Goal: Transaction & Acquisition: Purchase product/service

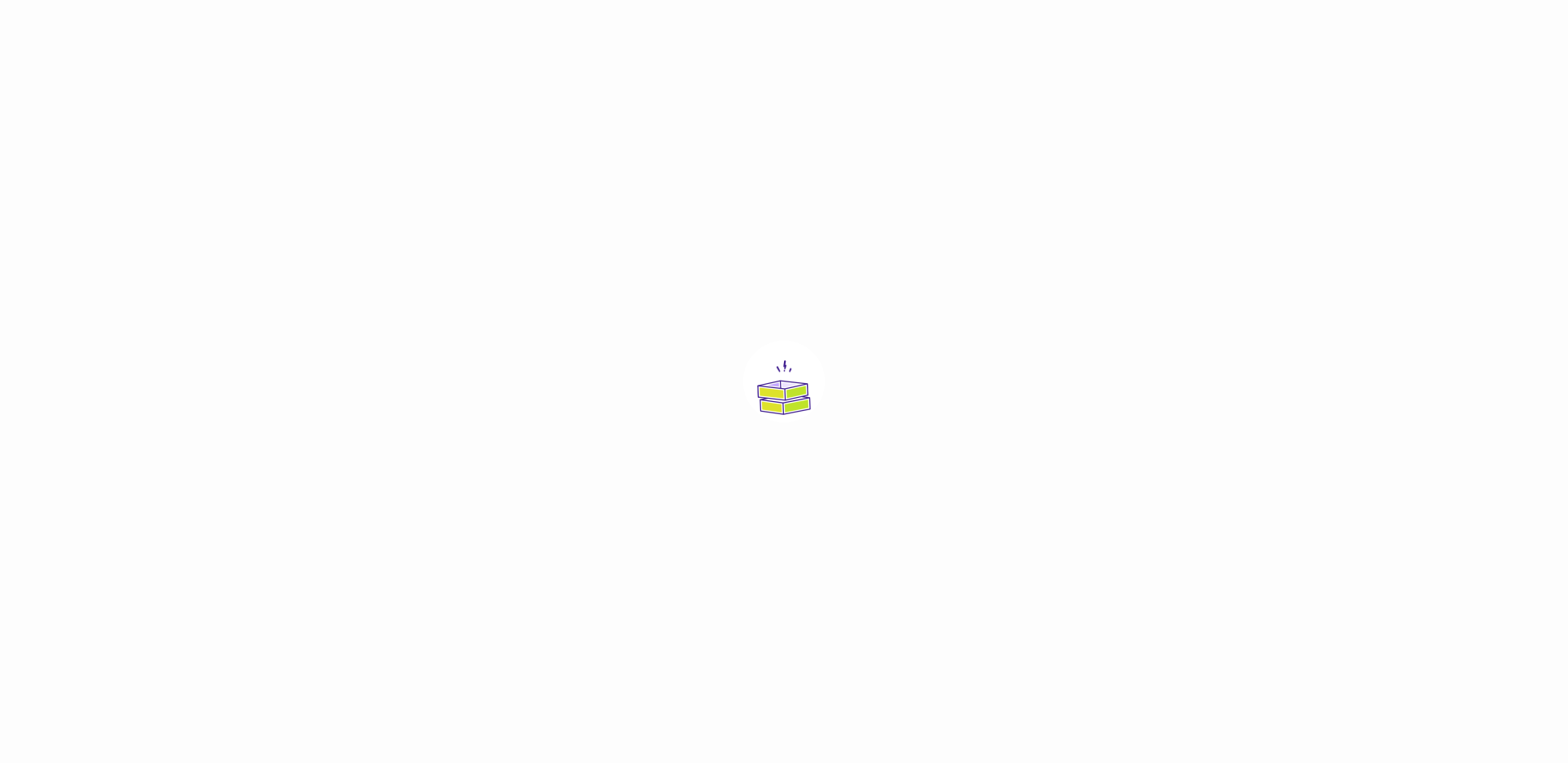
click at [574, 187] on div at bounding box center [784, 382] width 1568 height 763
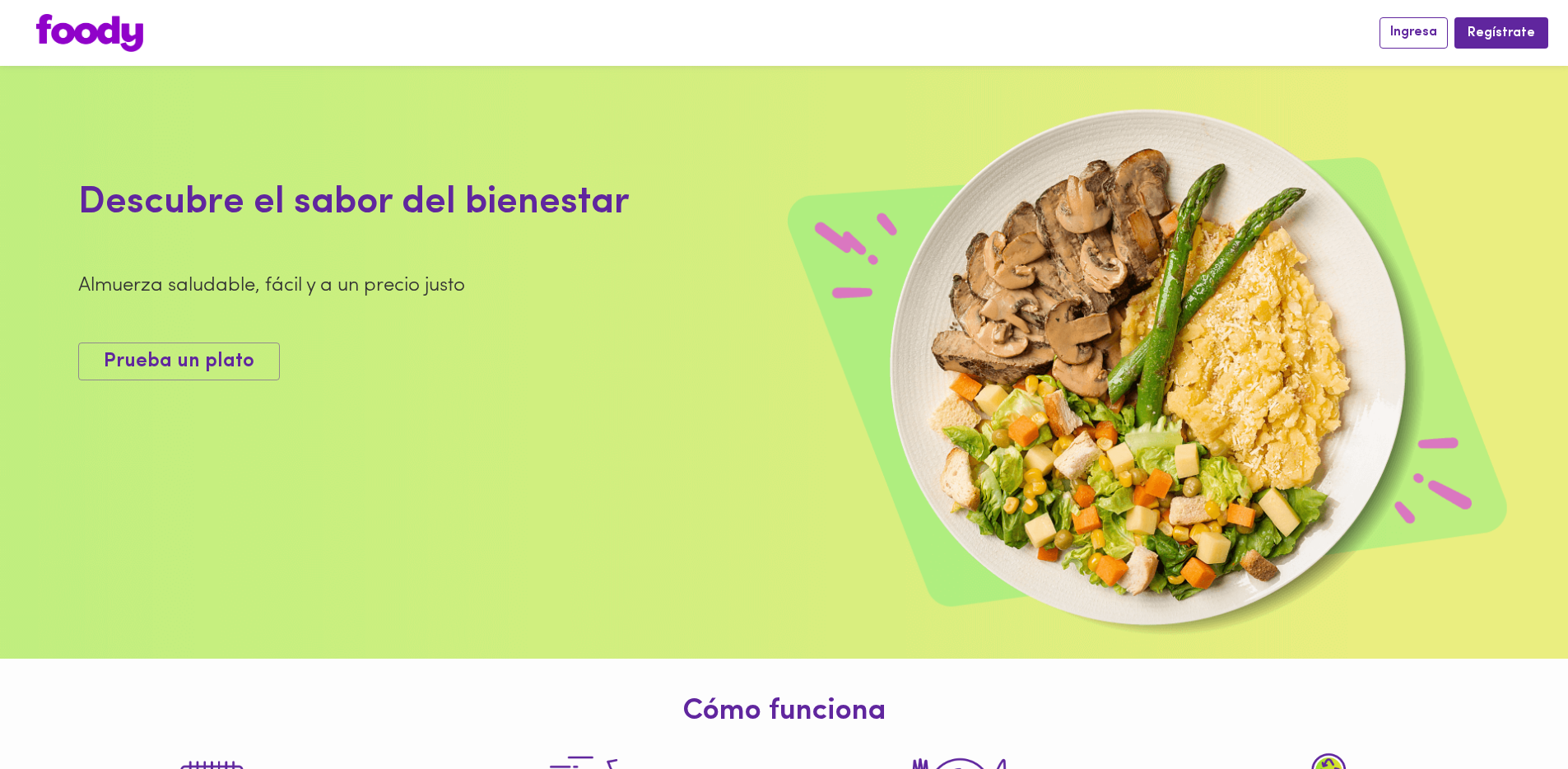
click at [1400, 33] on span "Ingresa" at bounding box center [1413, 33] width 47 height 15
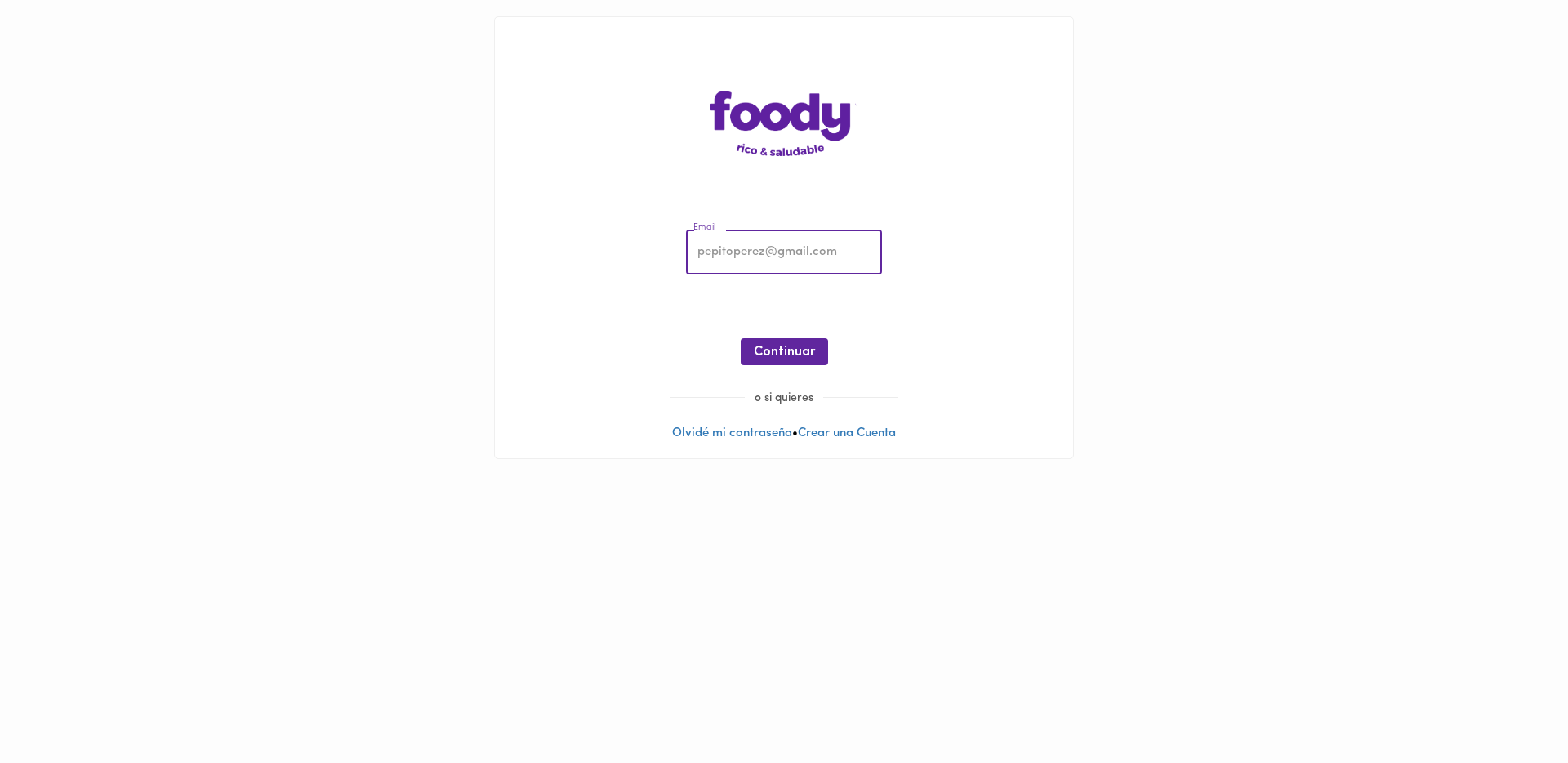
click at [741, 254] on input "email" at bounding box center [784, 252] width 196 height 45
type input "cifu@todoscomemos.com"
click at [799, 338] on button "Continuar" at bounding box center [784, 351] width 88 height 27
click at [771, 342] on button "Ingresar" at bounding box center [785, 351] width 78 height 27
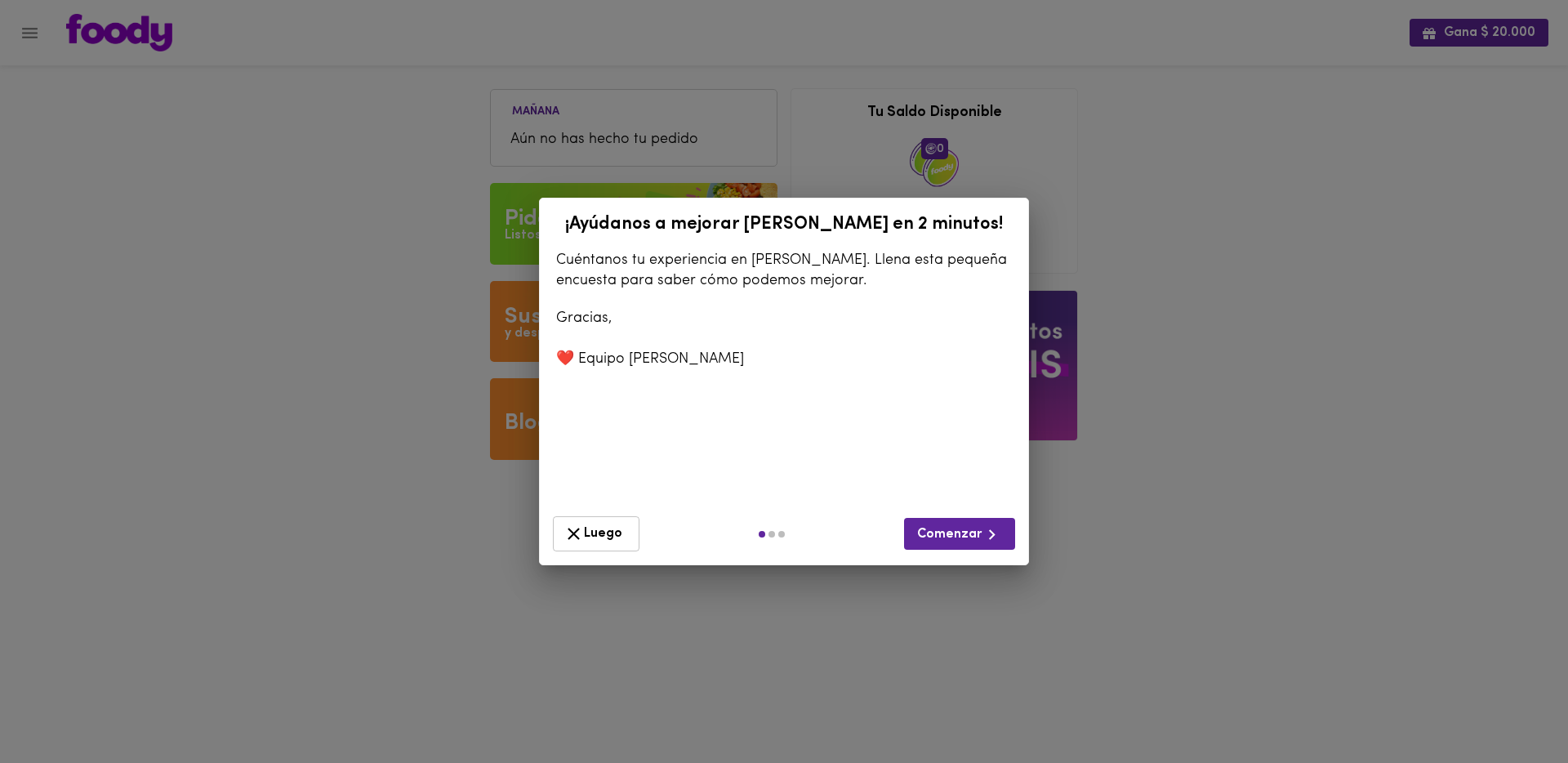
click at [596, 523] on span "Luego" at bounding box center [596, 533] width 66 height 20
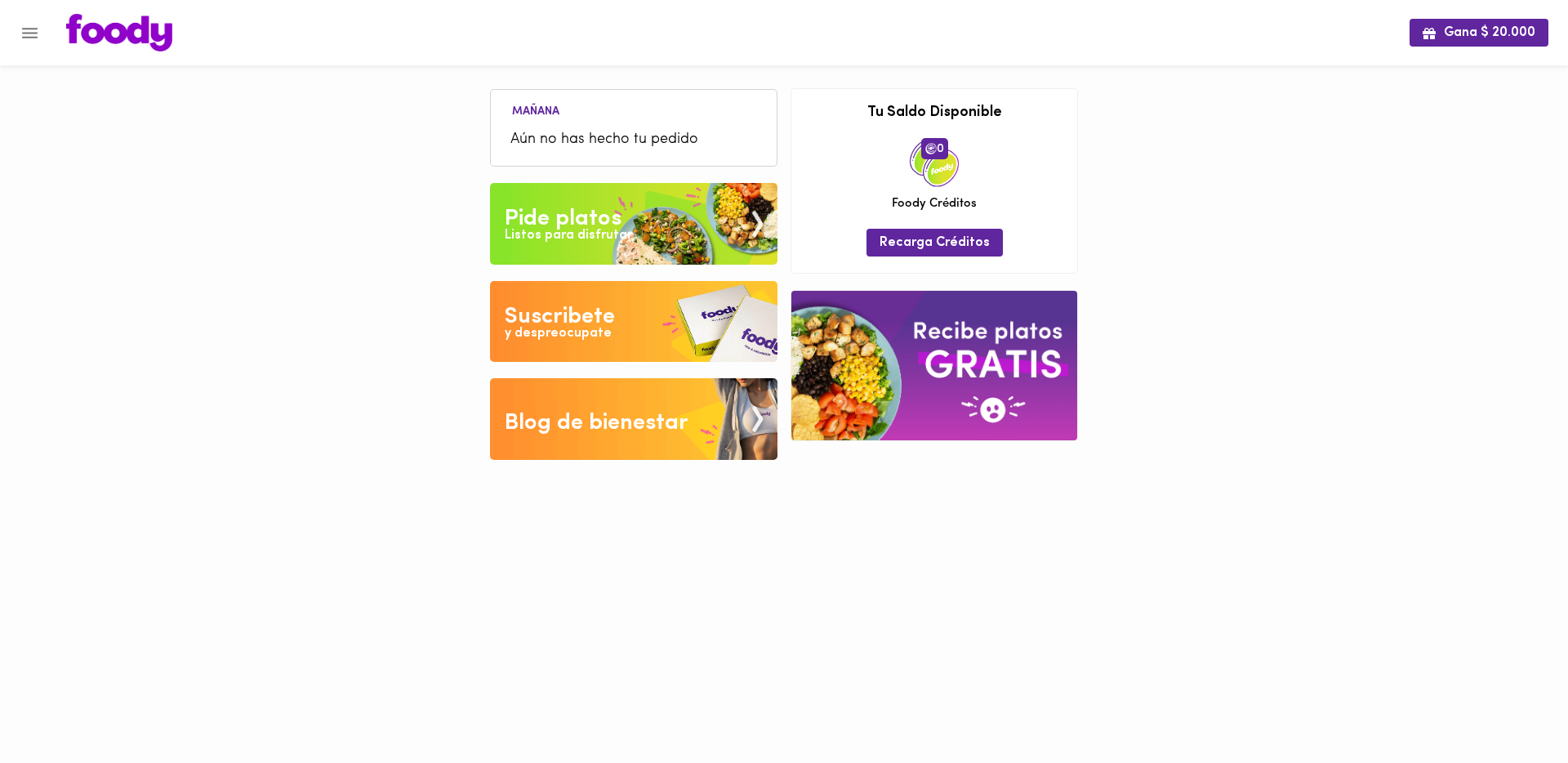
click at [34, 47] on button "Menu" at bounding box center [29, 33] width 40 height 40
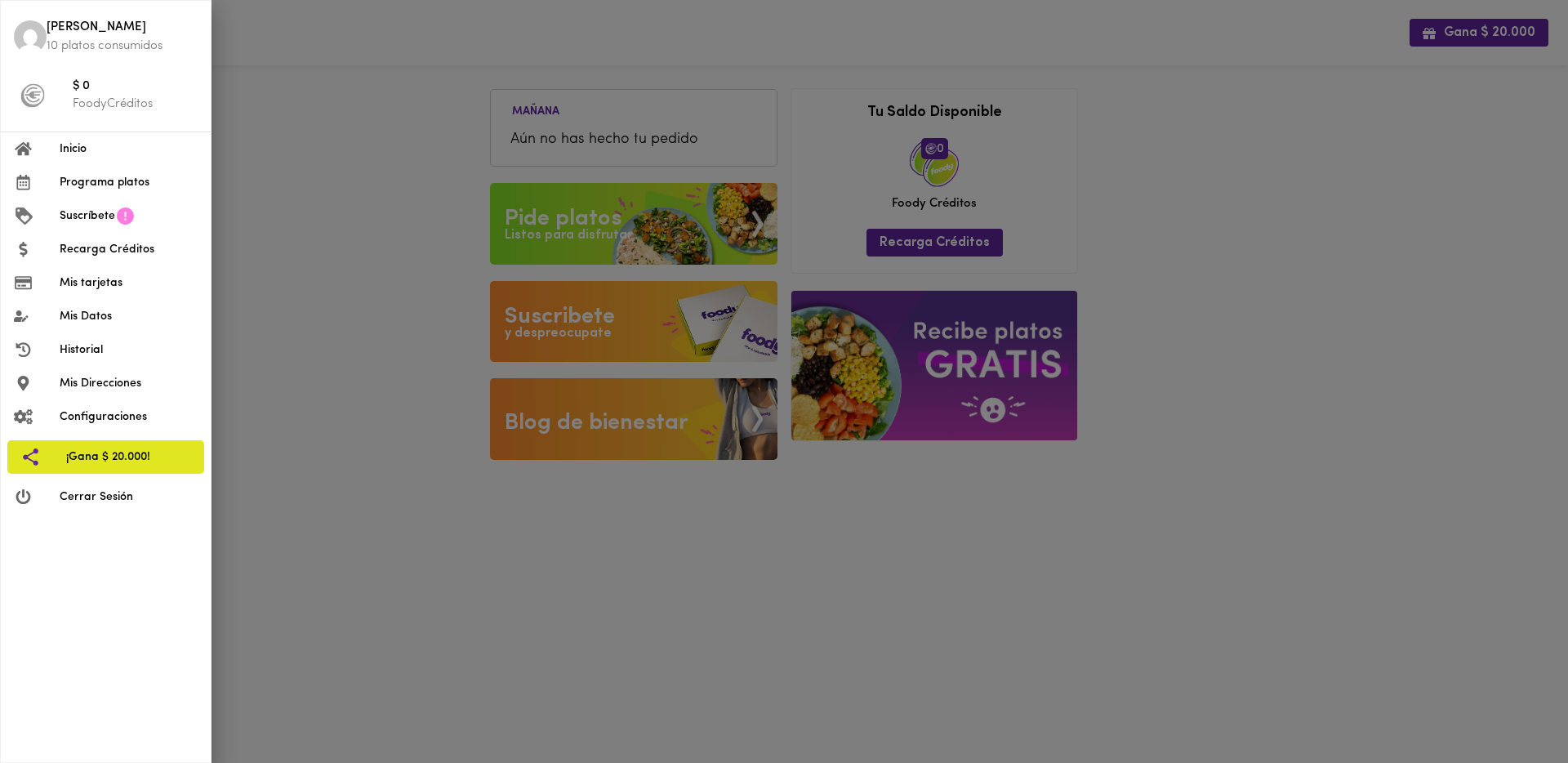
click at [39, 35] on img at bounding box center [30, 36] width 32 height 32
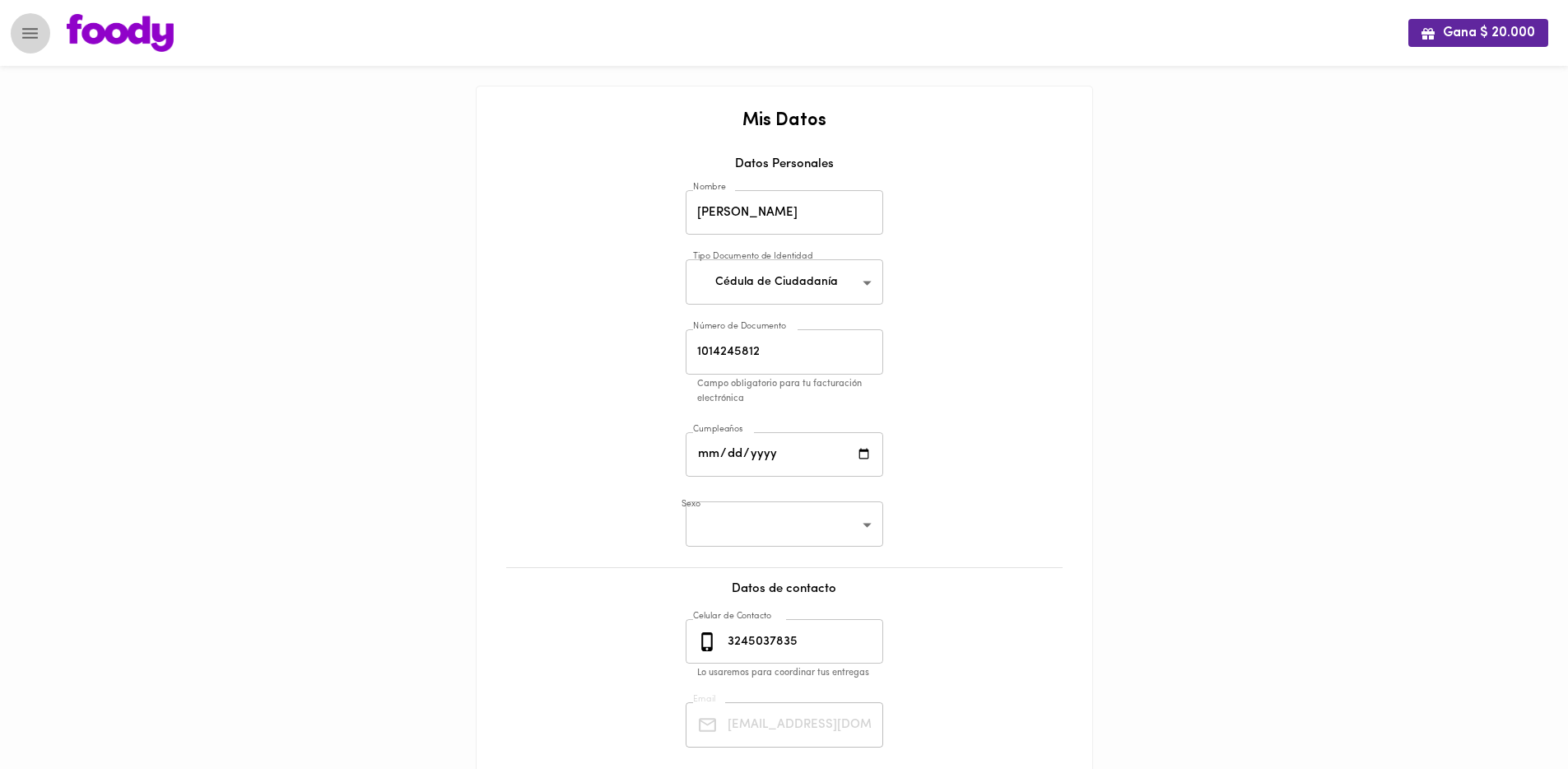
click at [38, 29] on icon "Menu" at bounding box center [30, 33] width 20 height 20
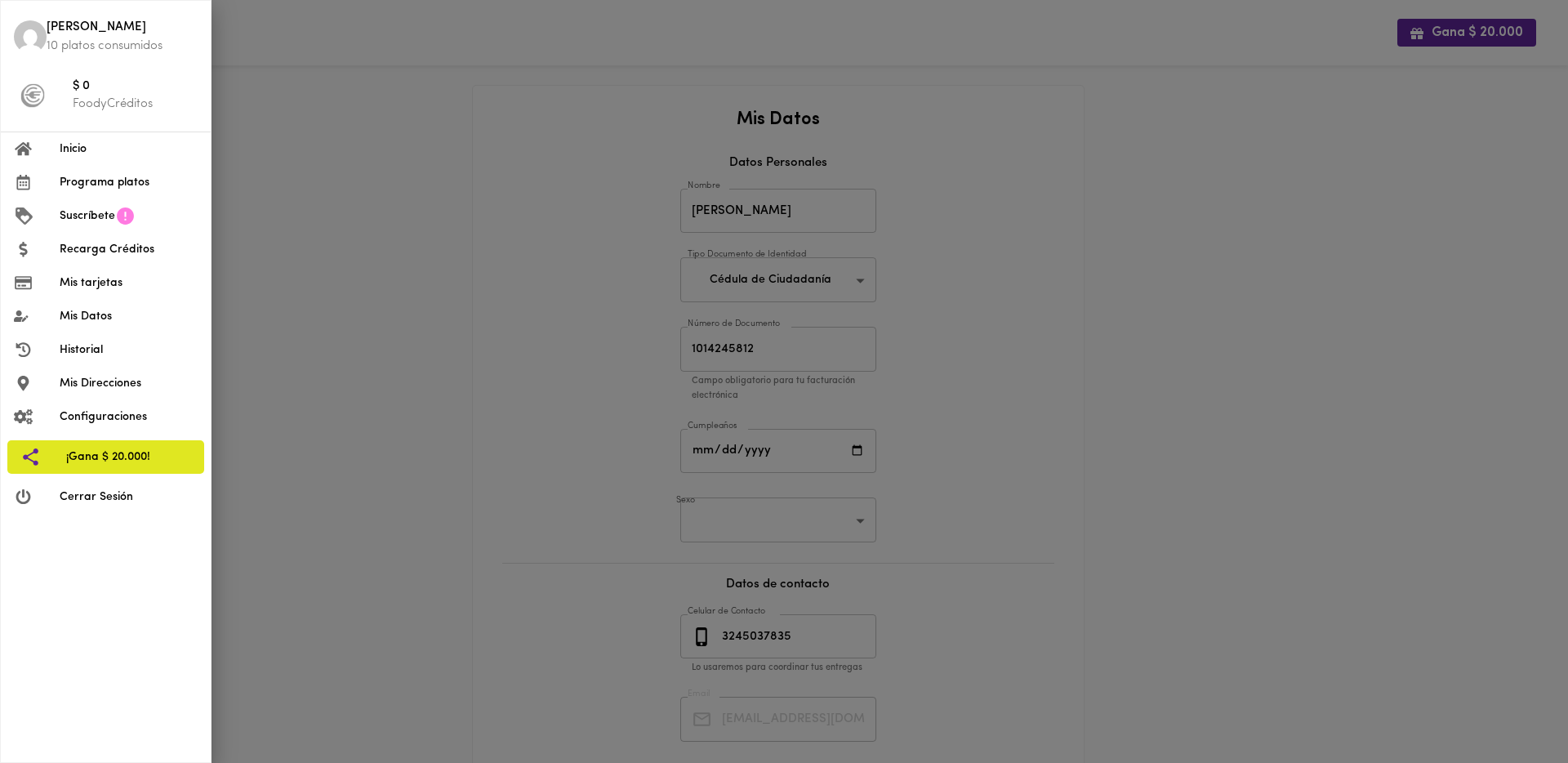
click at [140, 323] on span "Mis Datos" at bounding box center [128, 317] width 138 height 17
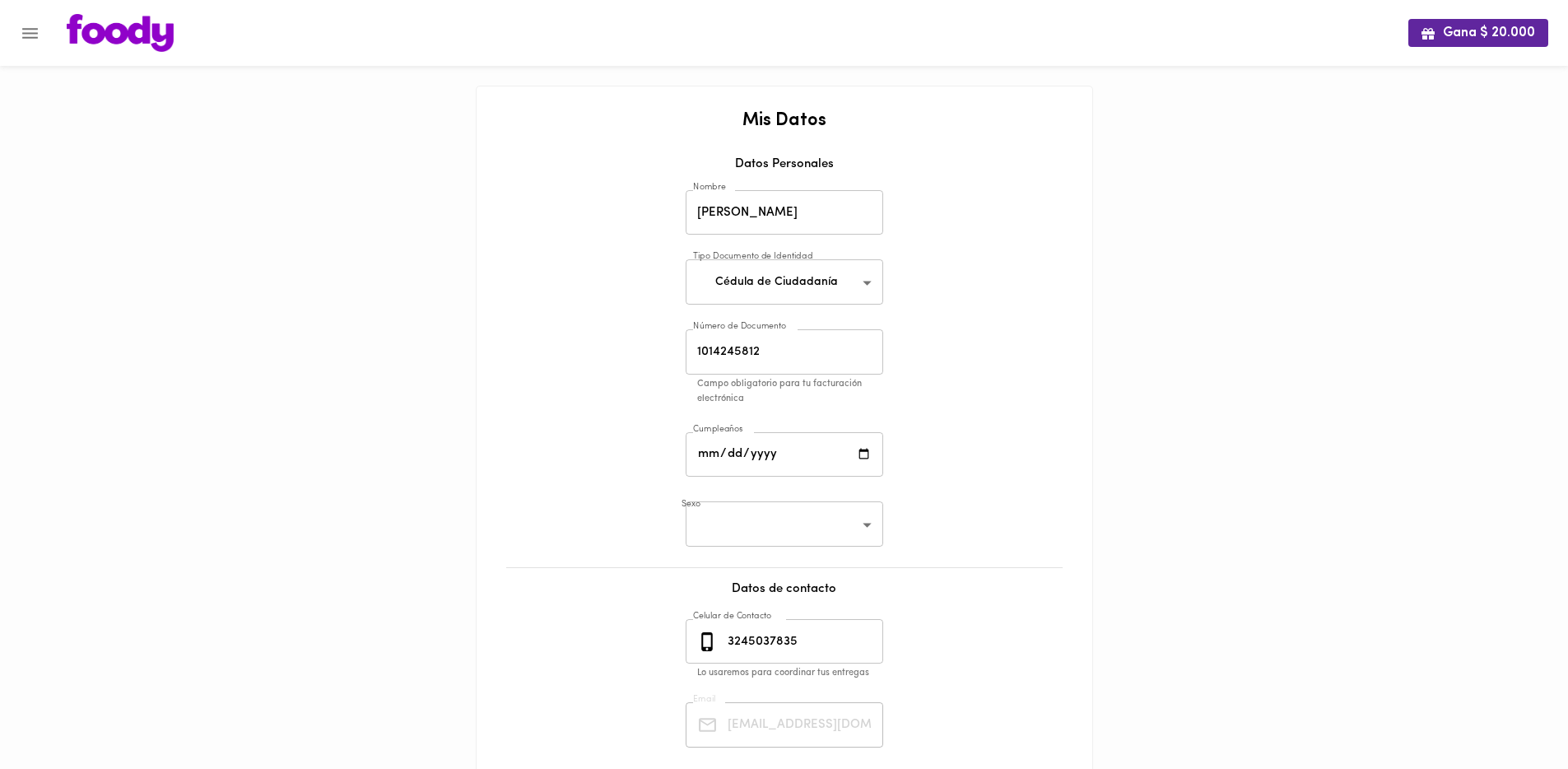
click at [325, 320] on div "Gana $ 20.000 Mis Datos Datos Personales Nombre Andres Cifuentes Nombre Tipo Do…" at bounding box center [784, 467] width 1568 height 935
click at [26, 29] on icon "Menu" at bounding box center [30, 33] width 15 height 11
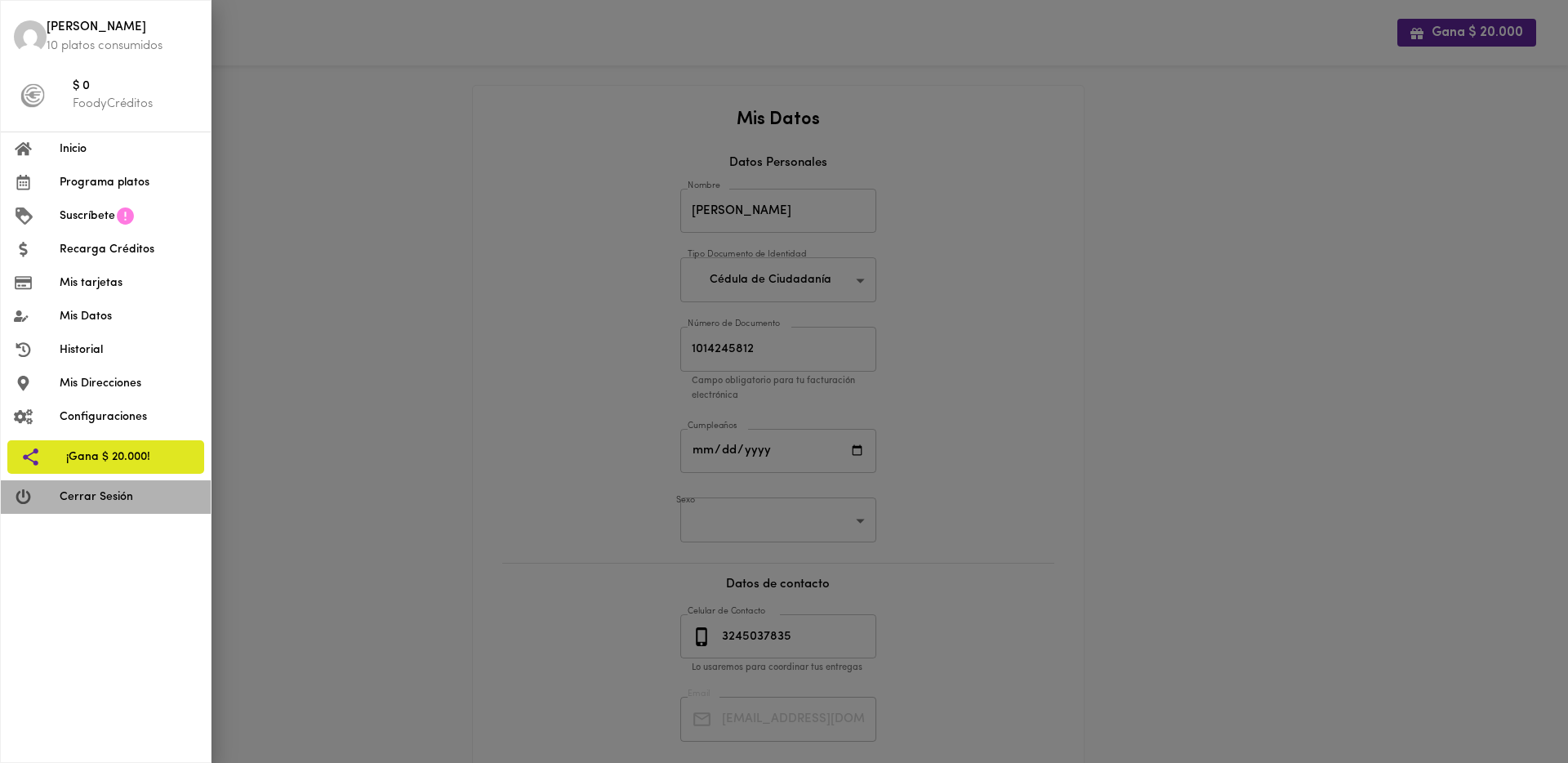
click at [98, 482] on li "Cerrar Sesión" at bounding box center [106, 497] width 210 height 33
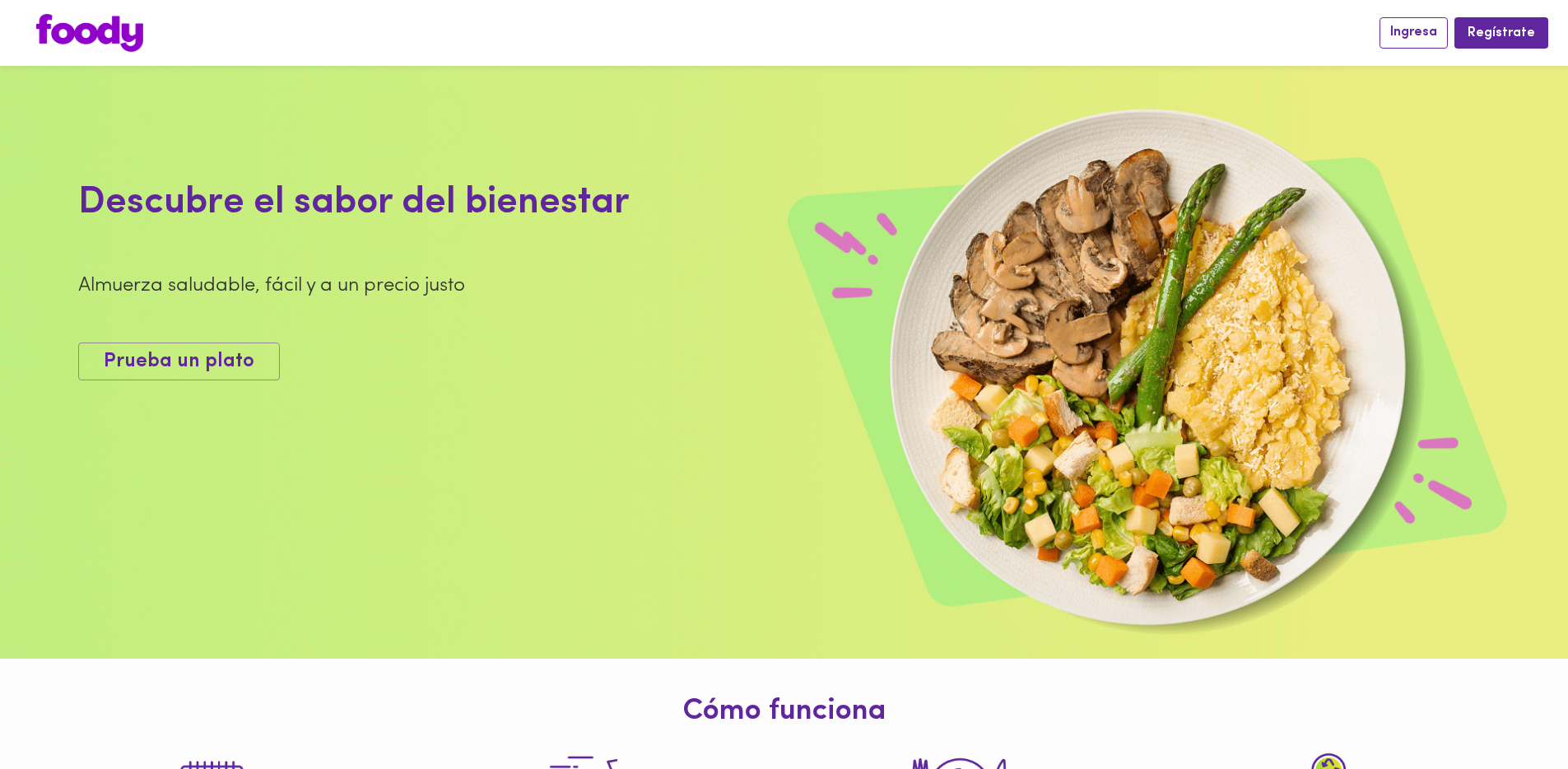
click at [1418, 28] on span "Ingresa" at bounding box center [1413, 33] width 47 height 15
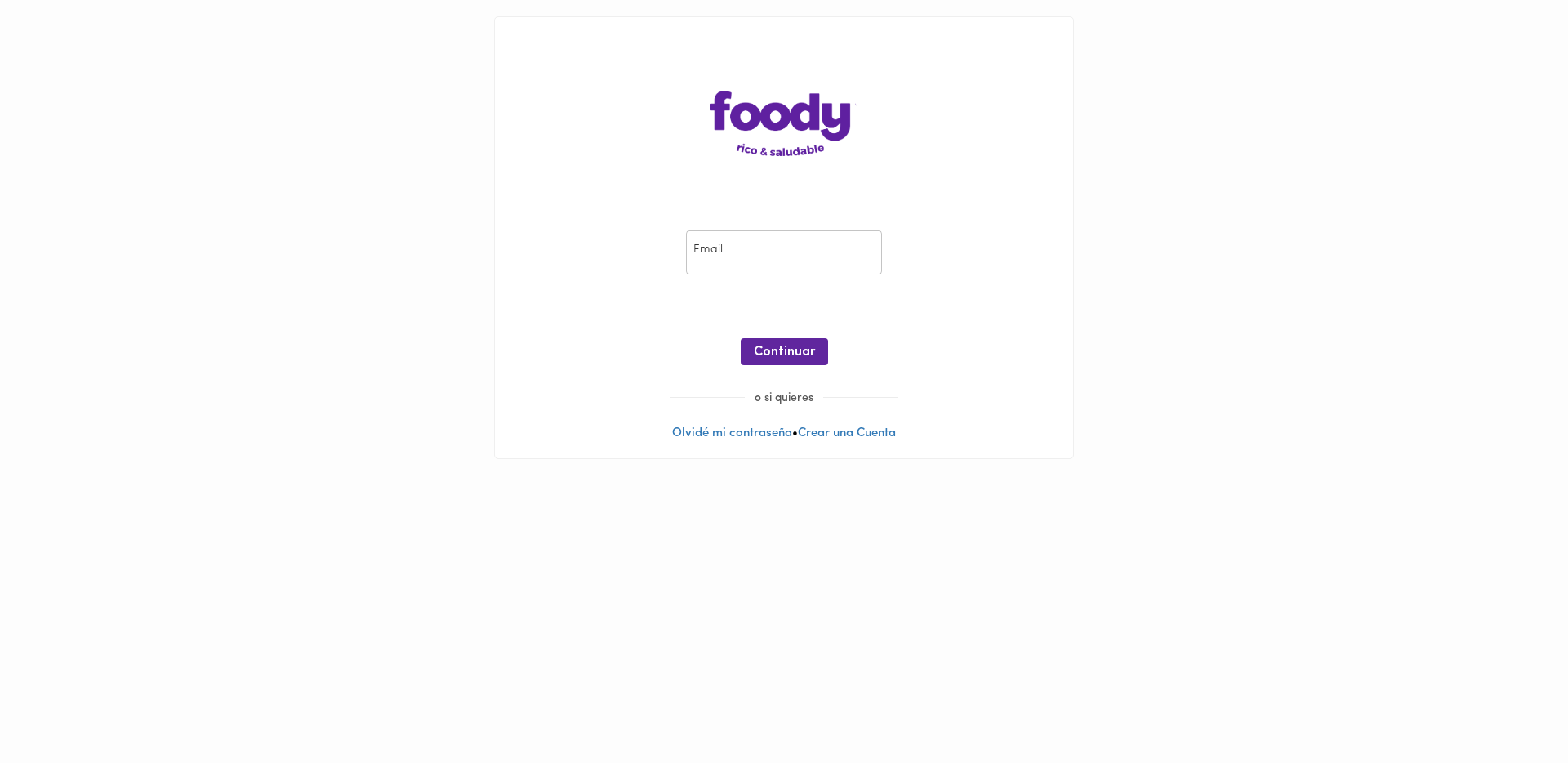
click at [717, 246] on input "email" at bounding box center [784, 252] width 196 height 45
paste input "cristanchoisabella@gmail.com"
type input "cristanchoisabella@gmail.com"
click at [774, 365] on div at bounding box center [783, 378] width 545 height 25
click at [774, 360] on button "Continuar" at bounding box center [784, 351] width 88 height 27
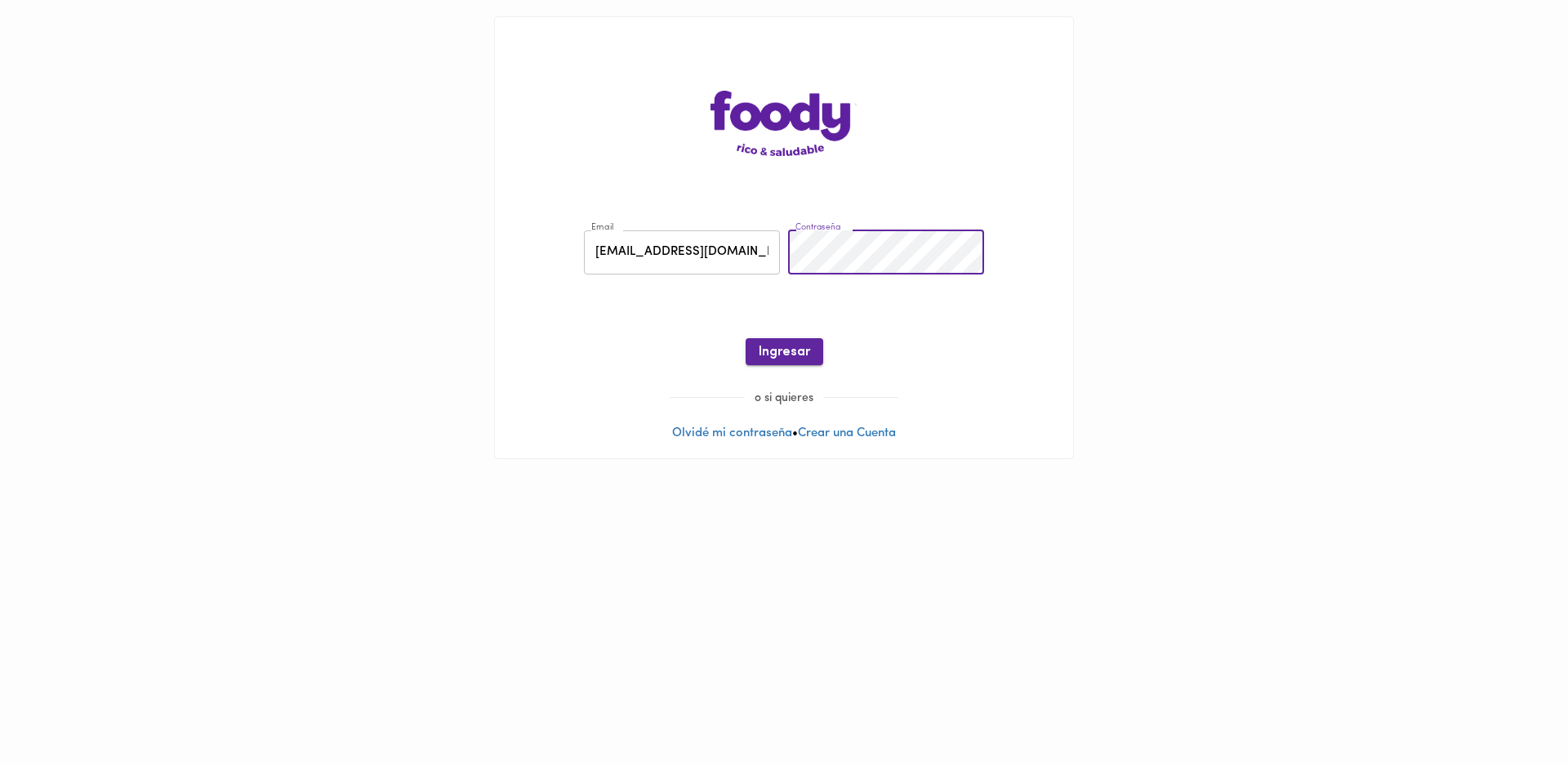
click at [807, 342] on button "Ingresar" at bounding box center [785, 351] width 78 height 27
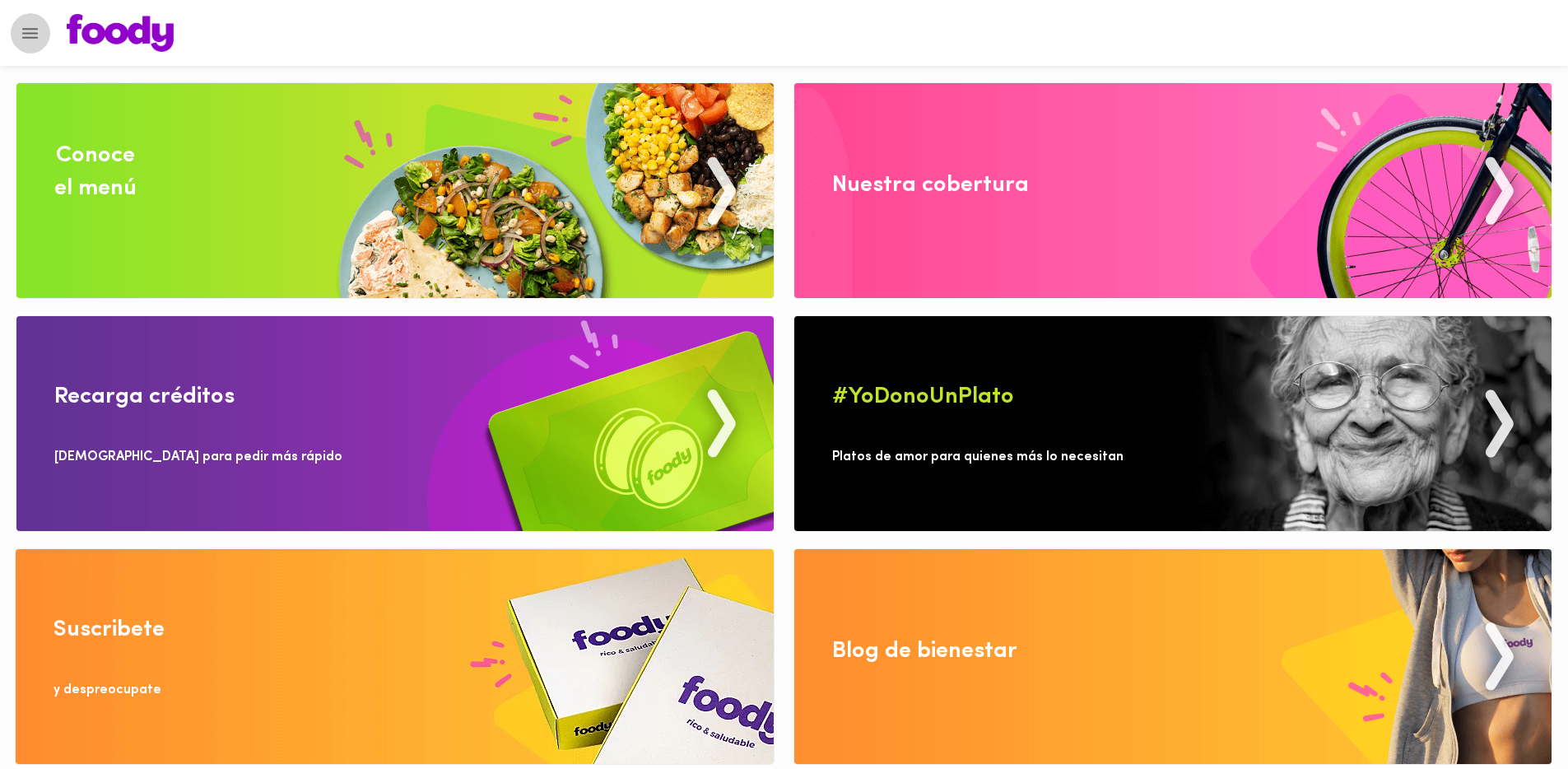
click at [26, 31] on icon "Menu" at bounding box center [30, 33] width 20 height 20
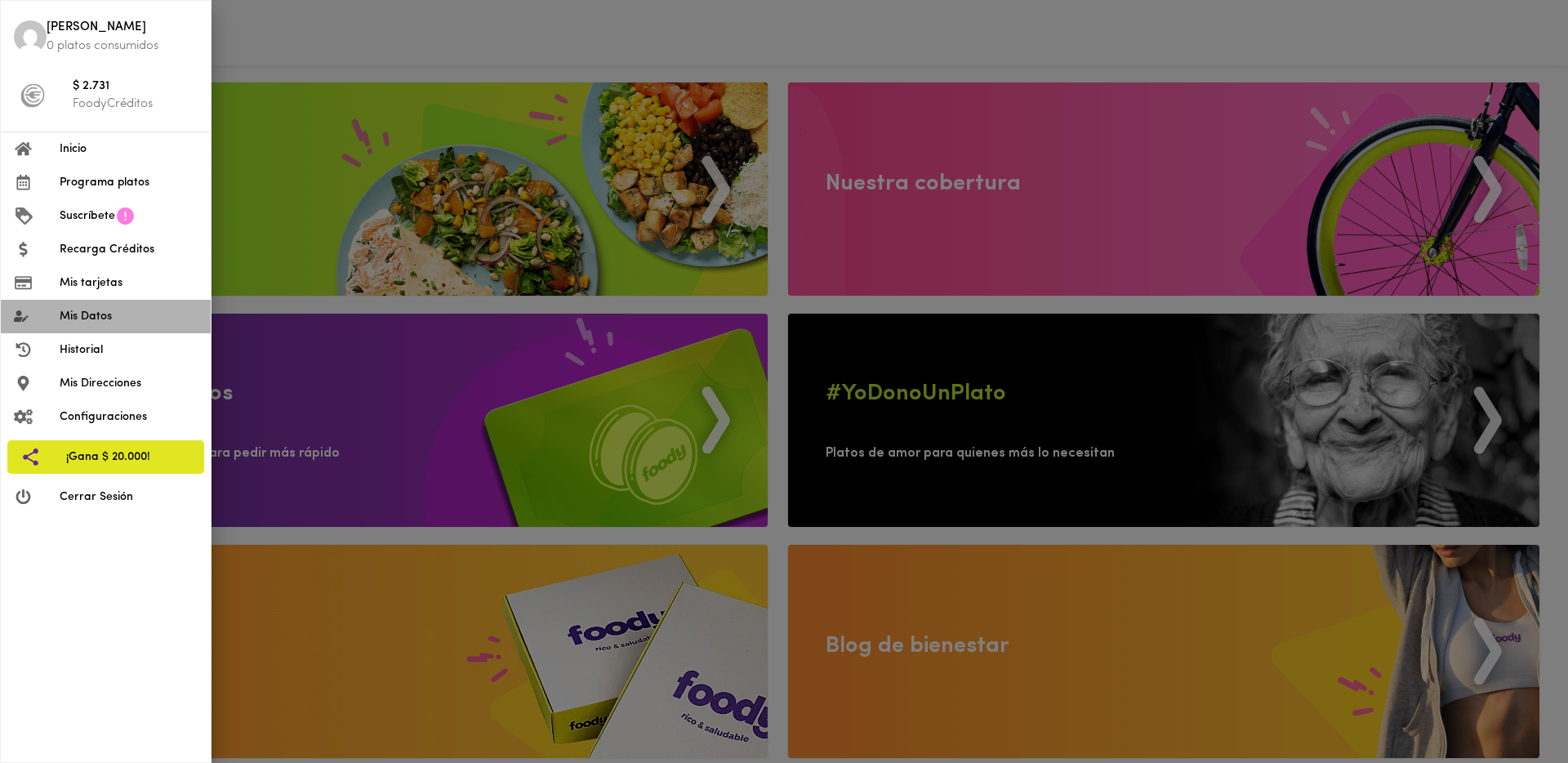
click at [118, 317] on span "Mis Datos" at bounding box center [128, 317] width 138 height 17
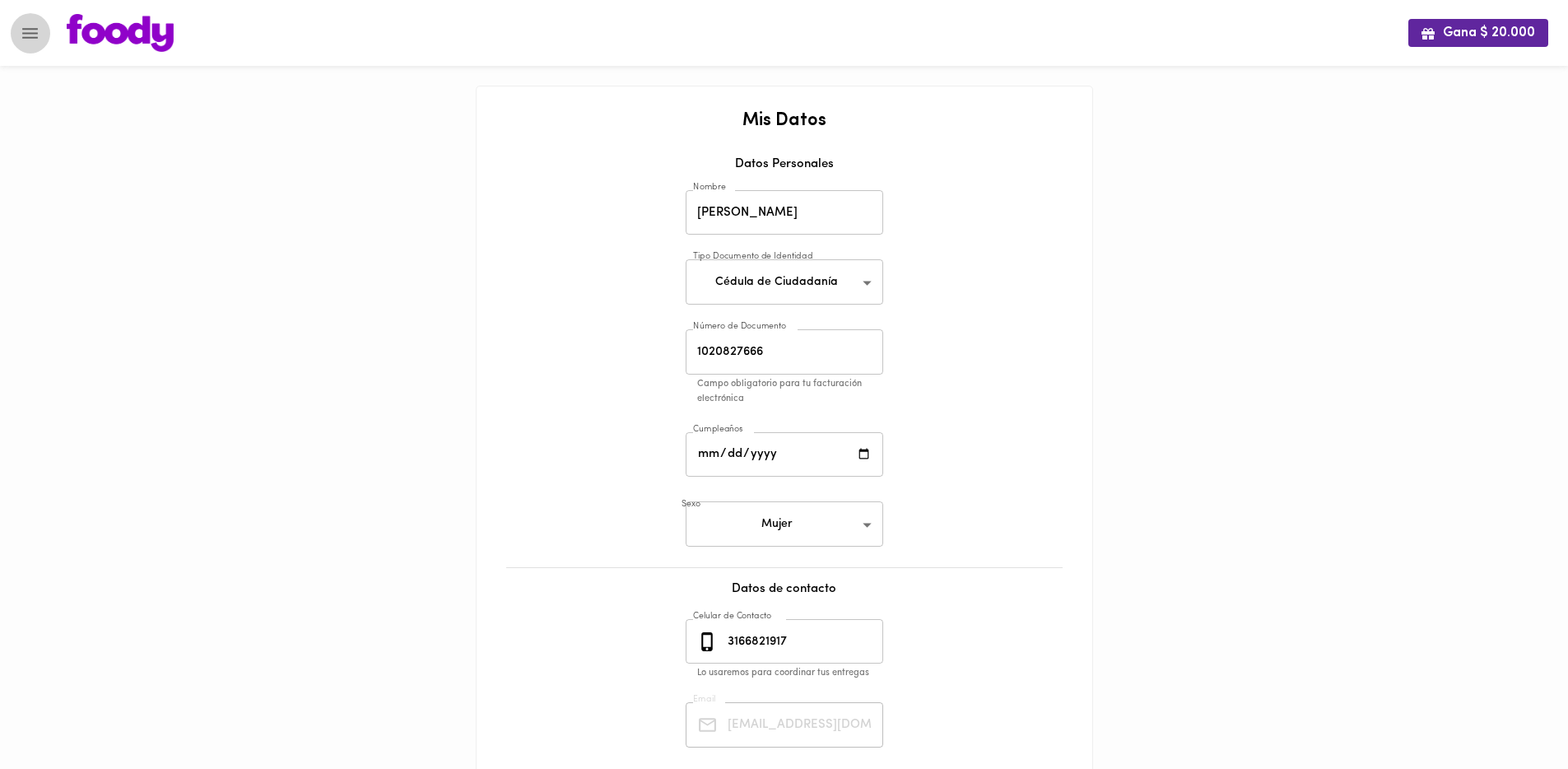
click at [31, 28] on icon "Menu" at bounding box center [30, 33] width 15 height 11
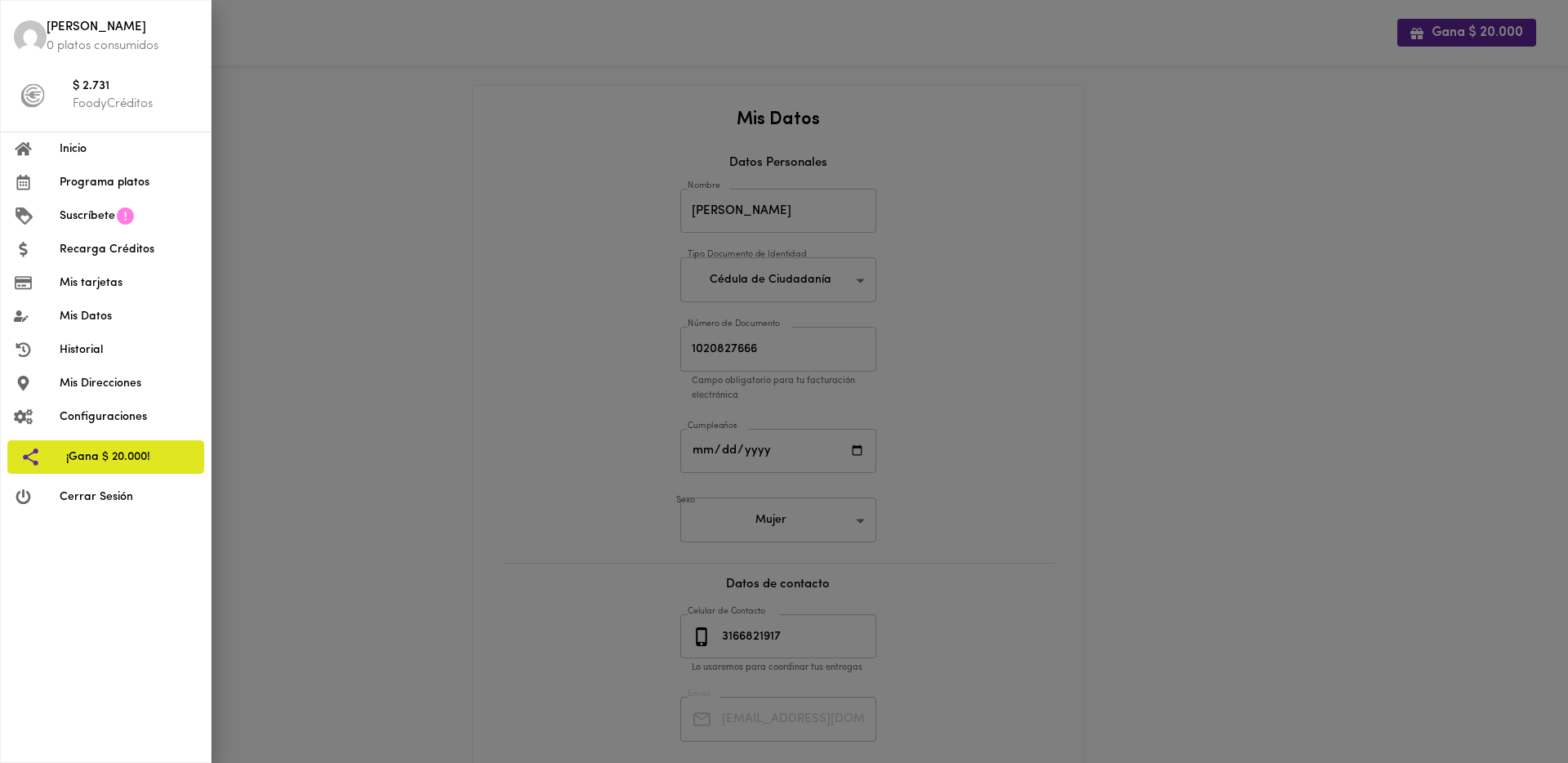
click at [92, 342] on span "Historial" at bounding box center [128, 350] width 138 height 17
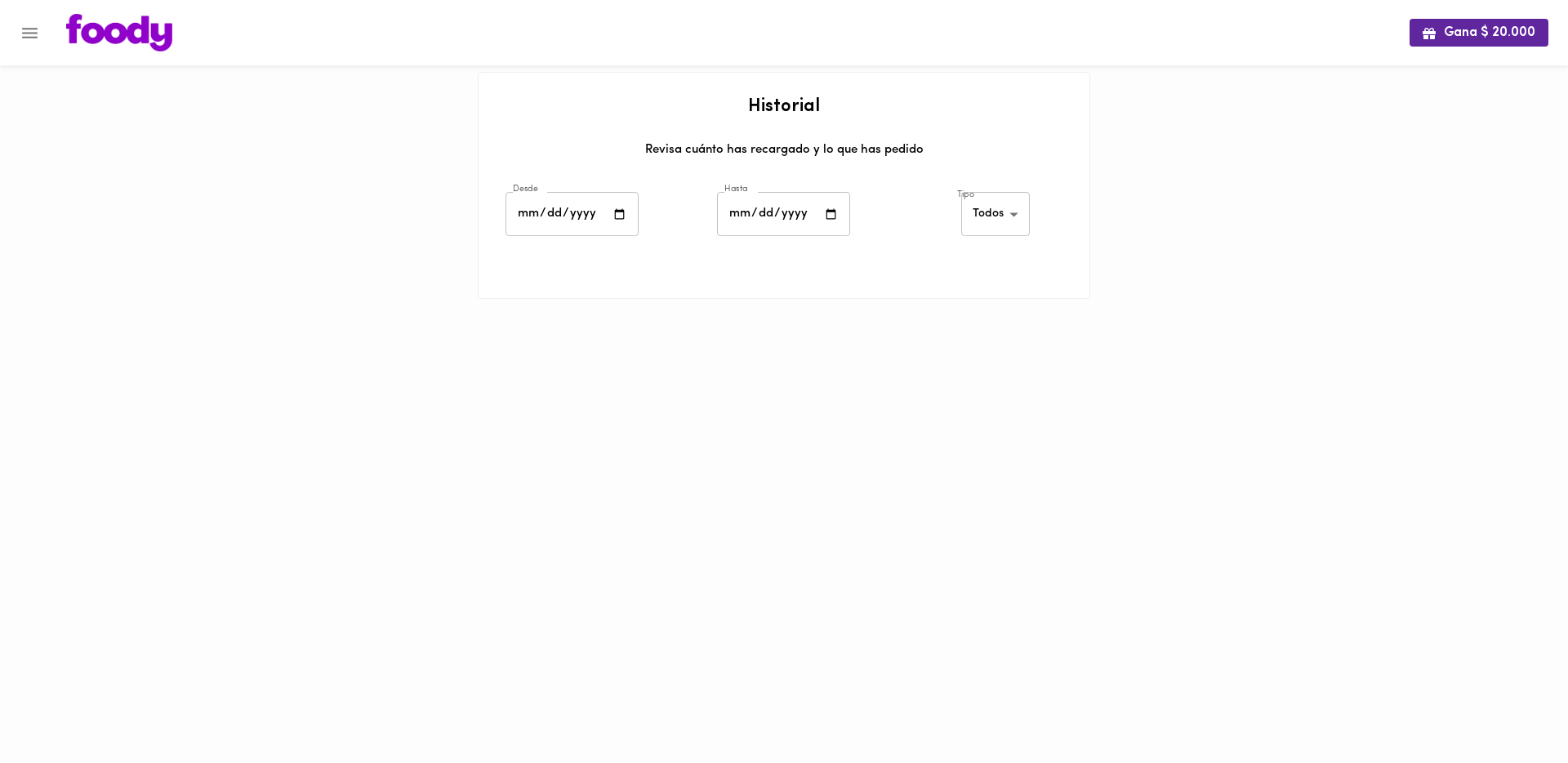
click at [619, 217] on input "date" at bounding box center [572, 214] width 133 height 45
type input "2025-07-04"
click at [830, 213] on input "date" at bounding box center [783, 214] width 133 height 45
type input "2025-07-30"
click at [965, 314] on div at bounding box center [784, 319] width 613 height 41
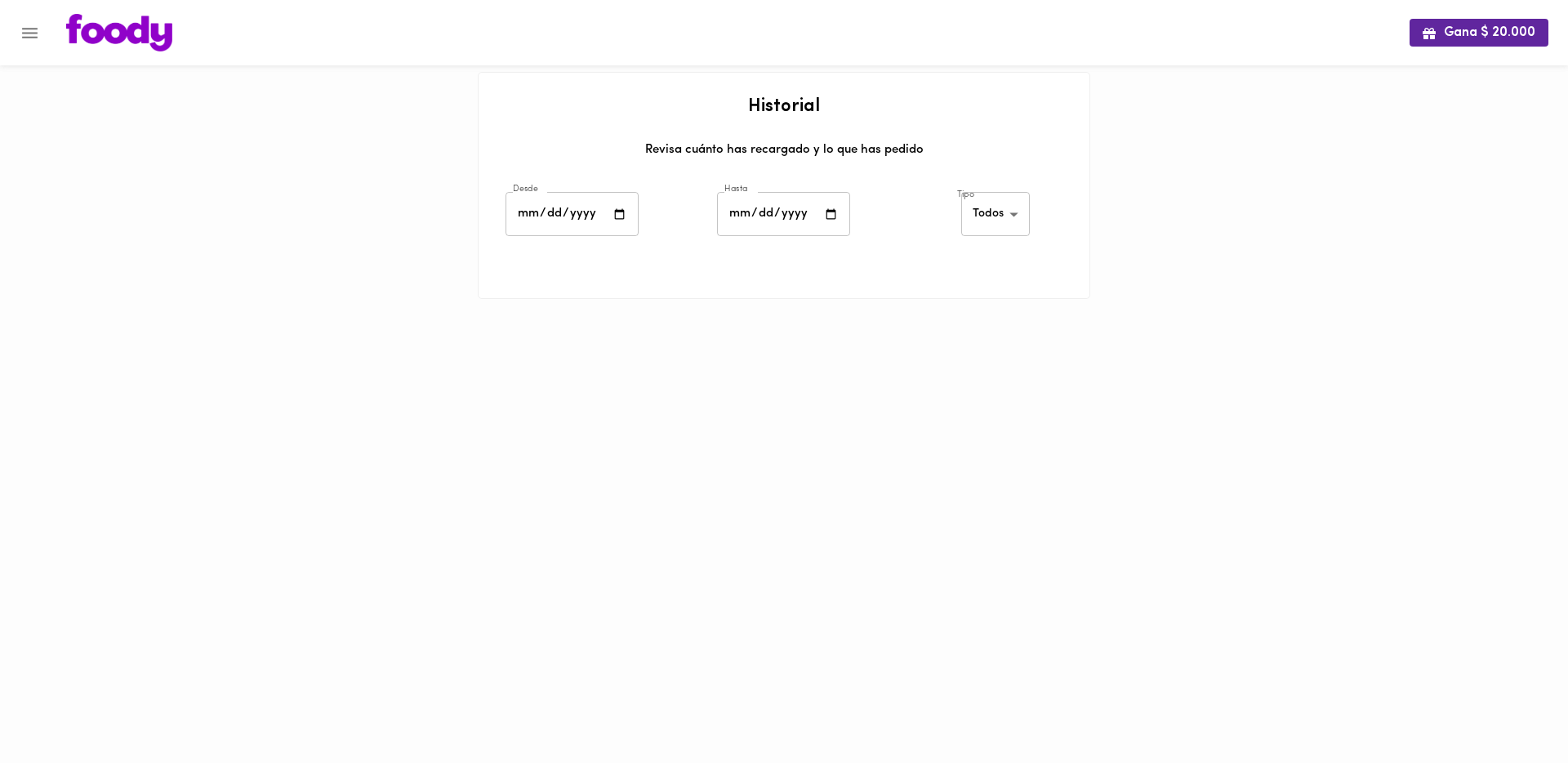
click at [948, 282] on div at bounding box center [784, 264] width 611 height 41
click at [982, 213] on body "Gana $ 20.000 Historial Revisa cuánto has recargado y lo que has pedido Desde 2…" at bounding box center [784, 169] width 1568 height 340
click at [999, 262] on li "Platos" at bounding box center [998, 269] width 71 height 27
click at [993, 214] on body "Gana $ 20.000 Historial Revisa cuánto has recargado y lo que has pedido Desde 2…" at bounding box center [784, 169] width 1568 height 340
click at [998, 160] on li "Todos" at bounding box center [997, 161] width 71 height 27
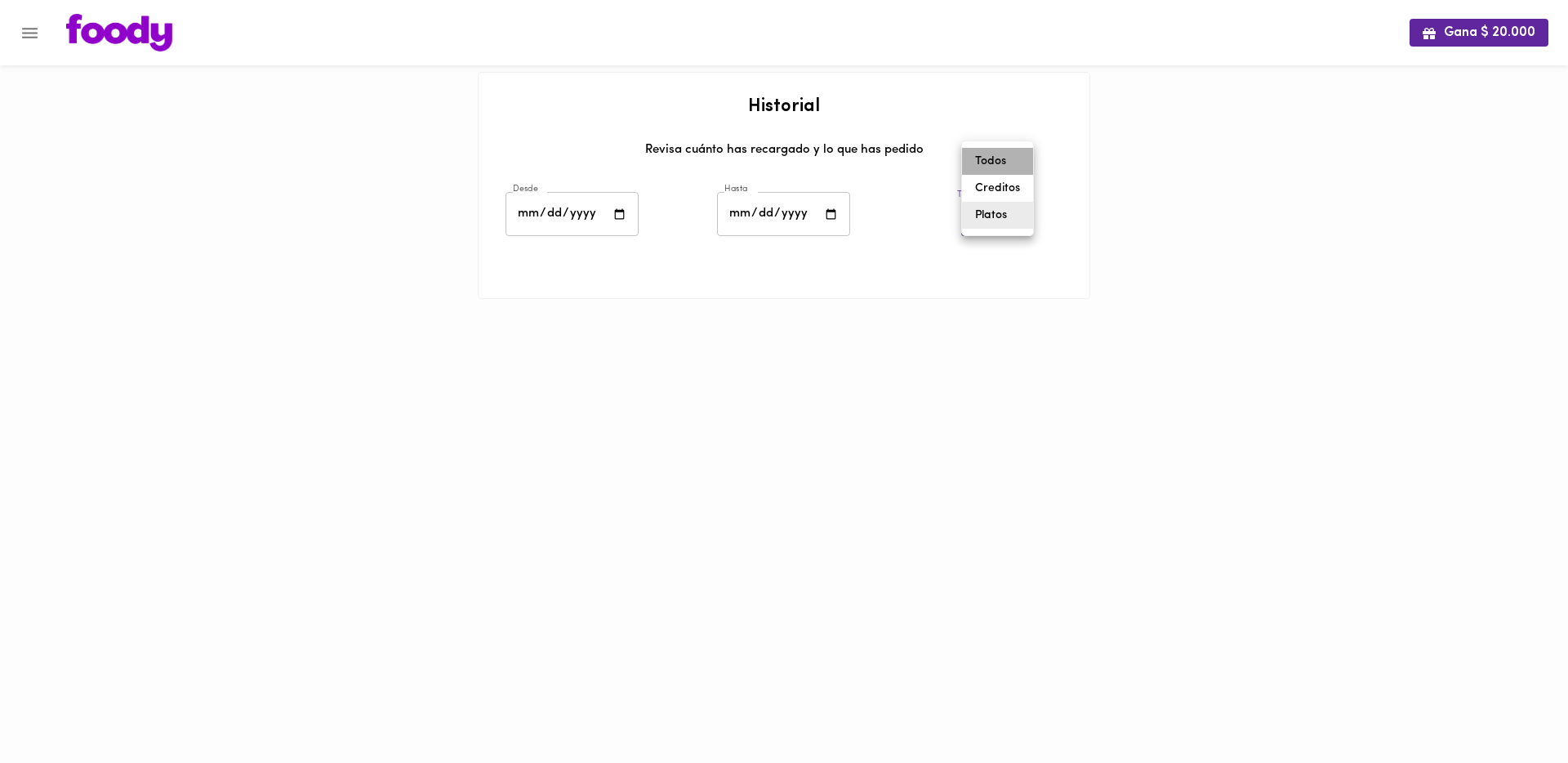
type input "all"
click at [872, 243] on div "Hasta 2025-07-30 Hasta" at bounding box center [783, 216] width 211 height 57
click at [622, 218] on input "2025-07-04" at bounding box center [572, 214] width 133 height 45
click at [827, 215] on input "2025-07-30" at bounding box center [783, 214] width 133 height 45
type input "2025-07-20"
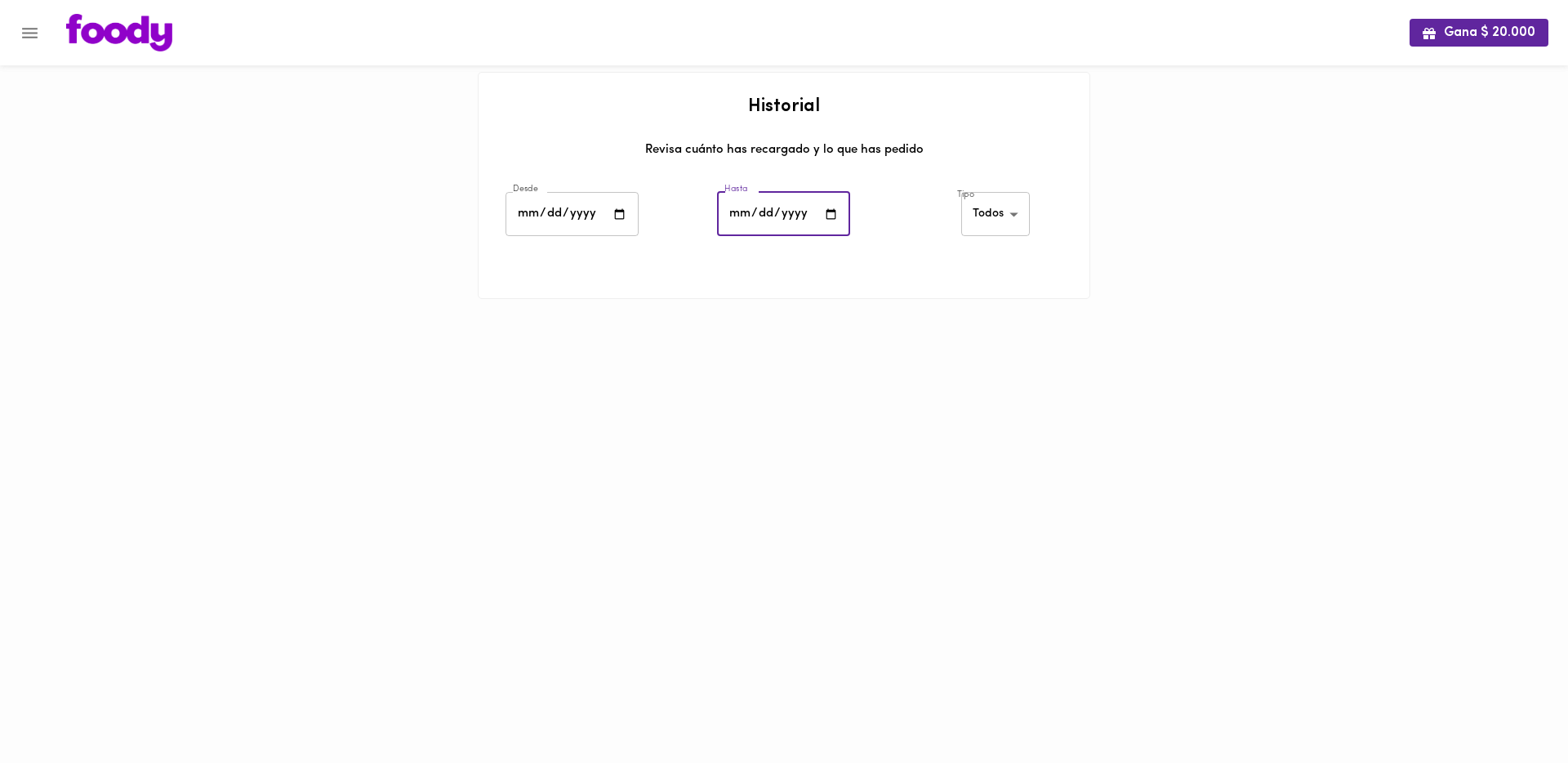
click at [890, 305] on div at bounding box center [784, 319] width 613 height 41
click at [883, 279] on div at bounding box center [784, 264] width 611 height 41
click at [996, 210] on body "Gana $ 20.000 Historial Revisa cuánto has recargado y lo que has pedido Desde 2…" at bounding box center [784, 169] width 1568 height 340
click at [994, 243] on li "Creditos" at bounding box center [998, 242] width 71 height 27
click at [993, 202] on body "Gana $ 20.000 Historial Revisa cuánto has recargado y lo que has pedido Desde 2…" at bounding box center [784, 169] width 1568 height 340
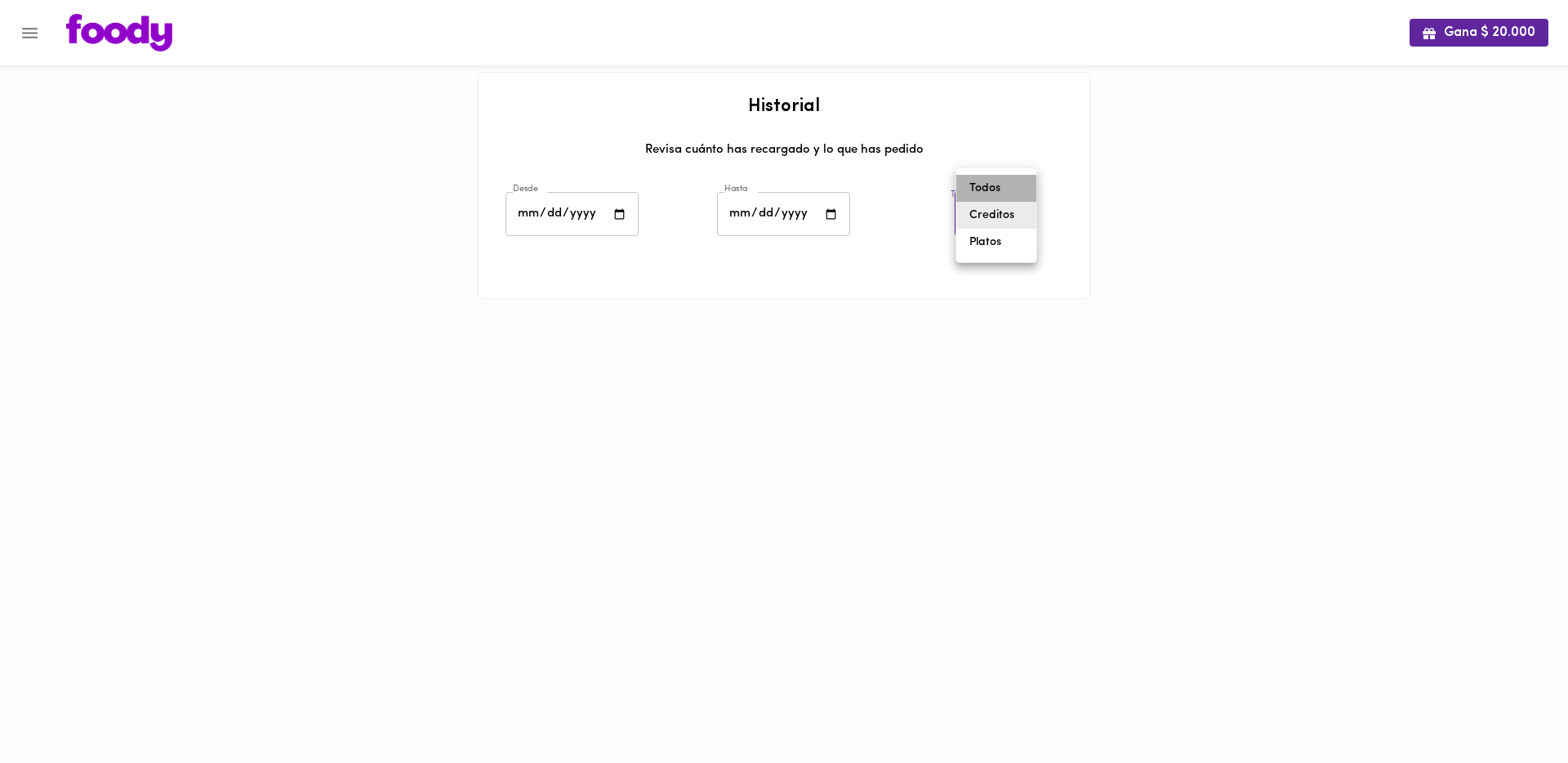
click at [992, 189] on li "Todos" at bounding box center [996, 188] width 80 height 27
type input "all"
click at [925, 322] on div at bounding box center [784, 319] width 613 height 41
click at [27, 36] on icon "Menu" at bounding box center [29, 32] width 15 height 10
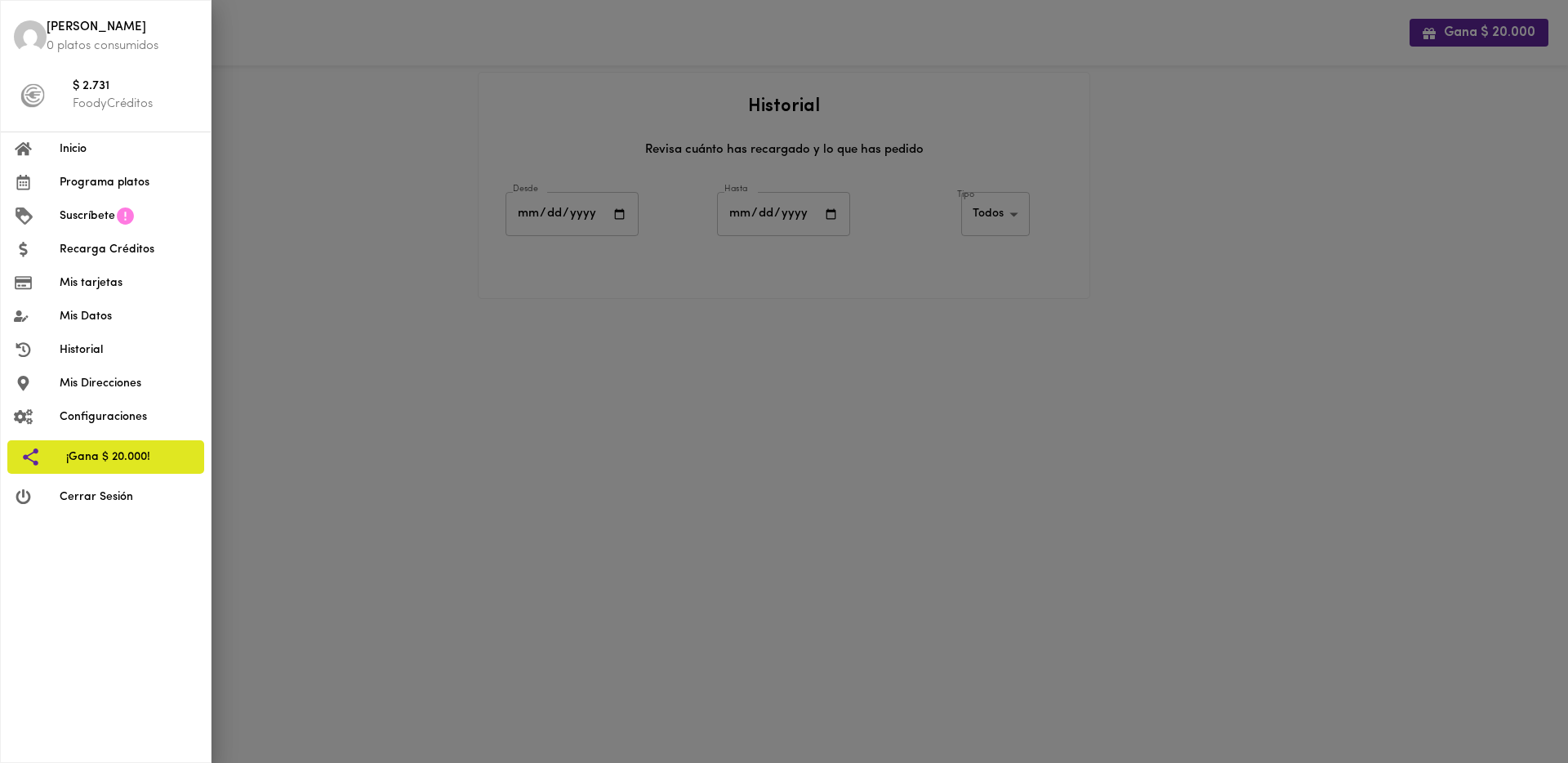
click at [472, 328] on div at bounding box center [784, 382] width 1568 height 763
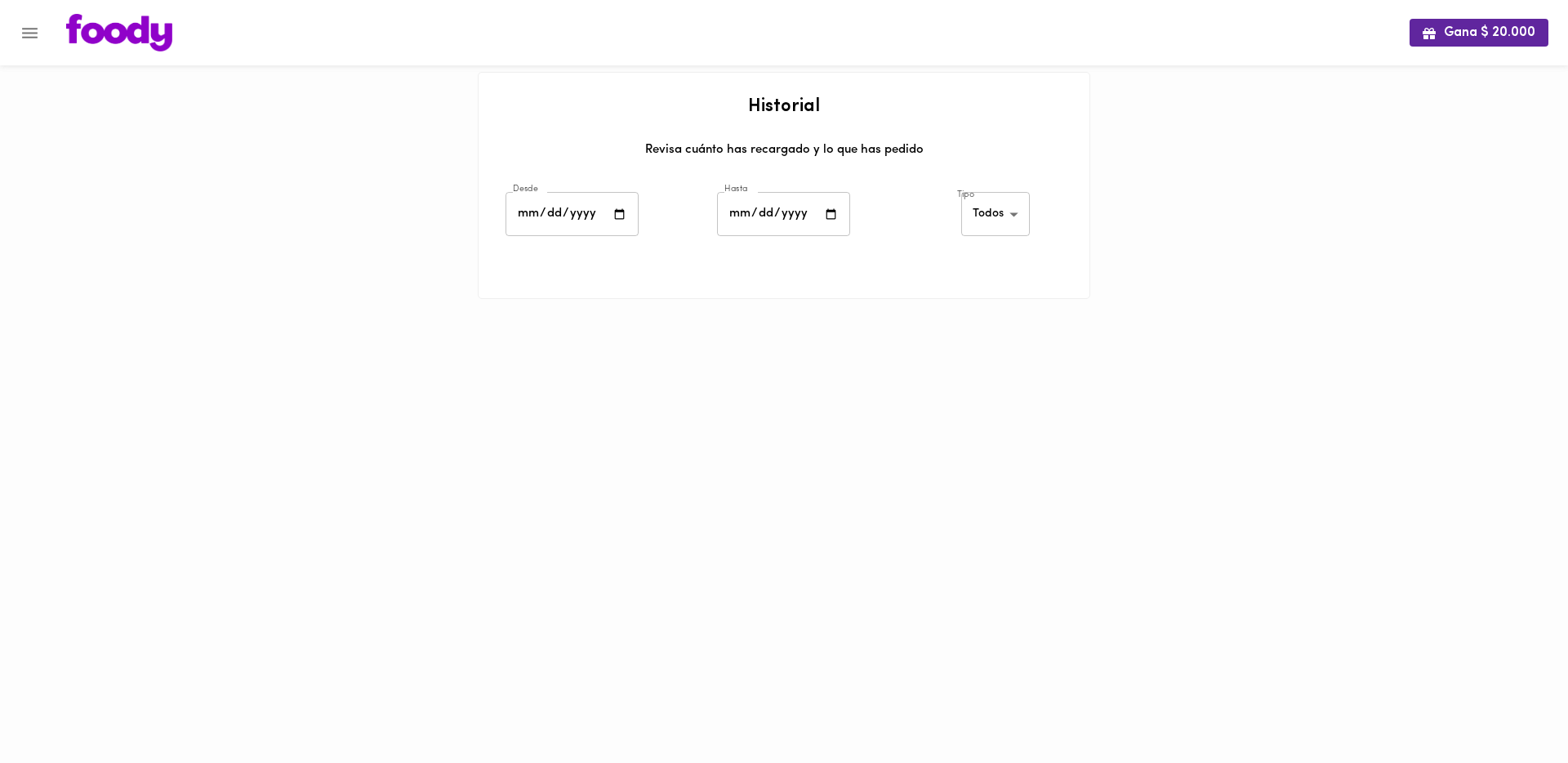
click at [961, 210] on body "Gana $ 20.000 Historial Revisa cuánto has recargado y lo que has pedido Desde 2…" at bounding box center [784, 169] width 1568 height 340
click at [920, 418] on div at bounding box center [784, 382] width 1568 height 763
click at [33, 32] on icon "Menu" at bounding box center [29, 32] width 15 height 10
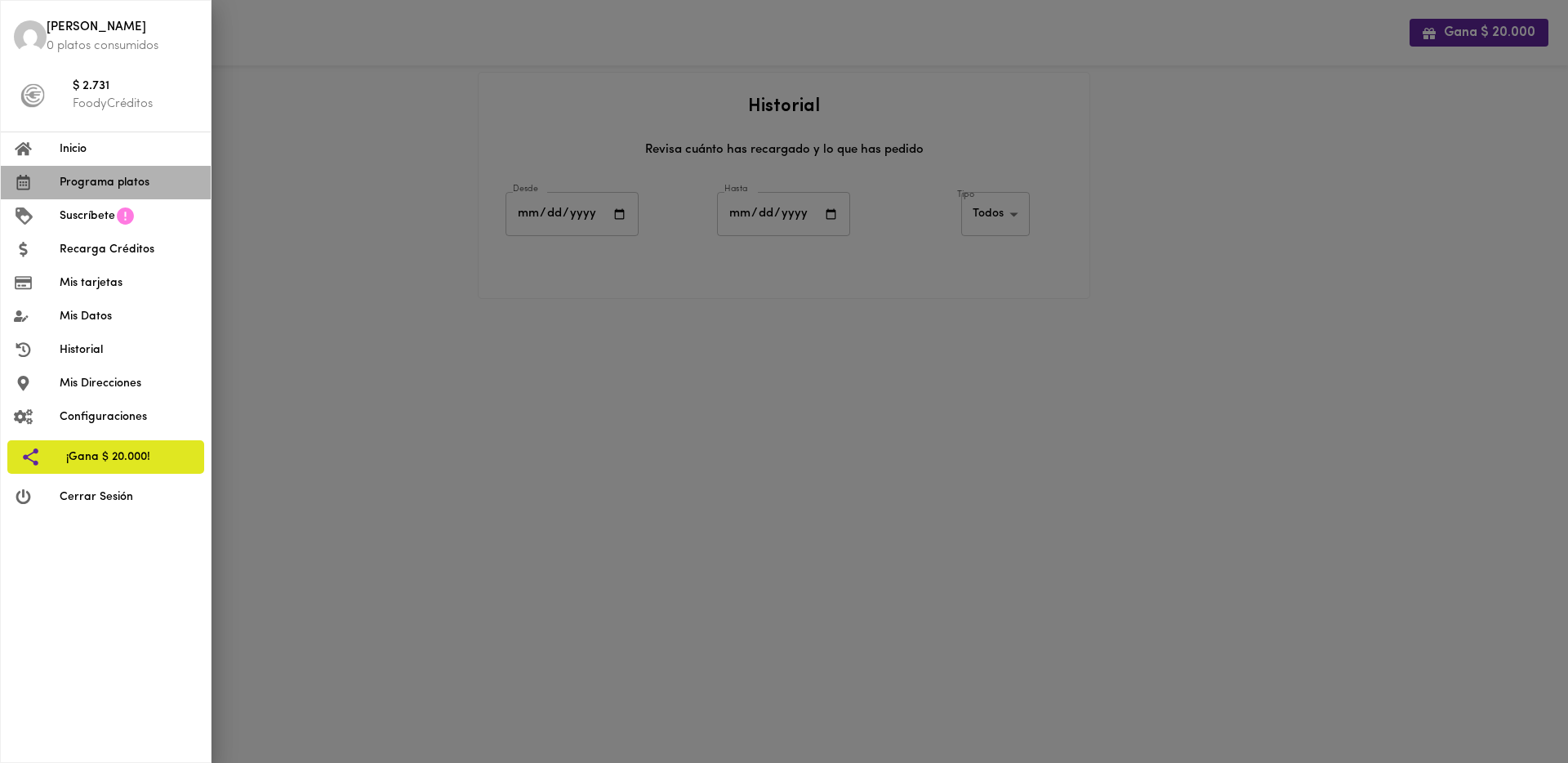
click at [124, 186] on span "Programa platos" at bounding box center [128, 183] width 138 height 17
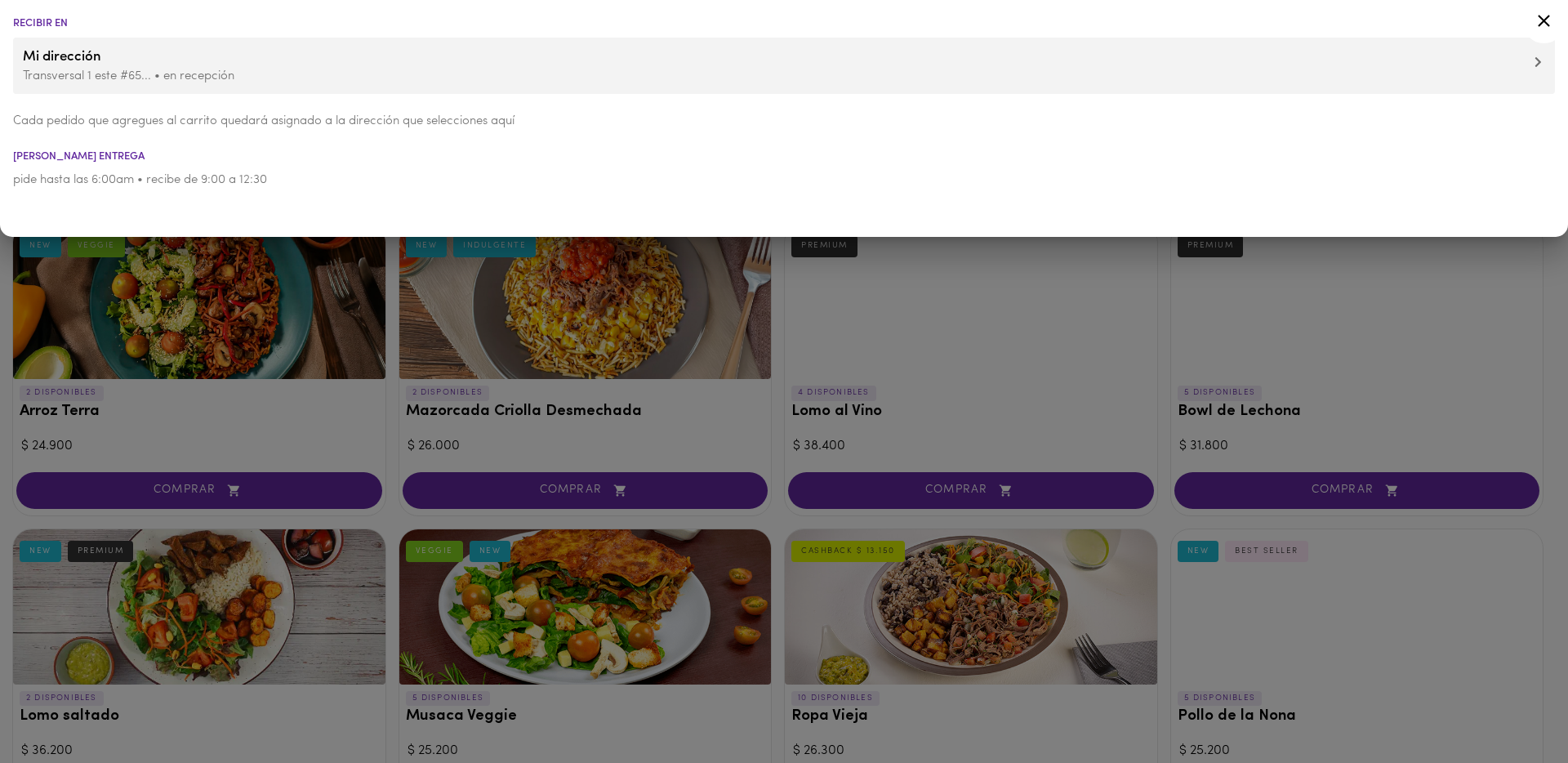
click at [186, 290] on div at bounding box center [784, 382] width 1568 height 763
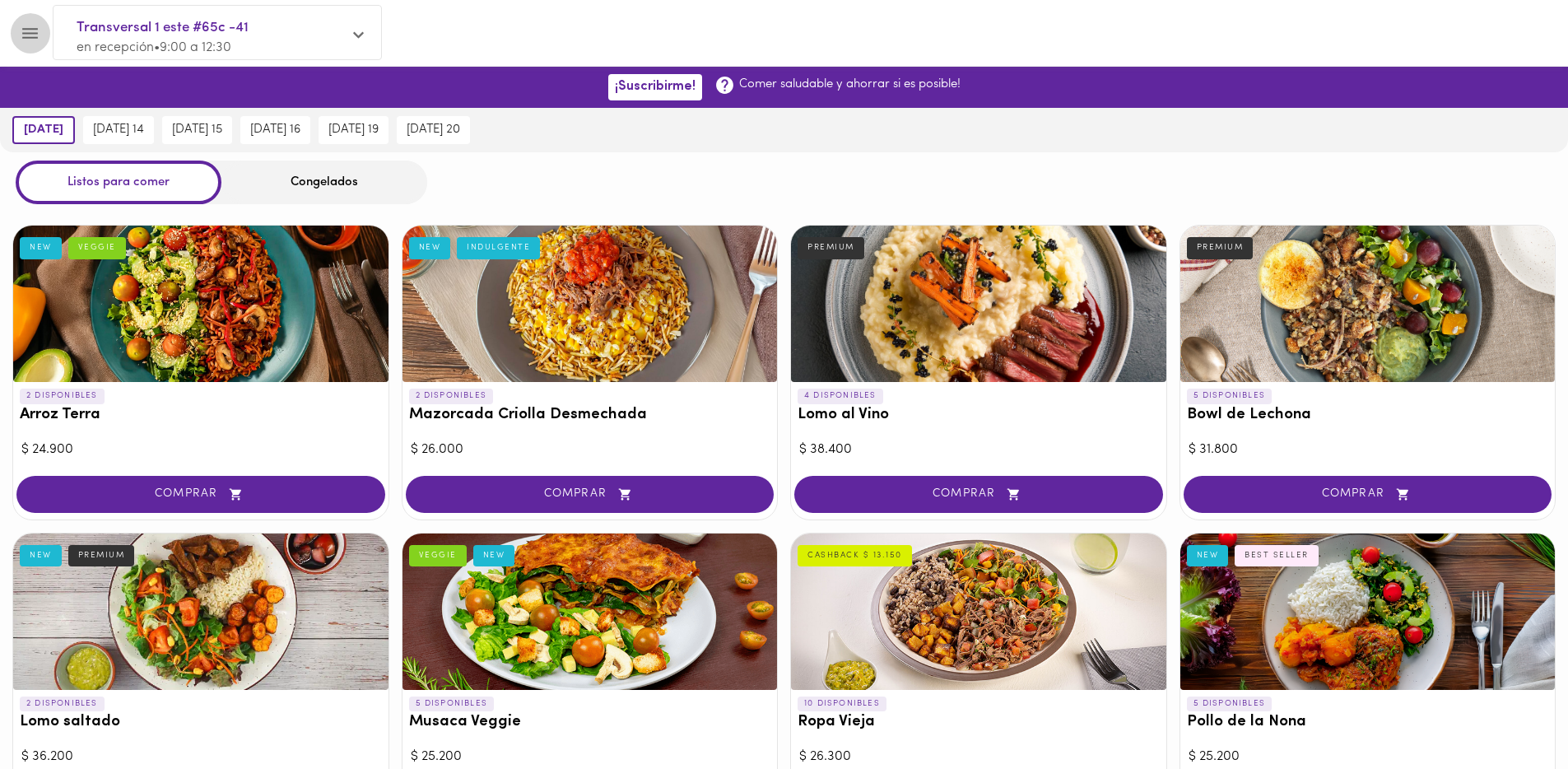
click at [36, 35] on icon "Menu" at bounding box center [30, 33] width 20 height 20
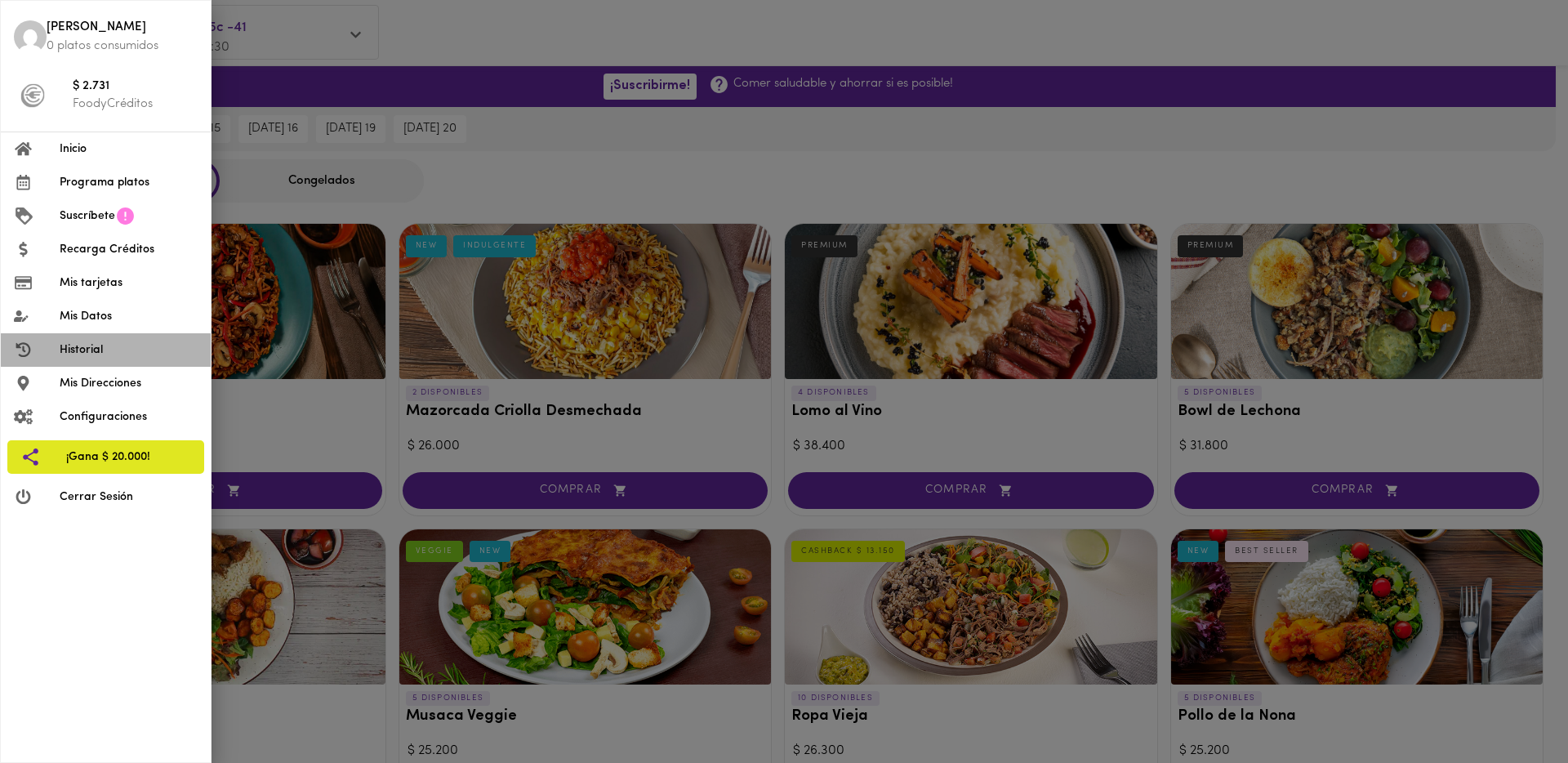
click at [138, 352] on span "Historial" at bounding box center [128, 350] width 138 height 17
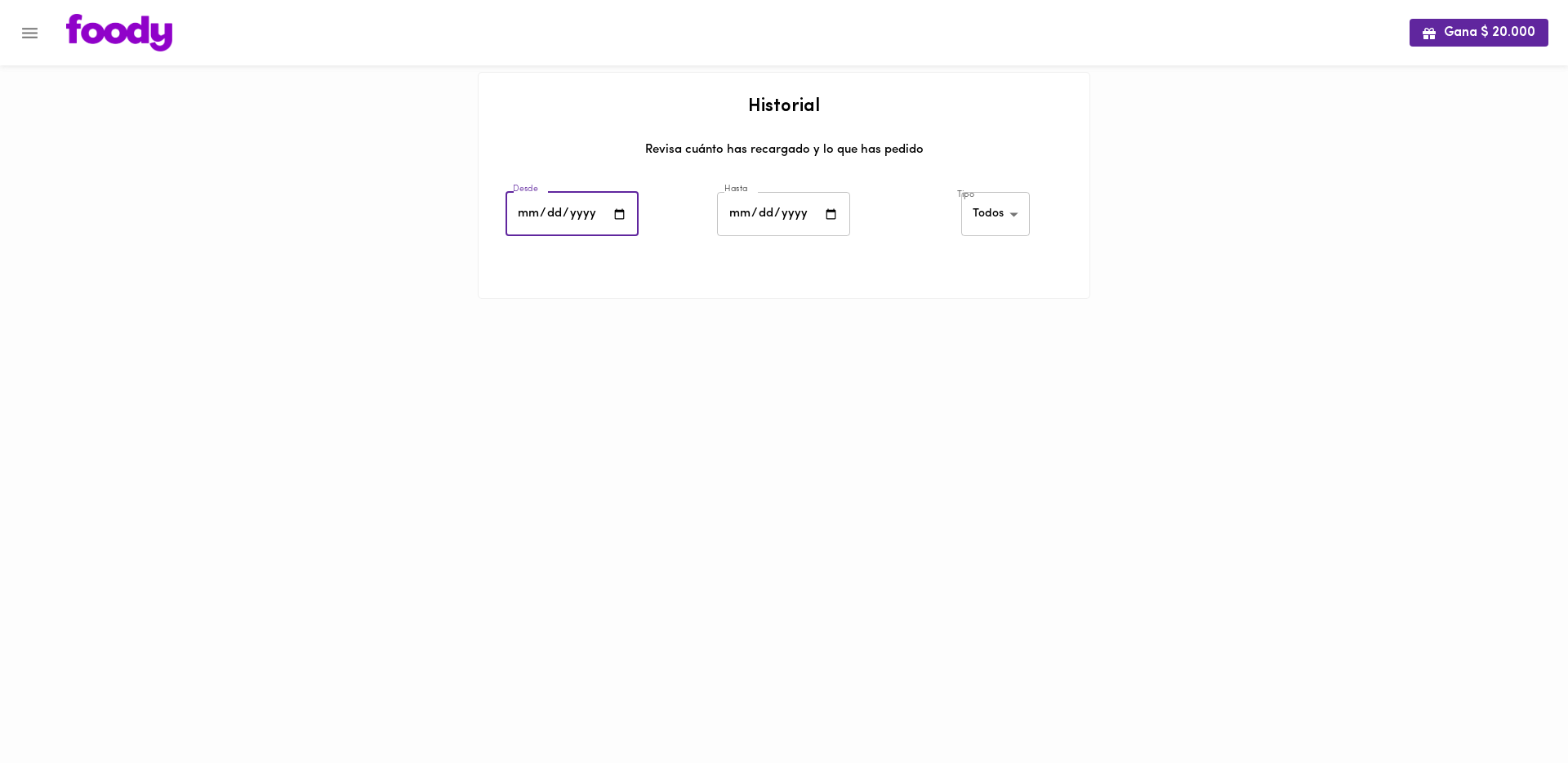
click at [585, 207] on input "date" at bounding box center [572, 214] width 133 height 45
click at [626, 211] on input "date" at bounding box center [572, 214] width 133 height 45
type input "2025-07-01"
click at [828, 214] on input "date" at bounding box center [783, 214] width 133 height 45
type input "2025-08-12"
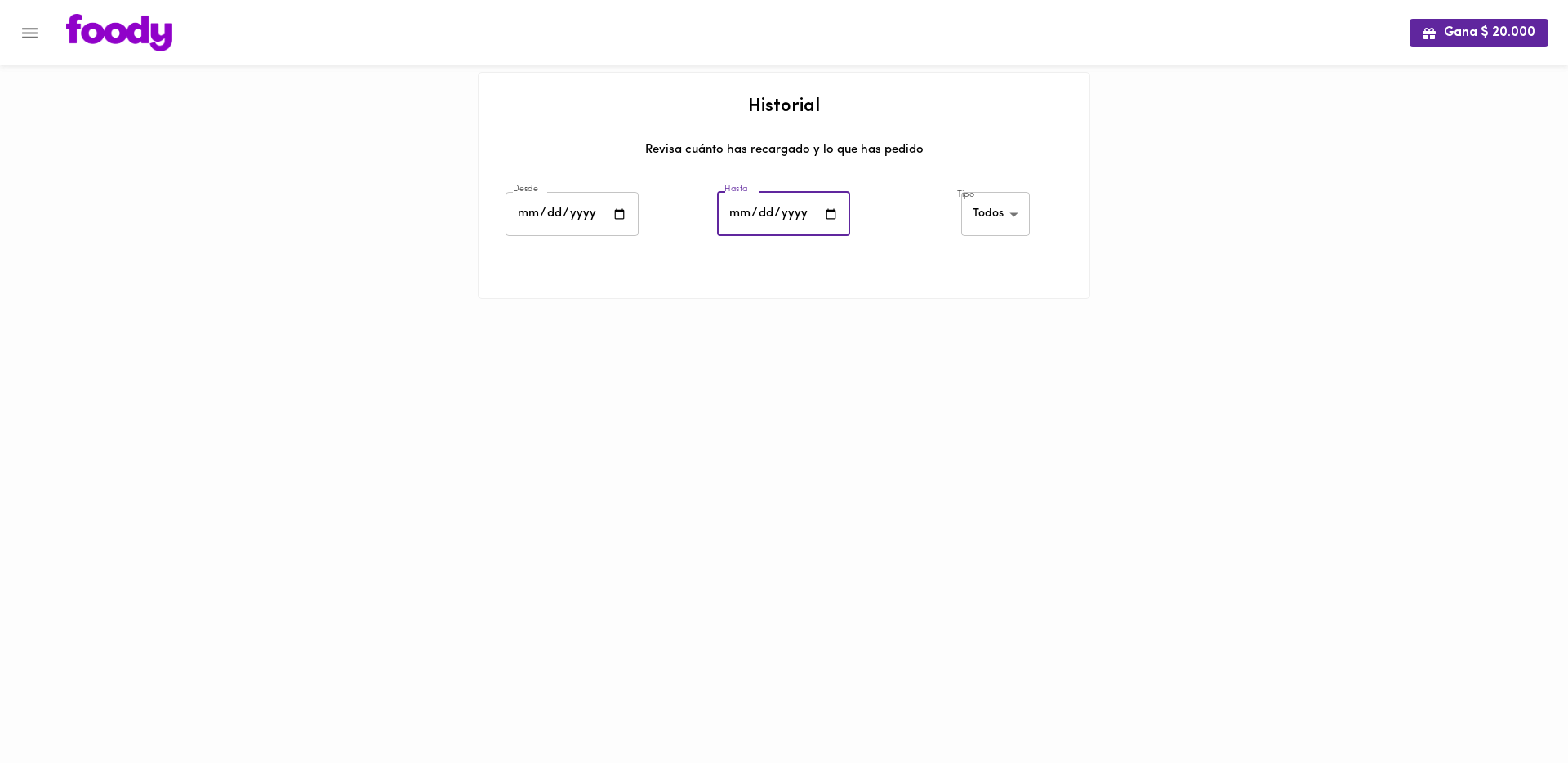
click at [1007, 219] on body "Gana $ 20.000 Historial Revisa cuánto has recargado y lo que has pedido Desde 2…" at bounding box center [784, 169] width 1568 height 340
click at [1000, 222] on li "Todos" at bounding box center [998, 215] width 71 height 27
click at [979, 245] on div at bounding box center [784, 264] width 611 height 41
click at [853, 266] on div at bounding box center [784, 264] width 611 height 41
drag, startPoint x: 725, startPoint y: 274, endPoint x: 704, endPoint y: 275, distance: 21.0
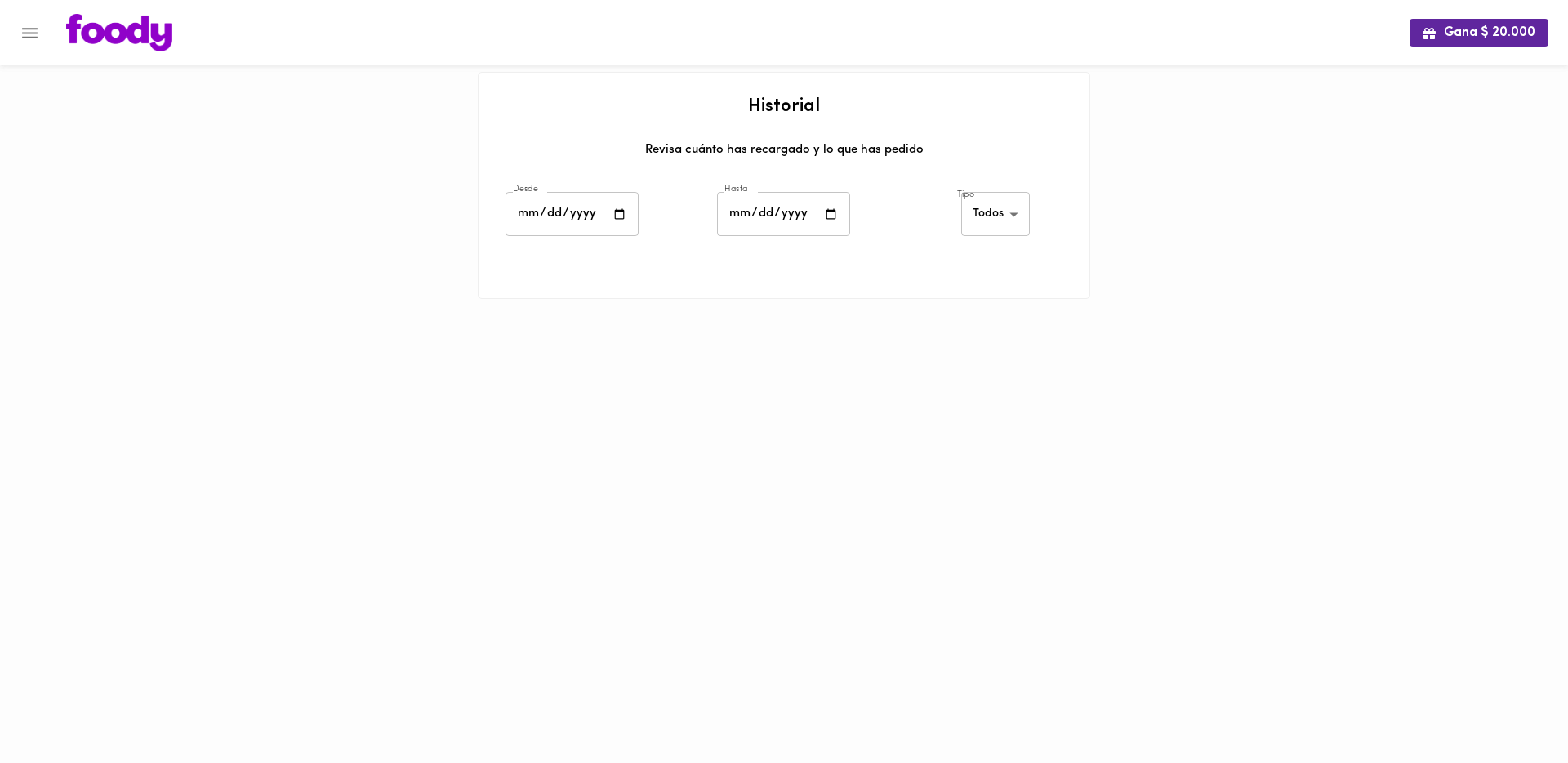
click at [704, 275] on div at bounding box center [784, 264] width 611 height 41
click at [686, 276] on div at bounding box center [784, 264] width 611 height 41
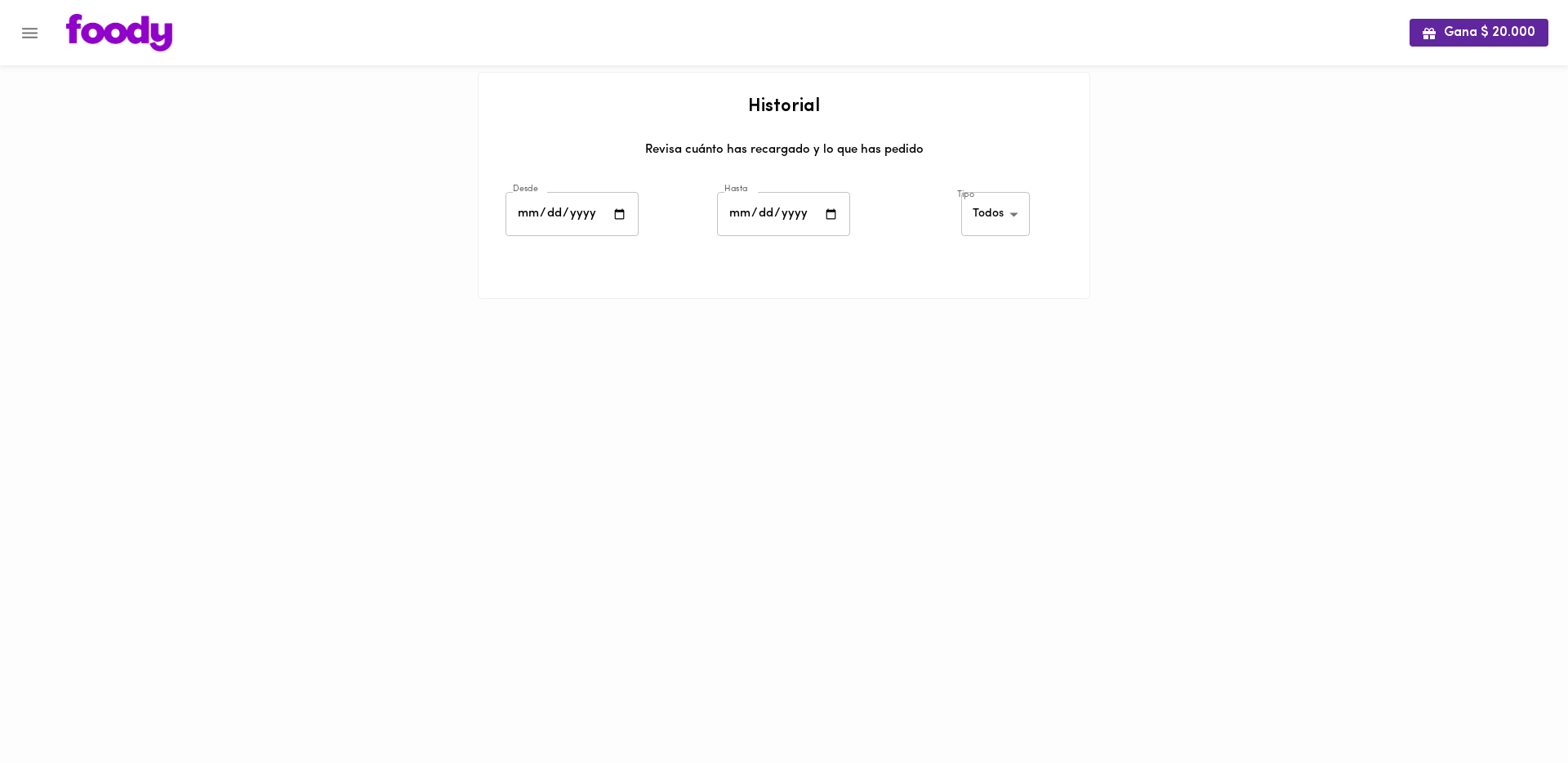
click at [671, 280] on div at bounding box center [784, 264] width 611 height 41
click at [619, 210] on input "date" at bounding box center [572, 214] width 133 height 45
click at [650, 160] on div "Revisa cuánto has recargado y lo que has pedido" at bounding box center [784, 155] width 578 height 29
click at [625, 215] on input "date" at bounding box center [572, 214] width 133 height 45
type input "2025-07-01"
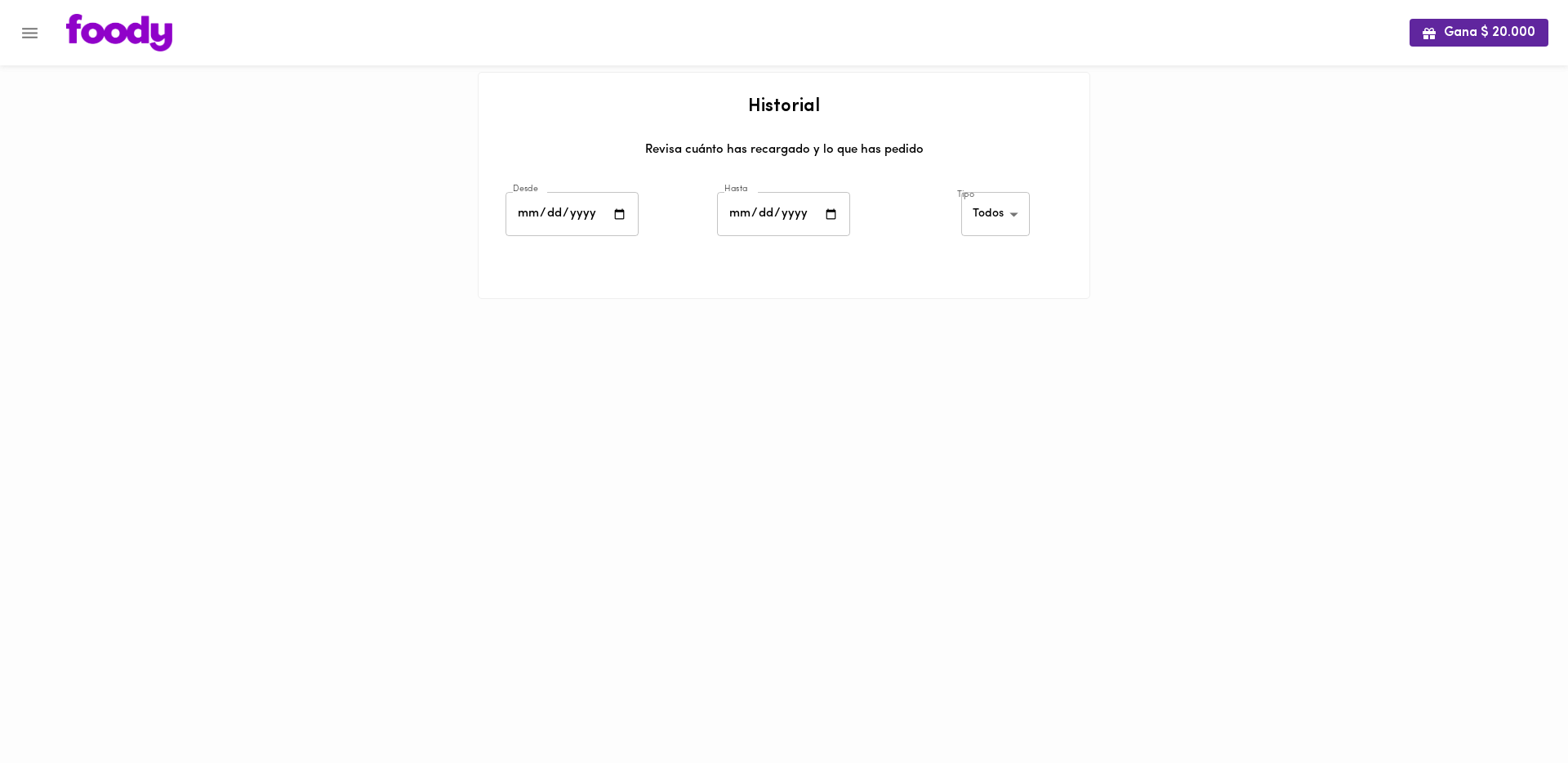
click at [663, 256] on div at bounding box center [784, 264] width 611 height 41
click at [795, 212] on input "date" at bounding box center [783, 214] width 133 height 45
click at [832, 210] on input "date" at bounding box center [783, 214] width 133 height 45
type input "2025-08-12"
click at [859, 291] on ul at bounding box center [784, 292] width 611 height 13
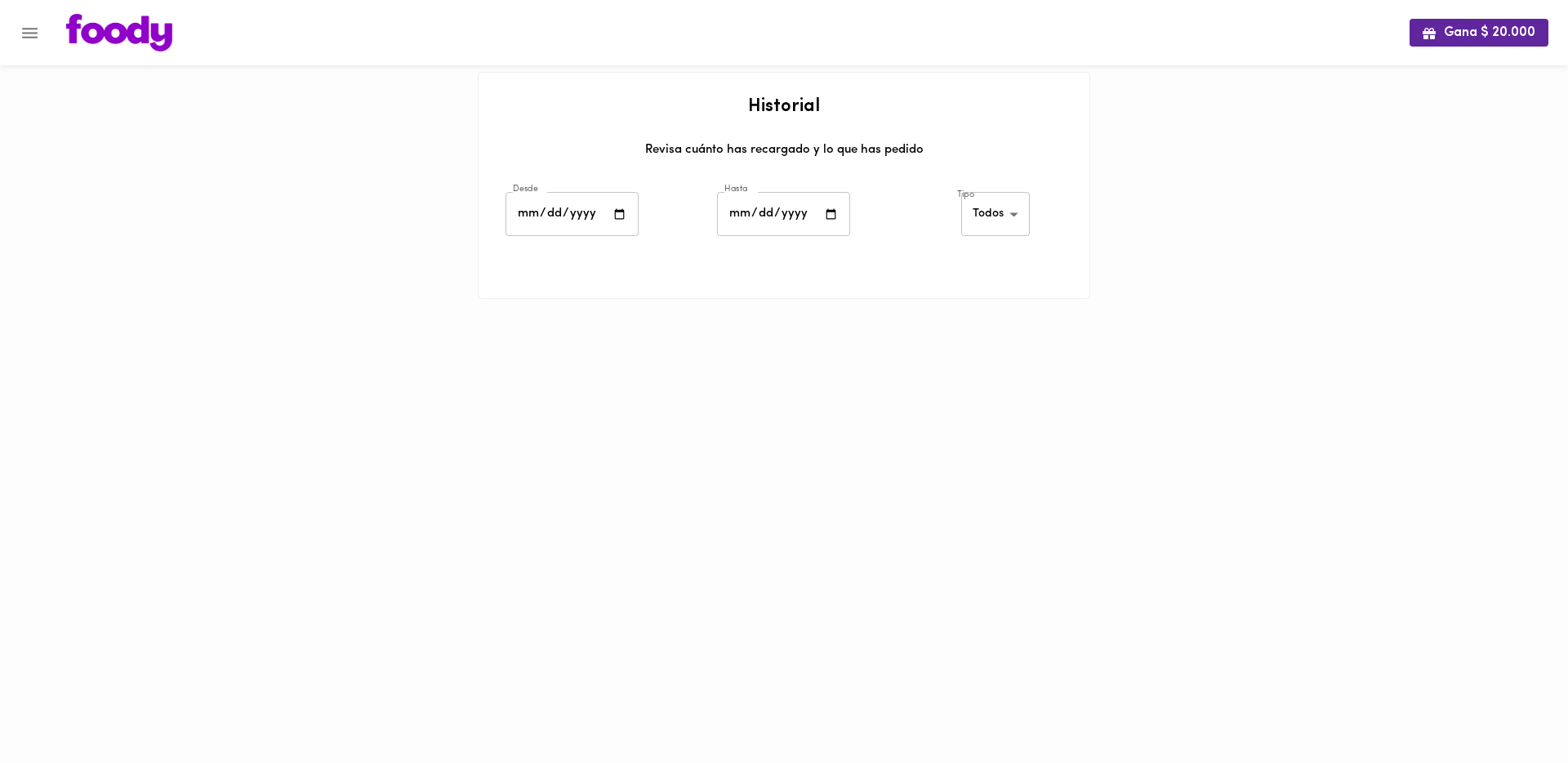
click at [980, 221] on body "Gana $ 20.000 Historial Revisa cuánto has recargado y lo que has pedido Desde 2…" at bounding box center [784, 169] width 1568 height 340
click at [994, 262] on li "Platos" at bounding box center [998, 269] width 71 height 27
click at [990, 222] on body "Gana $ 20.000 Historial Revisa cuánto has recargado y lo que has pedido Desde 2…" at bounding box center [784, 169] width 1568 height 340
click at [993, 195] on li "Creditos" at bounding box center [997, 188] width 71 height 27
click at [990, 212] on body "Gana $ 20.000 Historial Revisa cuánto has recargado y lo que has pedido Desde 2…" at bounding box center [784, 169] width 1568 height 340
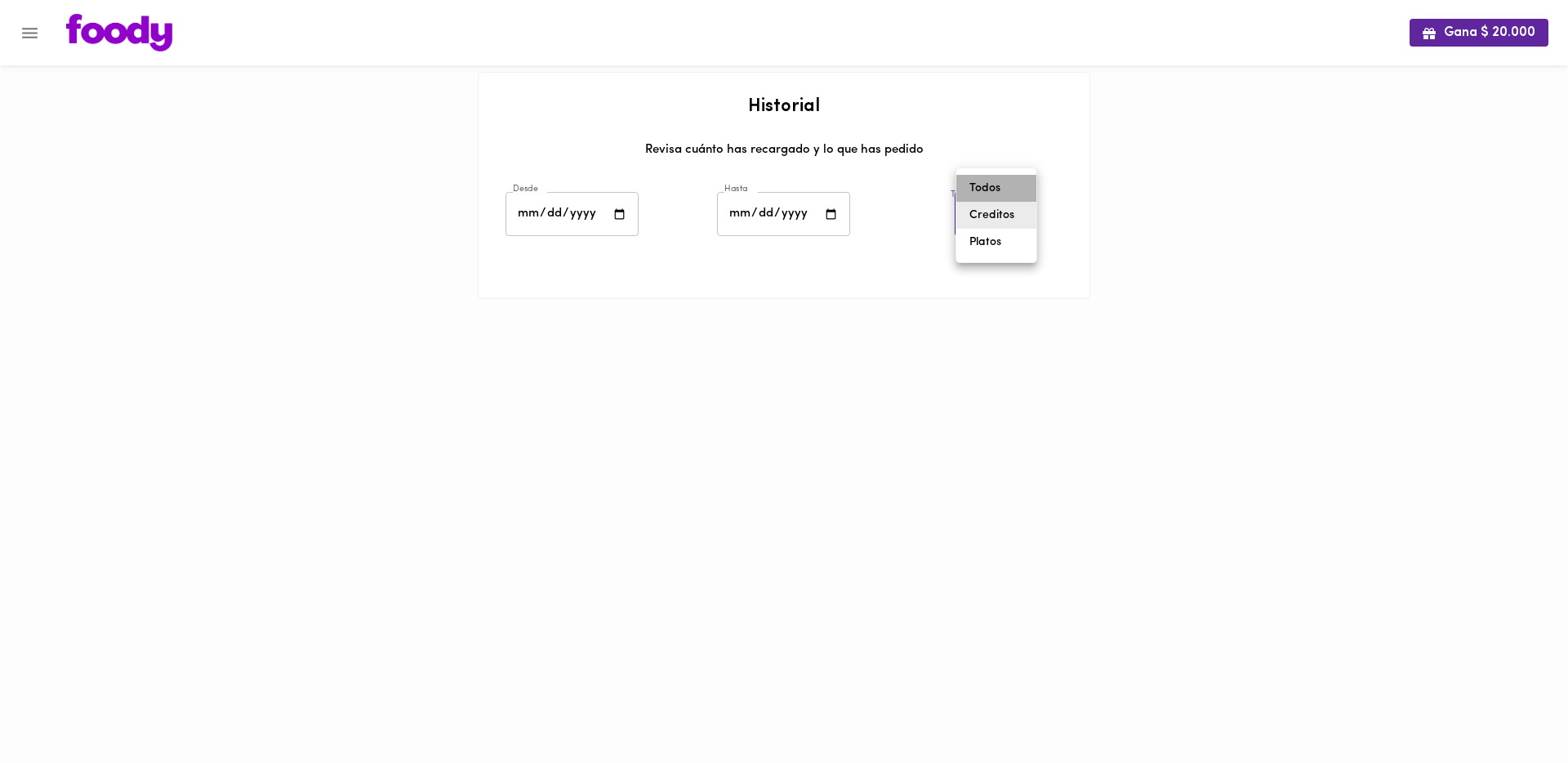
click at [990, 189] on li "Todos" at bounding box center [996, 188] width 80 height 27
type input "all"
click at [892, 266] on div at bounding box center [784, 264] width 611 height 41
click at [24, 26] on icon "Menu" at bounding box center [29, 32] width 20 height 20
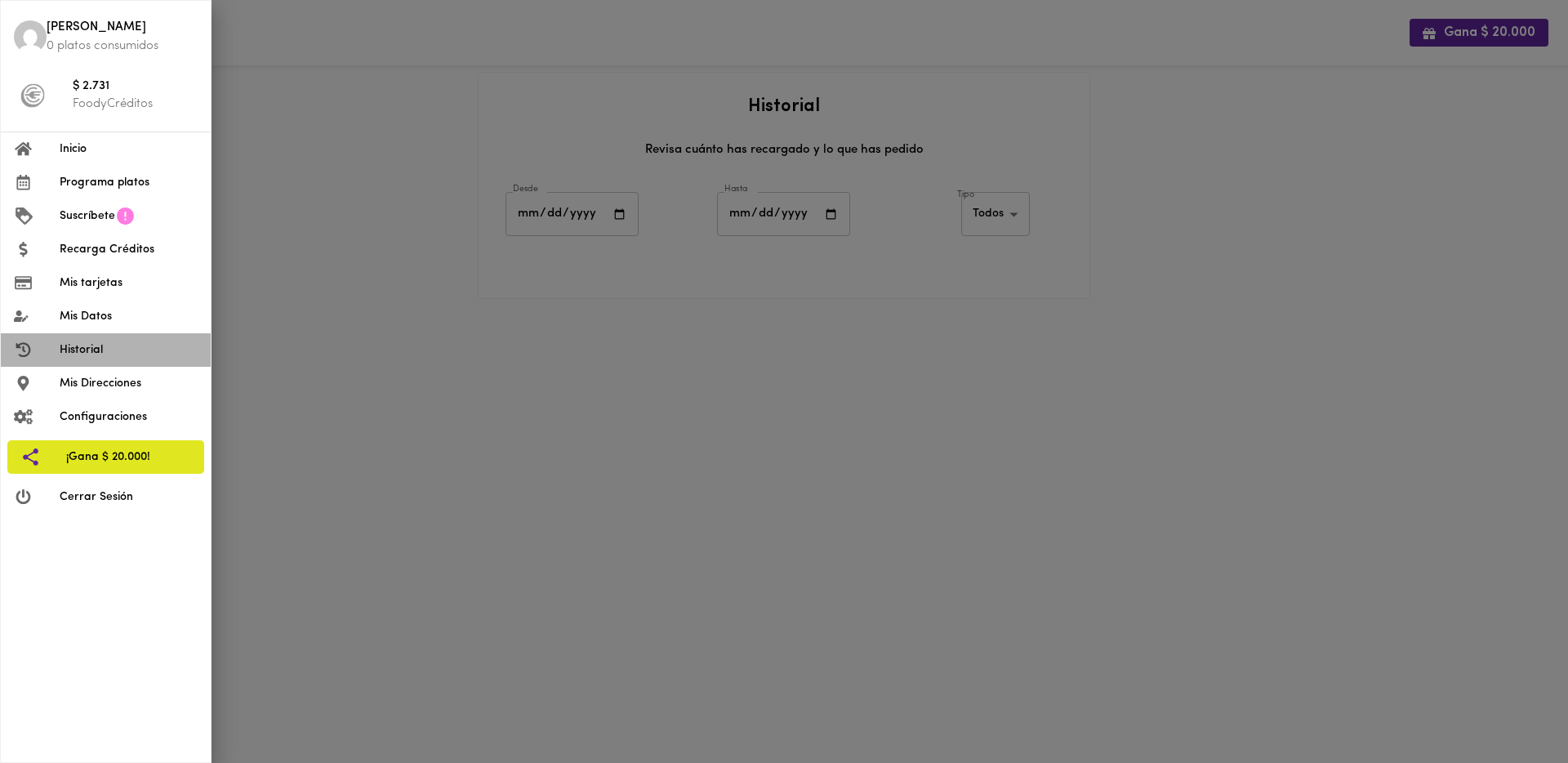
click at [72, 348] on span "Historial" at bounding box center [128, 350] width 138 height 17
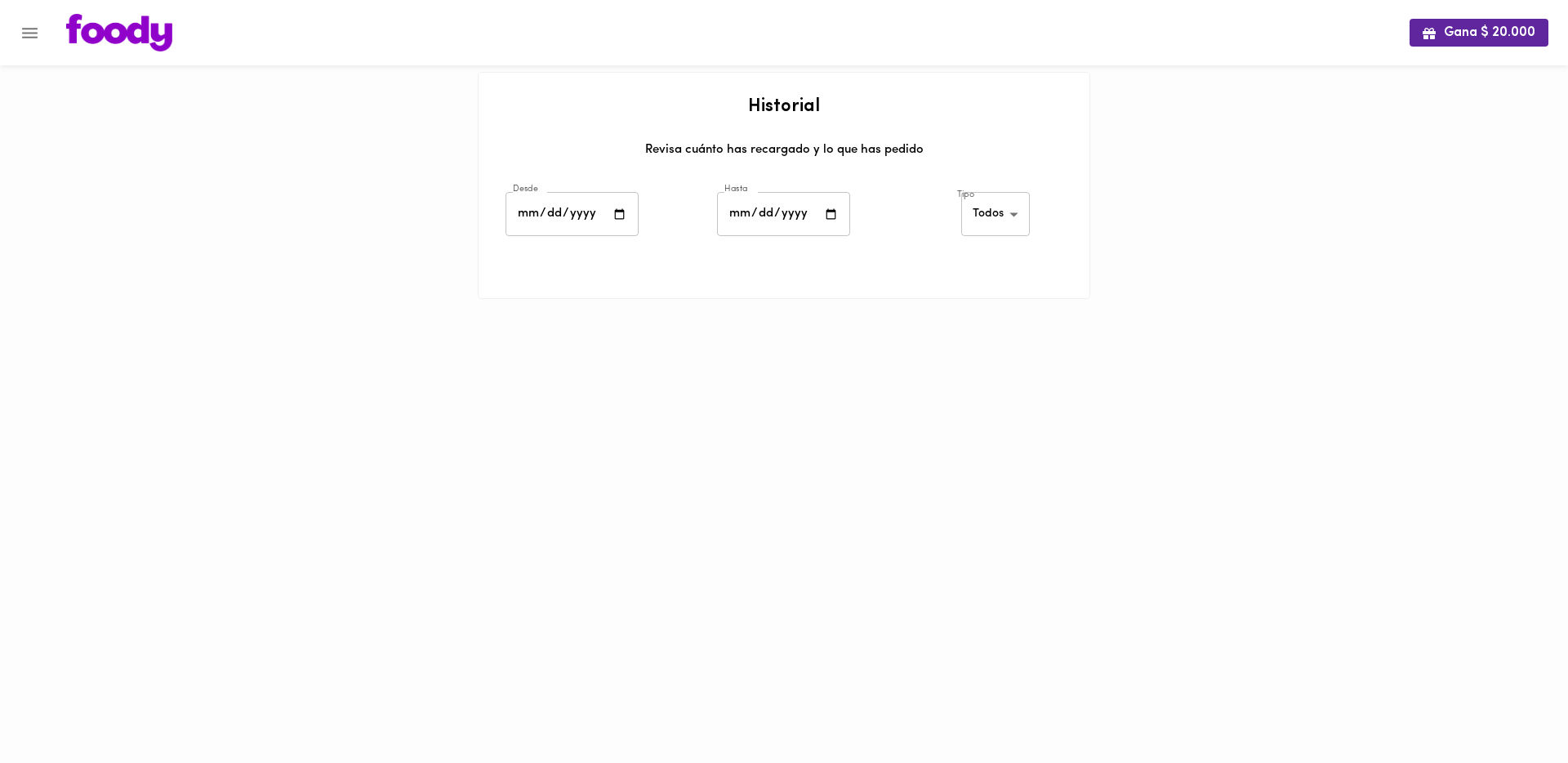
click at [33, 36] on icon "Menu" at bounding box center [29, 32] width 15 height 10
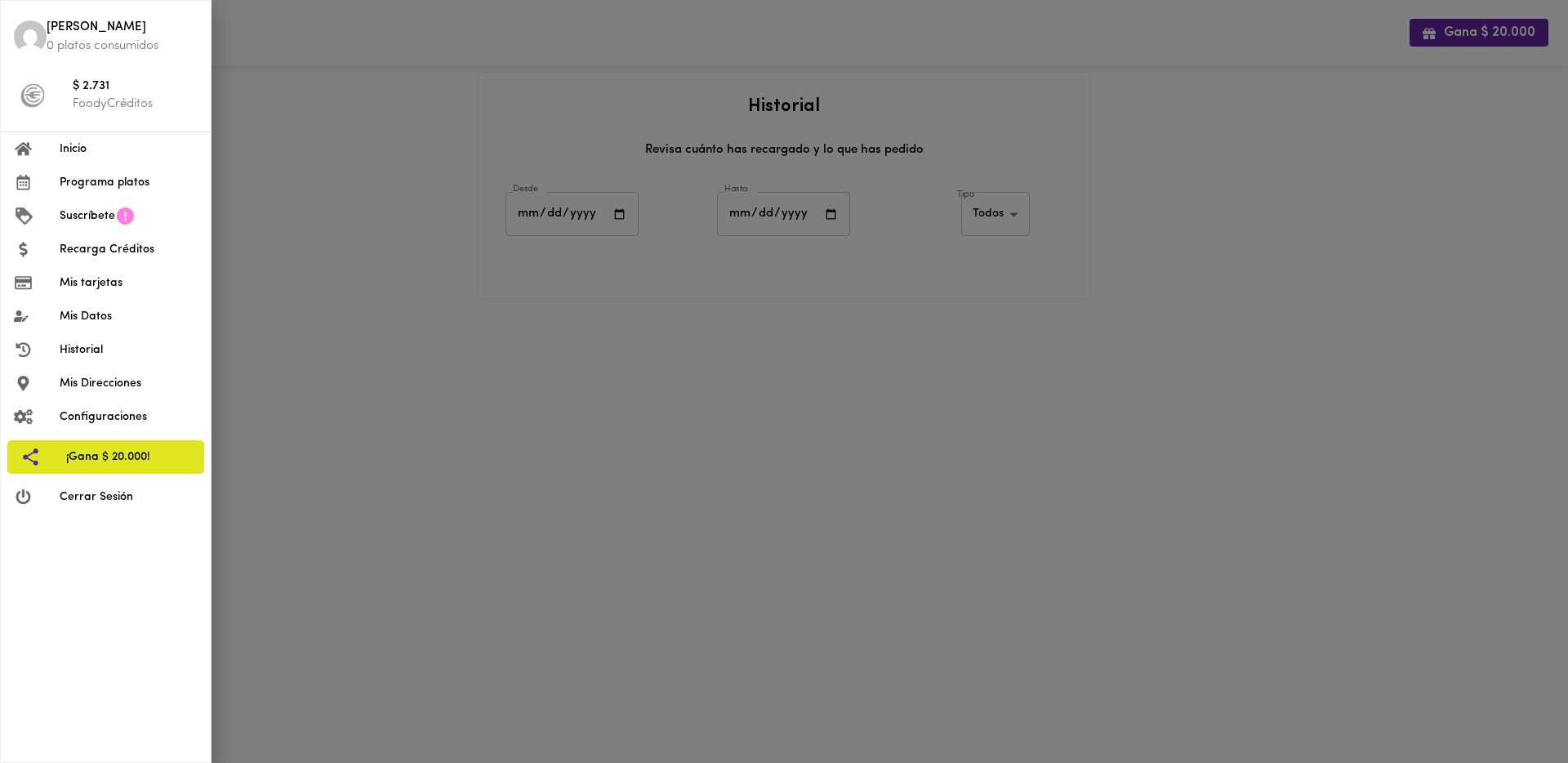
click at [129, 186] on span "Programa platos" at bounding box center [128, 183] width 138 height 17
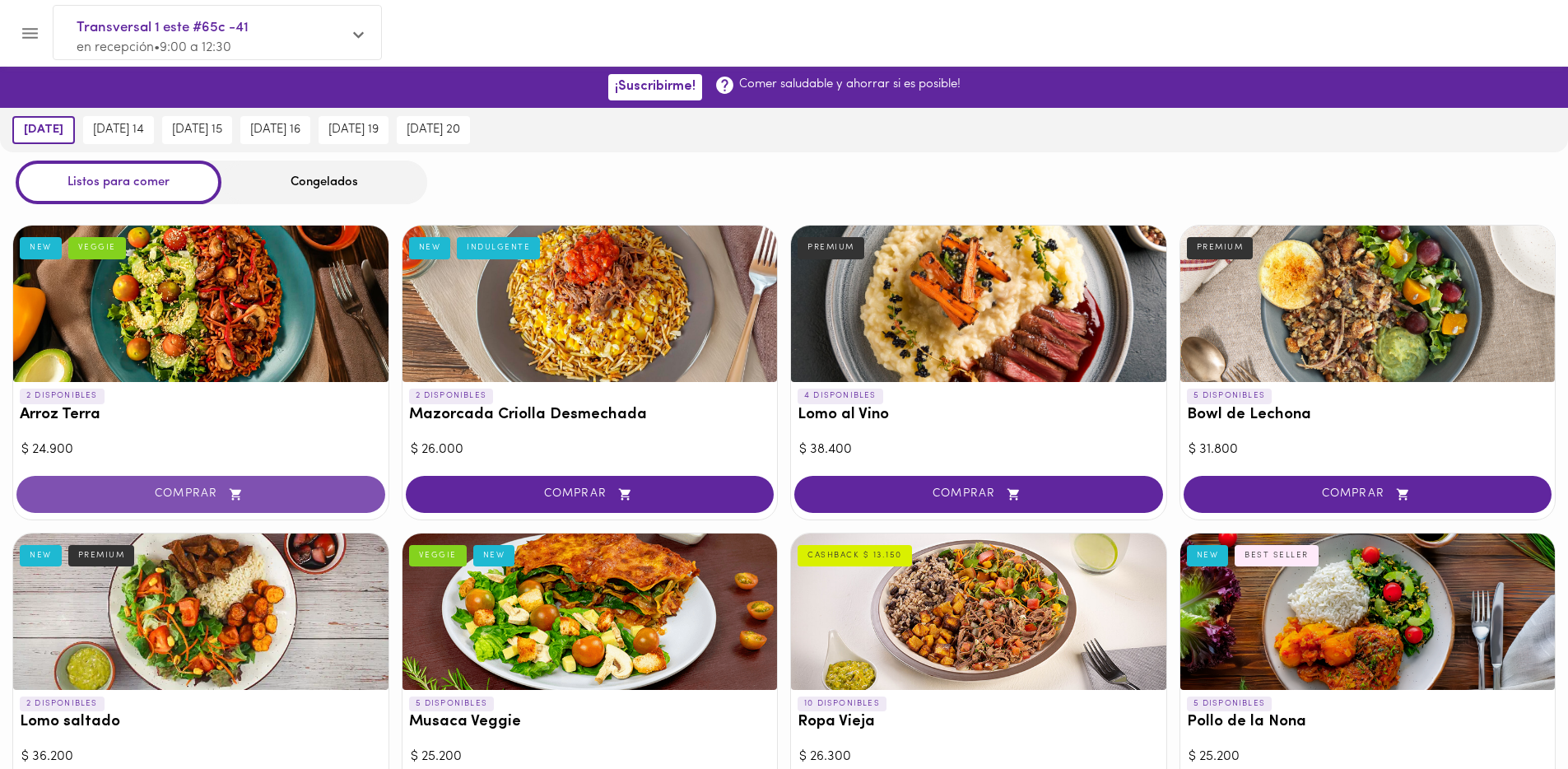
click at [307, 507] on button "COMPRAR" at bounding box center [200, 494] width 368 height 37
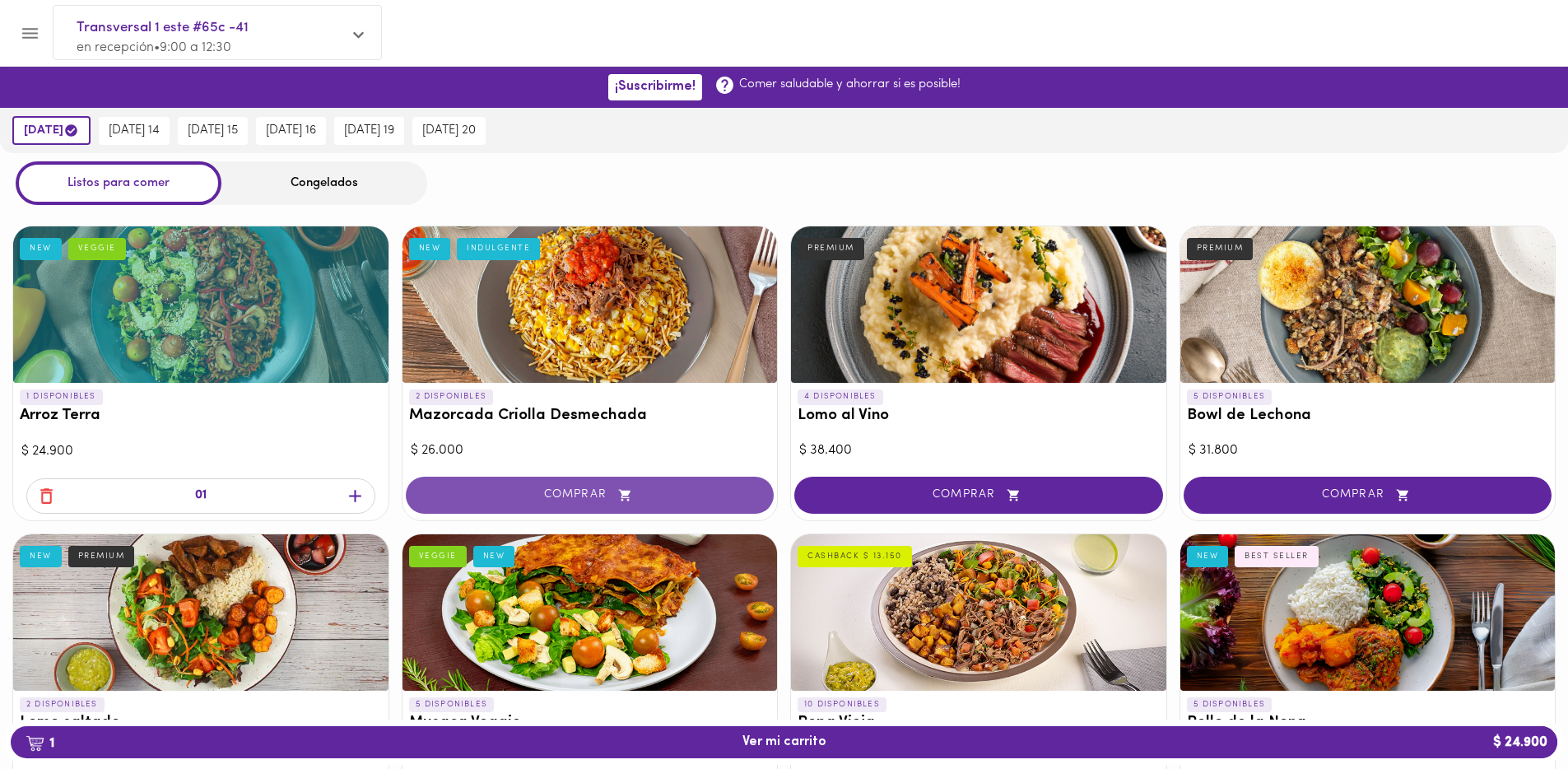
click at [644, 496] on span "COMPRAR" at bounding box center [591, 495] width 328 height 14
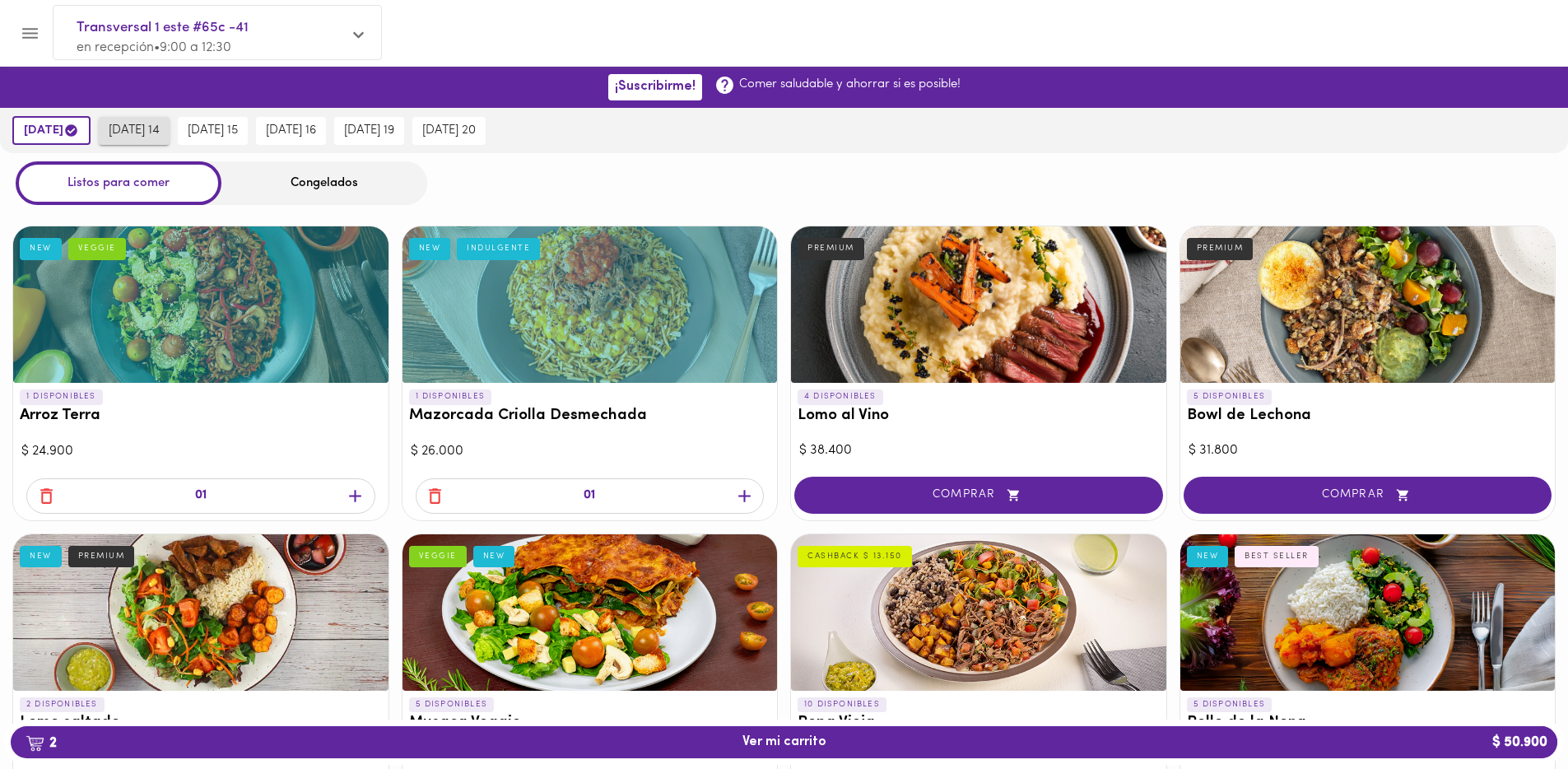
click at [119, 128] on span "jueves 14" at bounding box center [133, 130] width 51 height 14
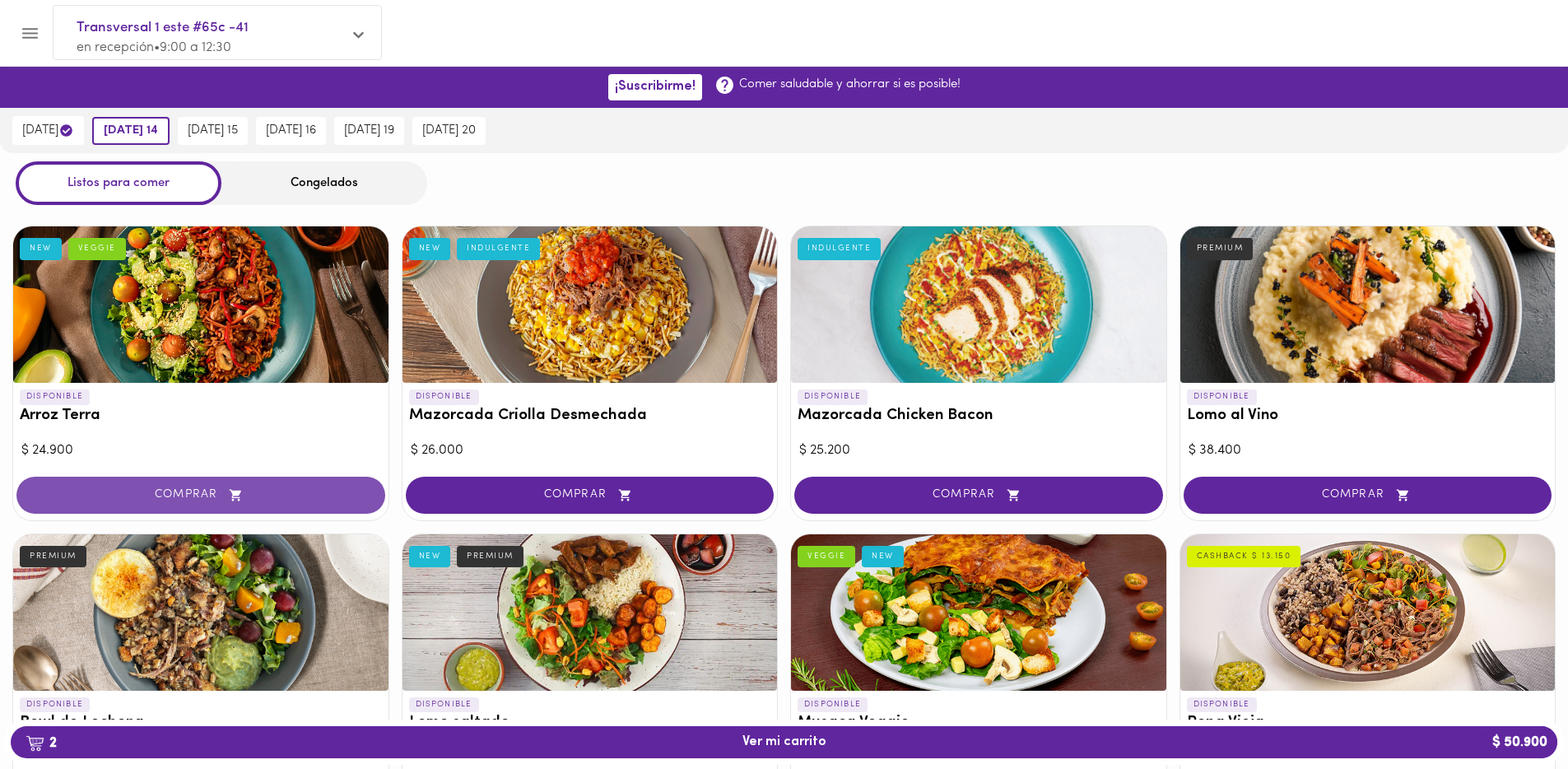
click at [273, 483] on button "COMPRAR" at bounding box center [200, 495] width 368 height 37
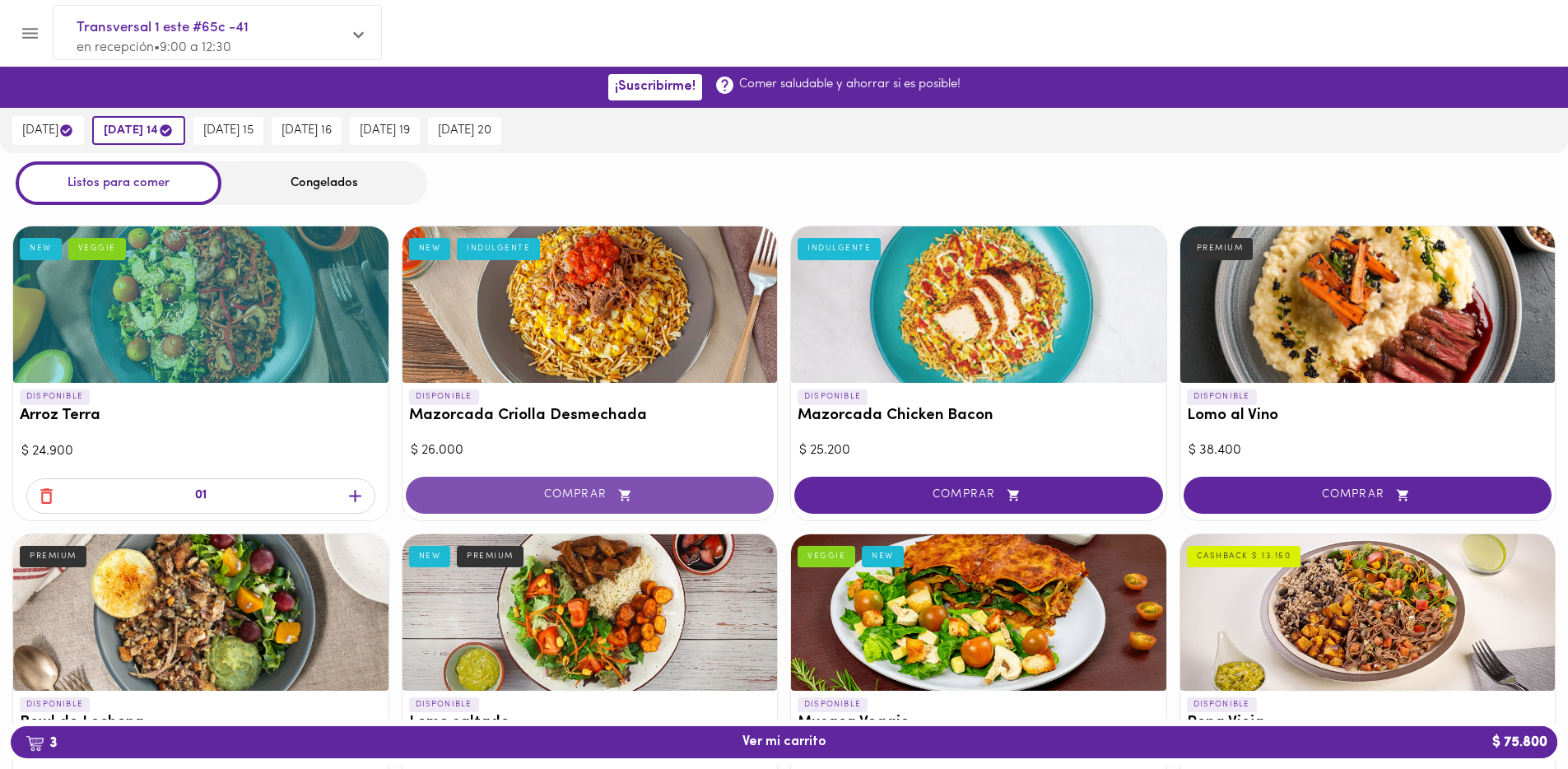
click at [543, 495] on span "COMPRAR" at bounding box center [591, 495] width 328 height 14
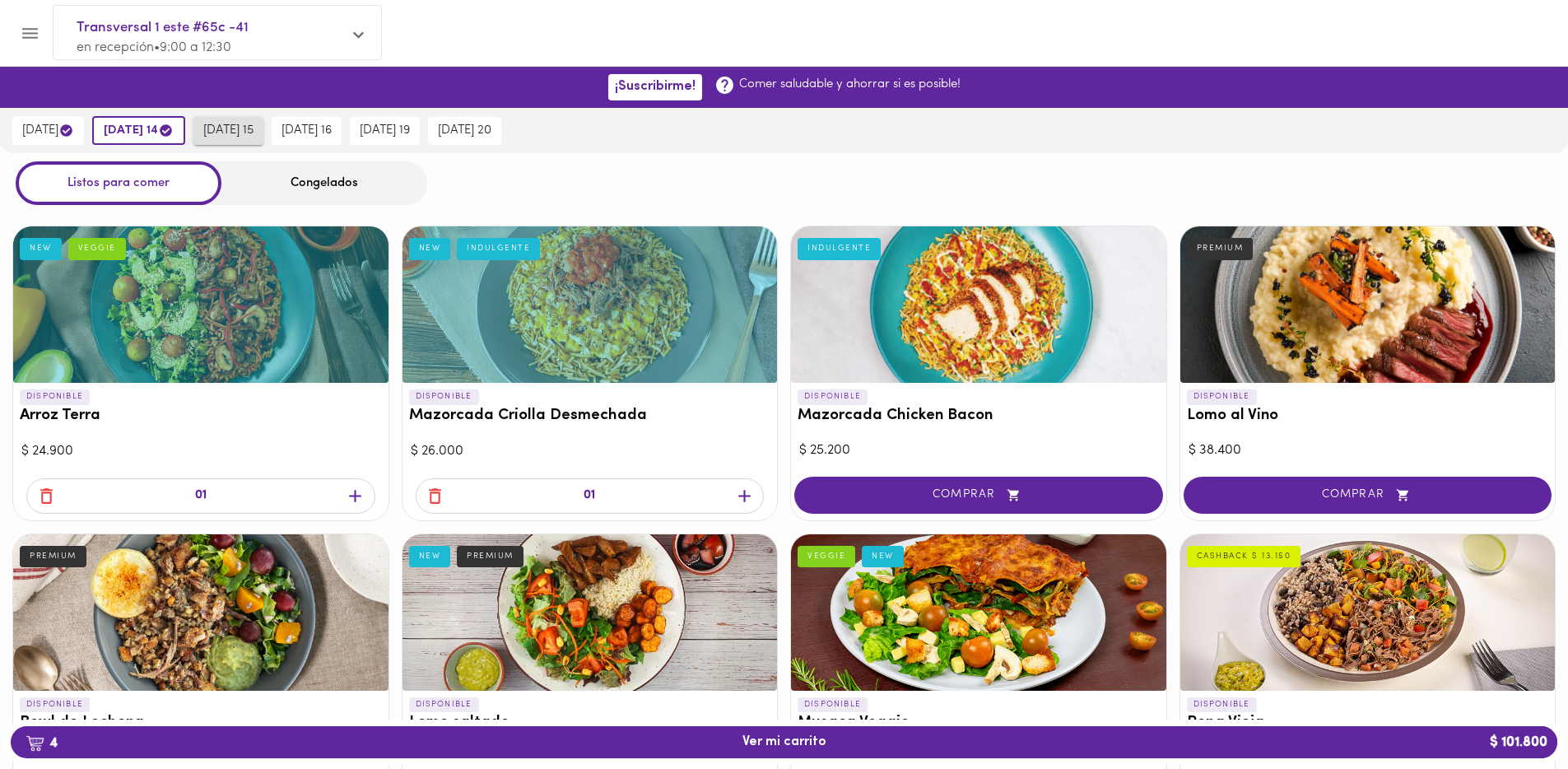
click at [226, 125] on span "viernes 15" at bounding box center [228, 130] width 50 height 14
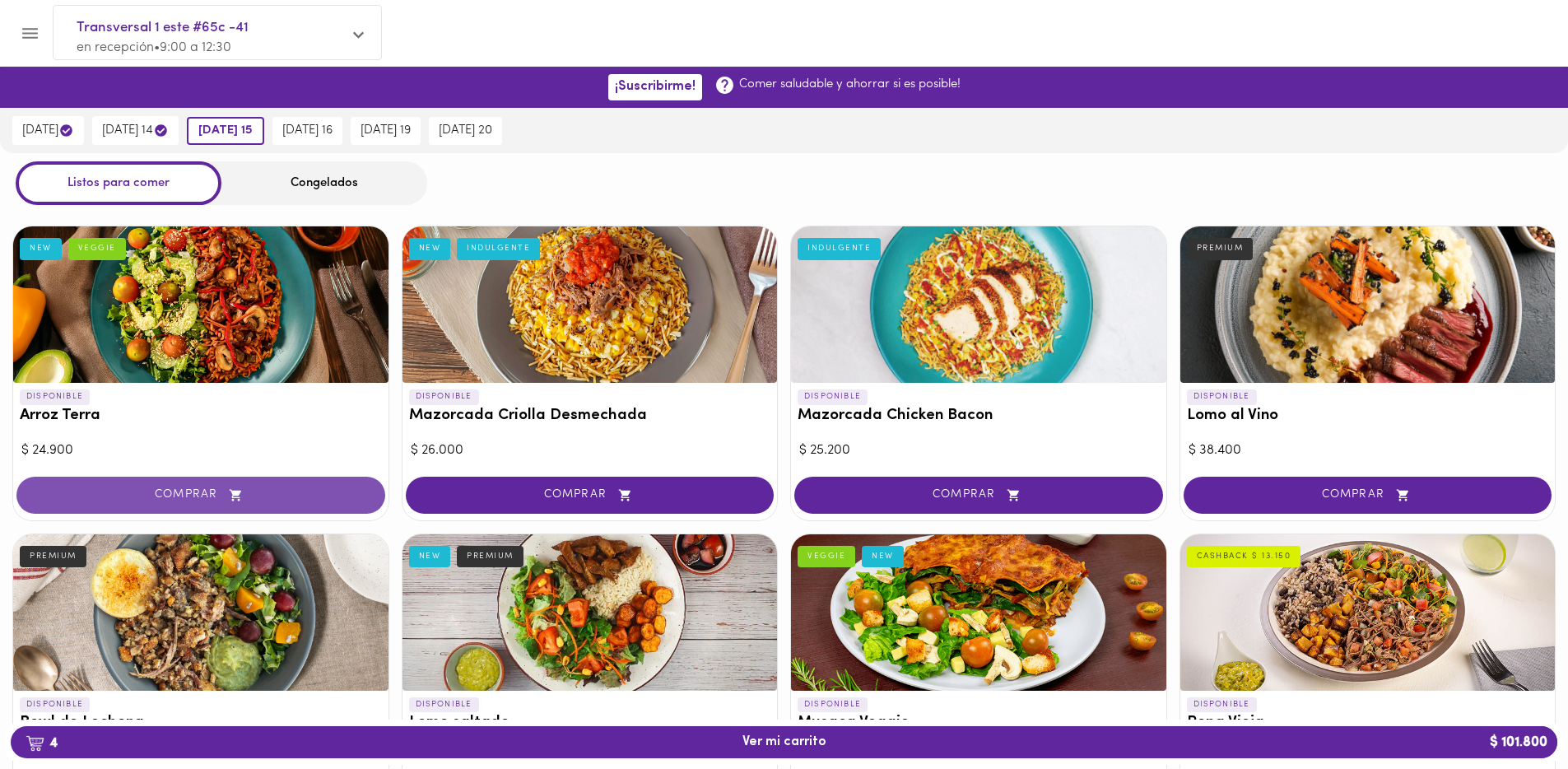
click at [266, 491] on span "COMPRAR" at bounding box center [201, 495] width 328 height 14
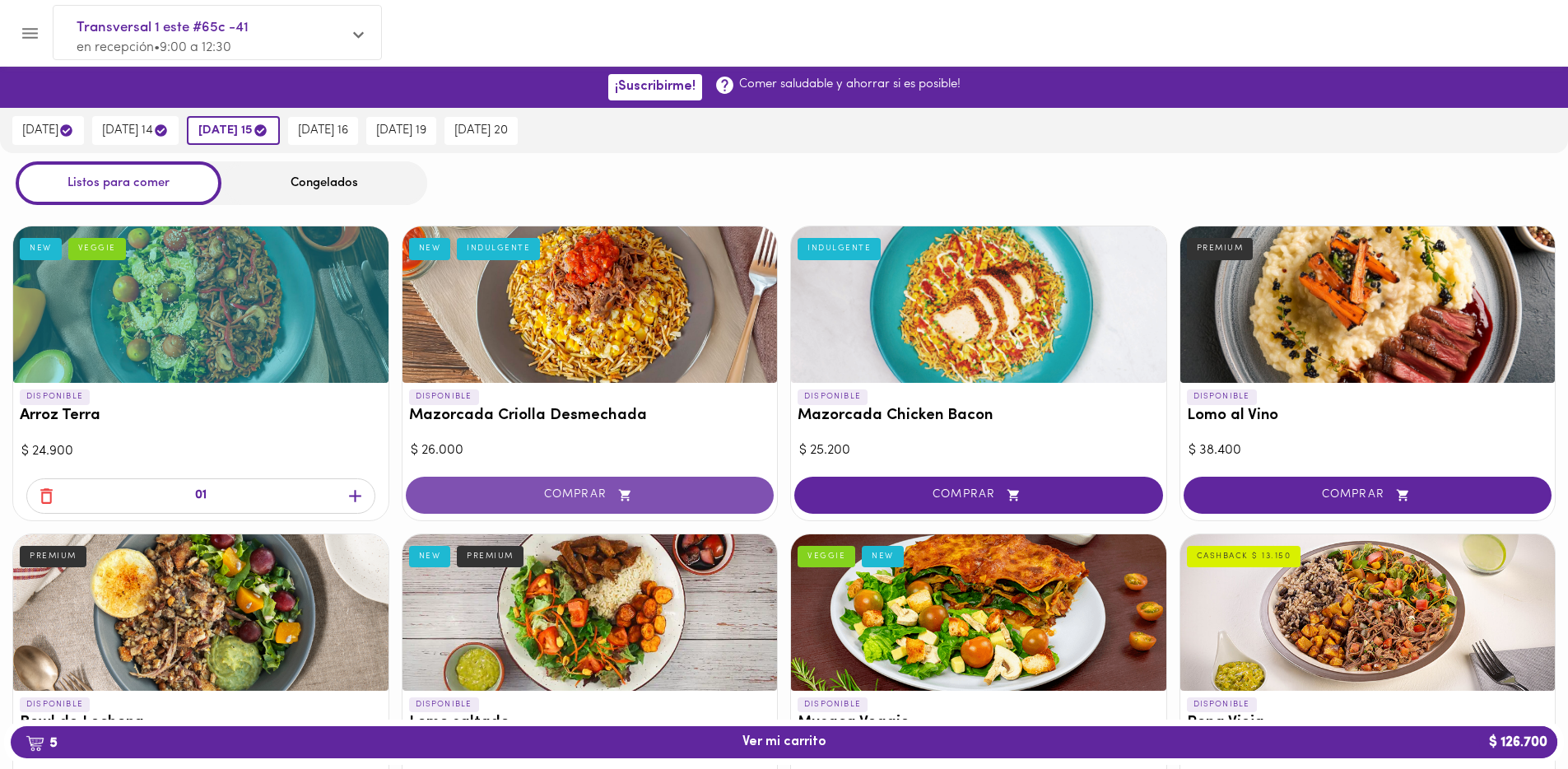
click at [492, 493] on span "COMPRAR" at bounding box center [591, 495] width 328 height 14
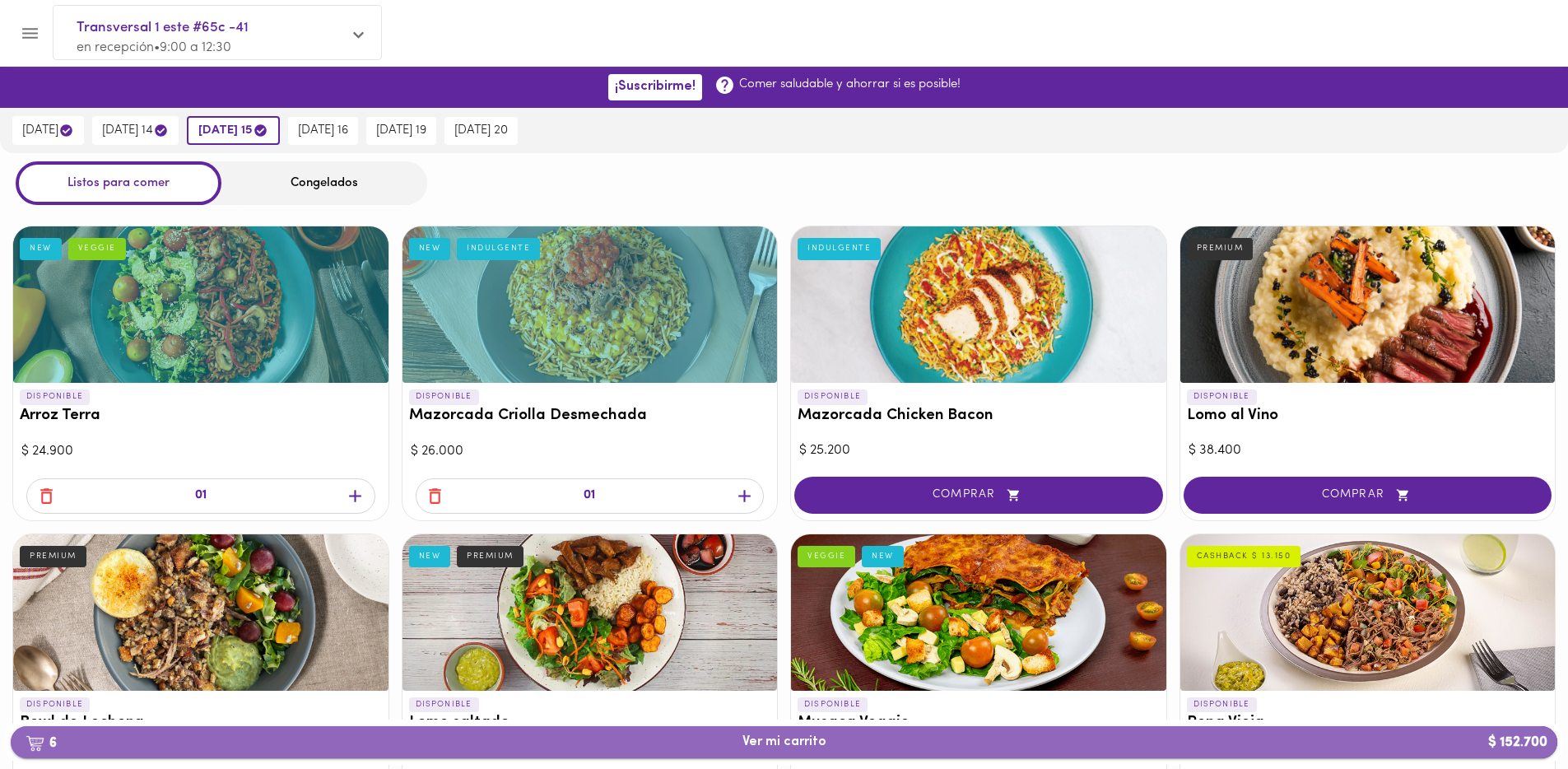
click at [726, 743] on span "6 Ver mi carrito $ 152.700" at bounding box center [784, 741] width 1520 height 15
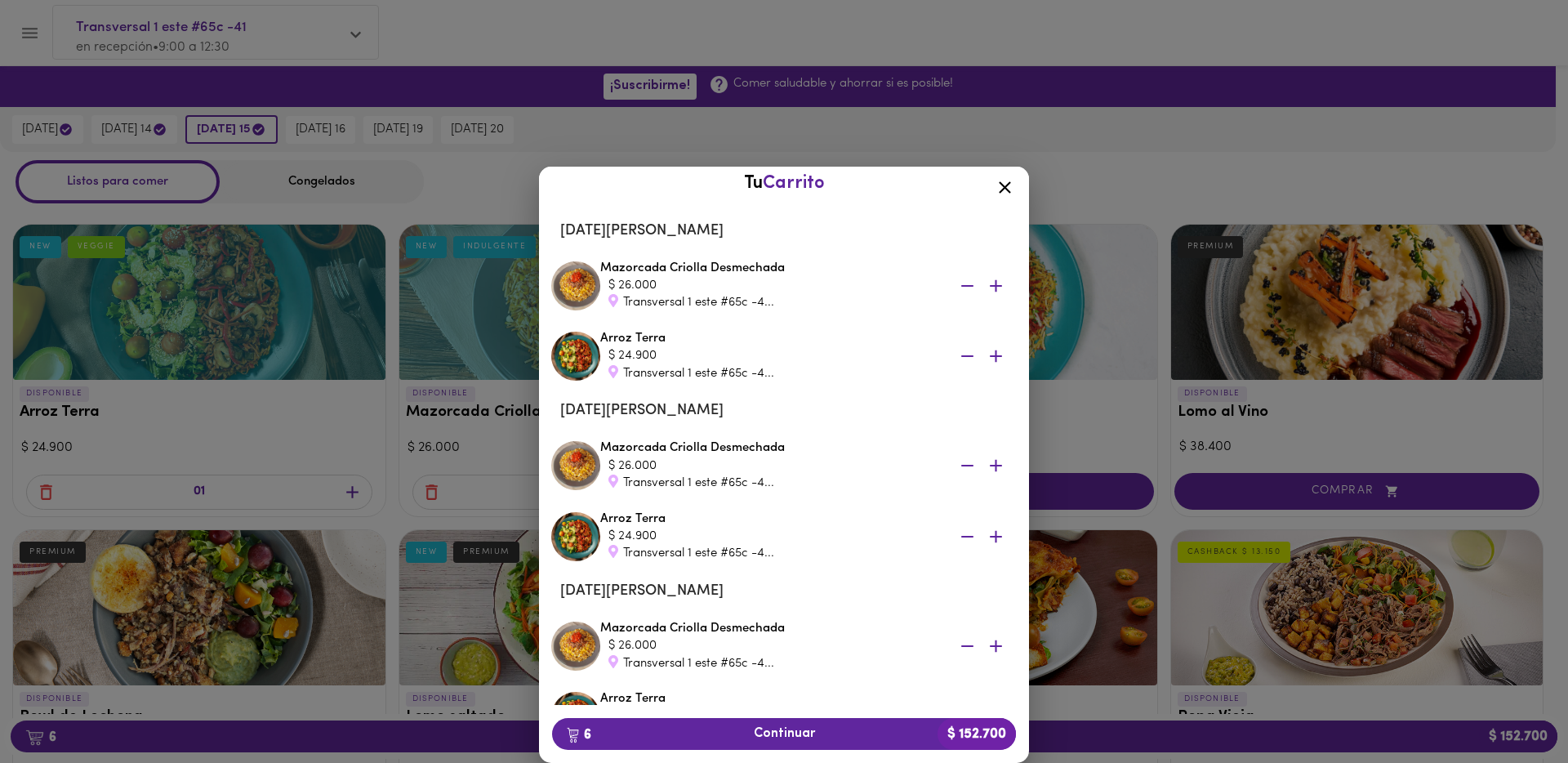
scroll to position [166, 0]
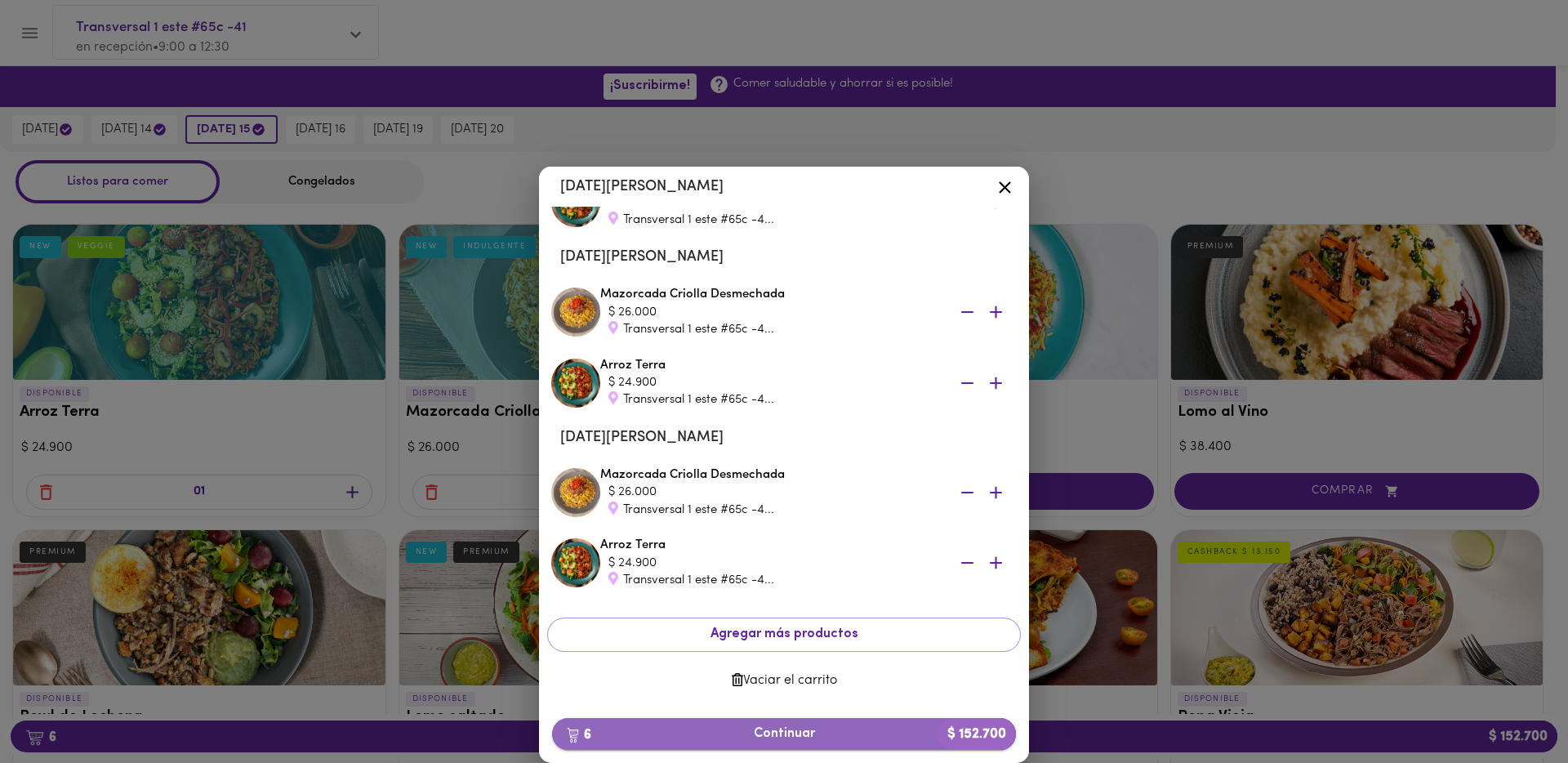
click at [791, 717] on button "6 Continuar $ 152.700" at bounding box center [783, 733] width 463 height 31
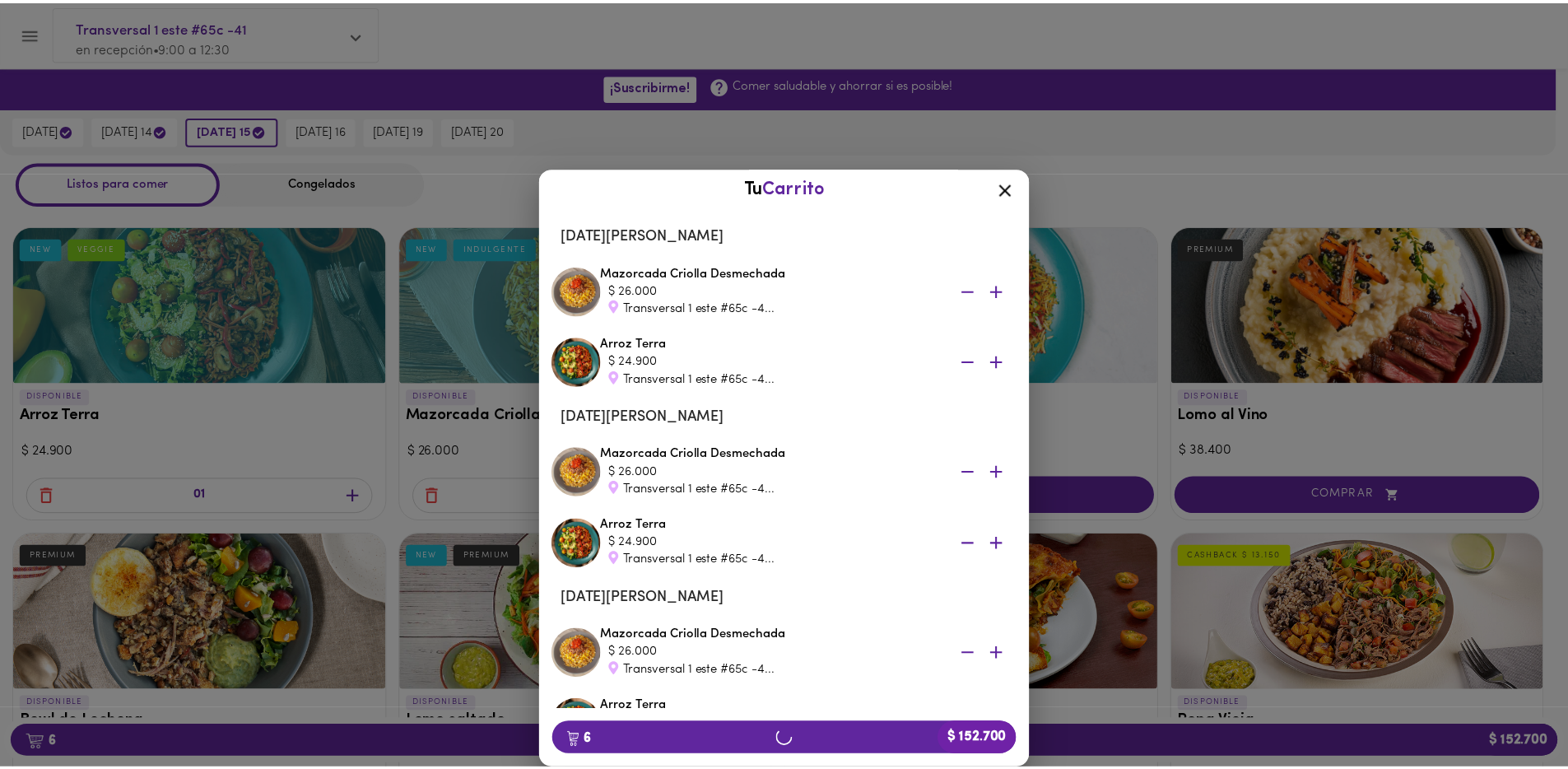
scroll to position [0, 0]
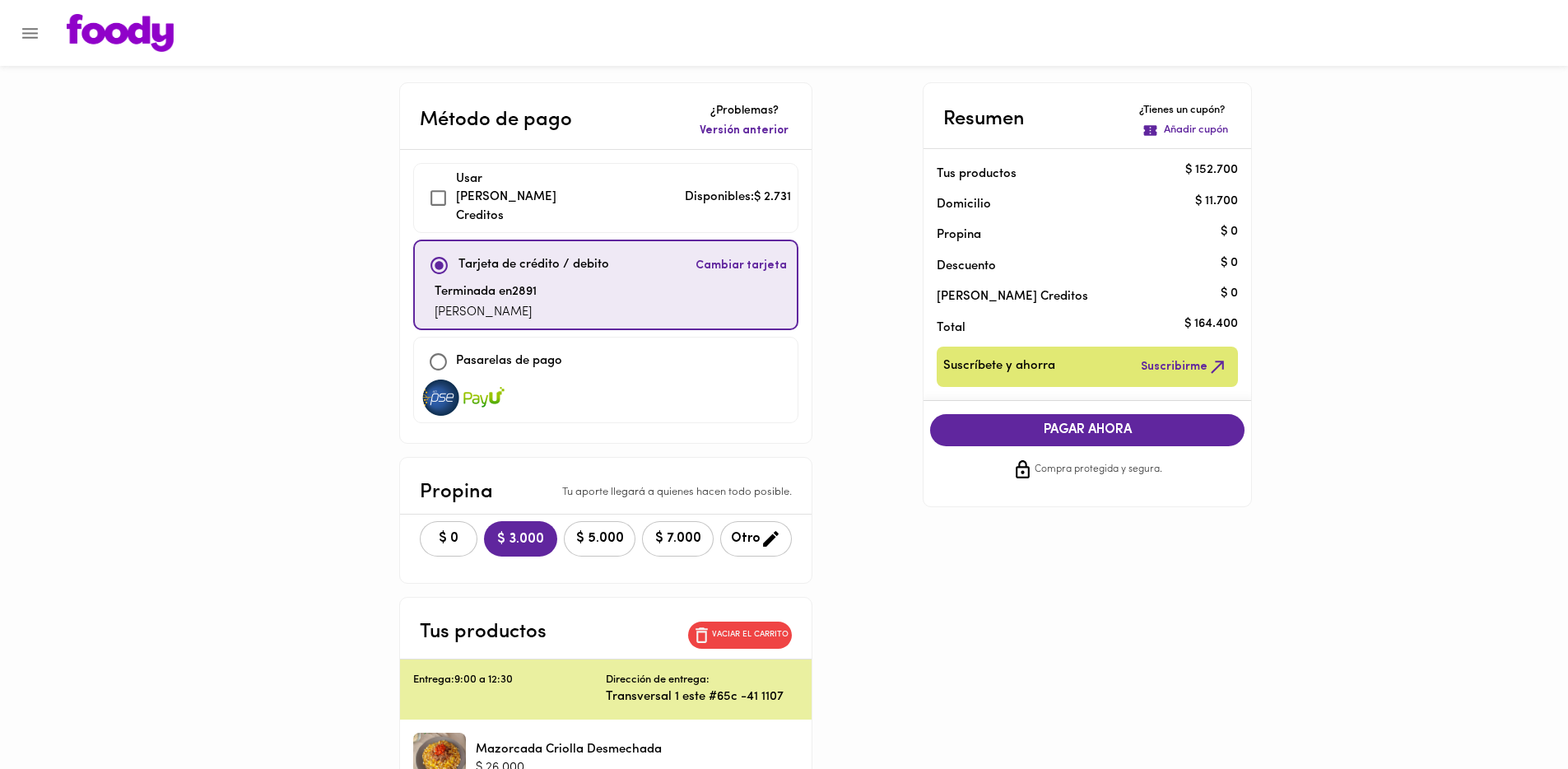
checkbox input "true"
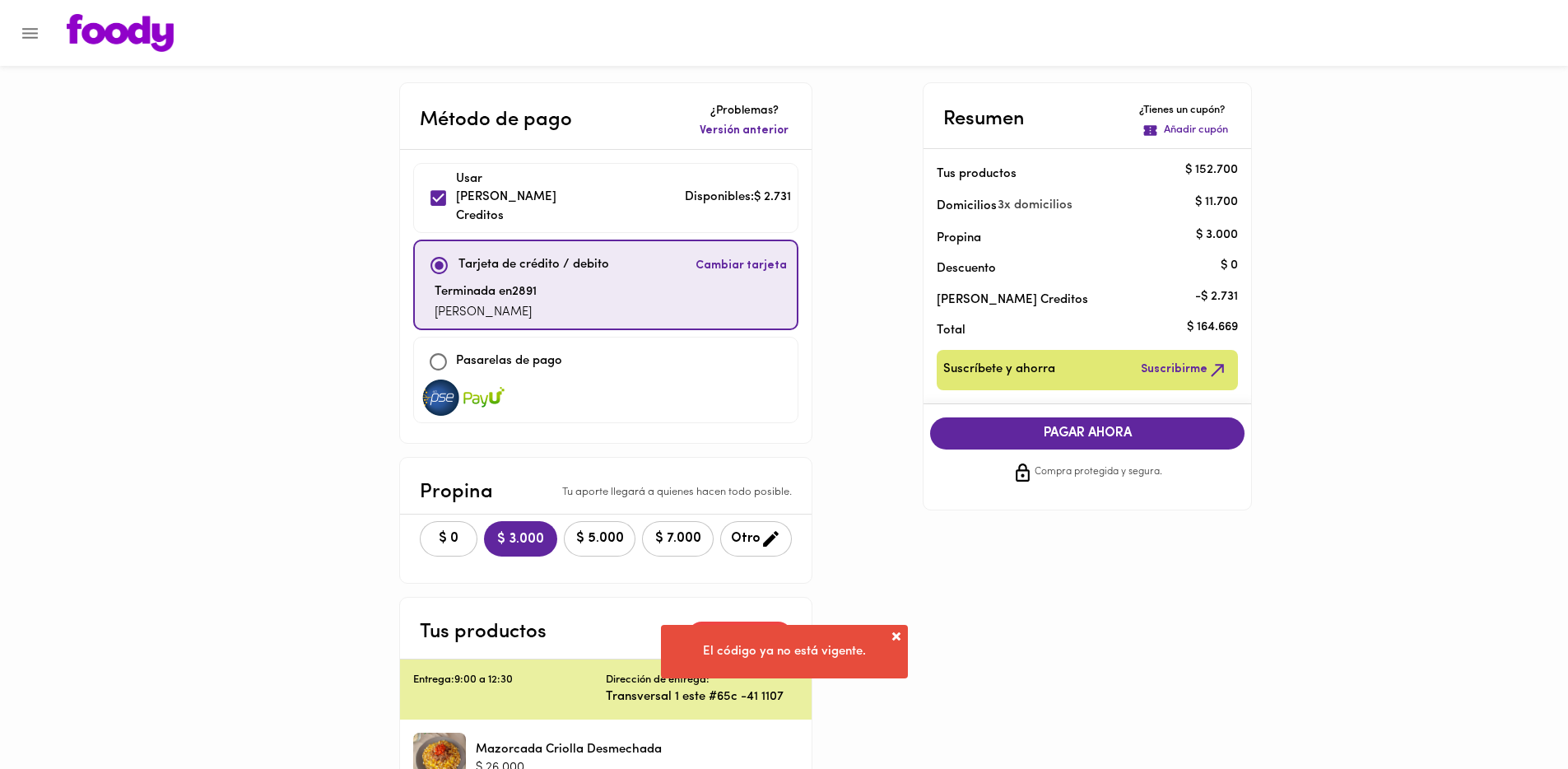
click at [858, 552] on div "Método de pago ¿Problemas? Versión anterior Usar Foody Creditos Disponibles: $ …" at bounding box center [784, 710] width 963 height 1255
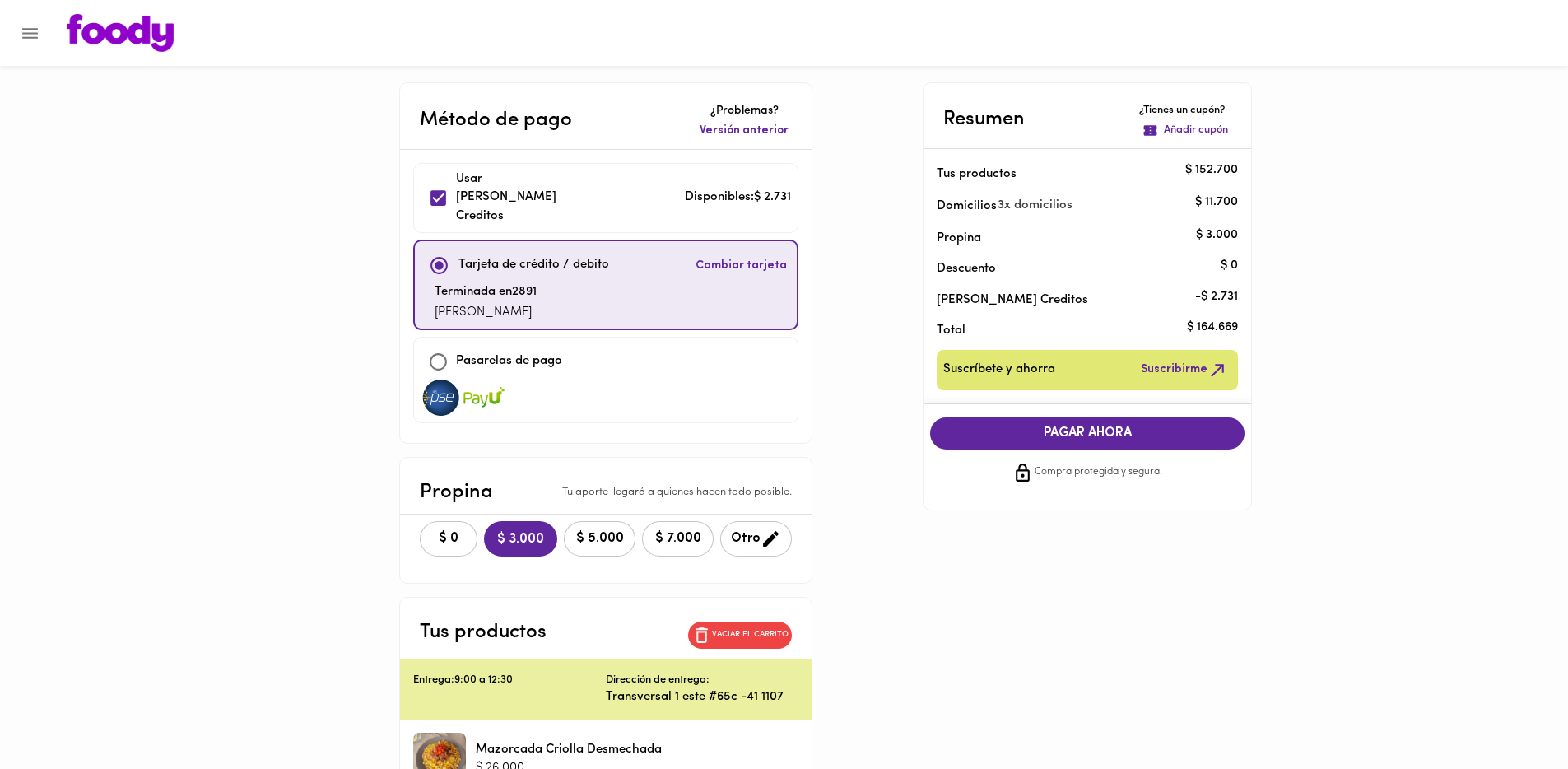
click at [756, 130] on span "Versión anterior" at bounding box center [743, 130] width 89 height 16
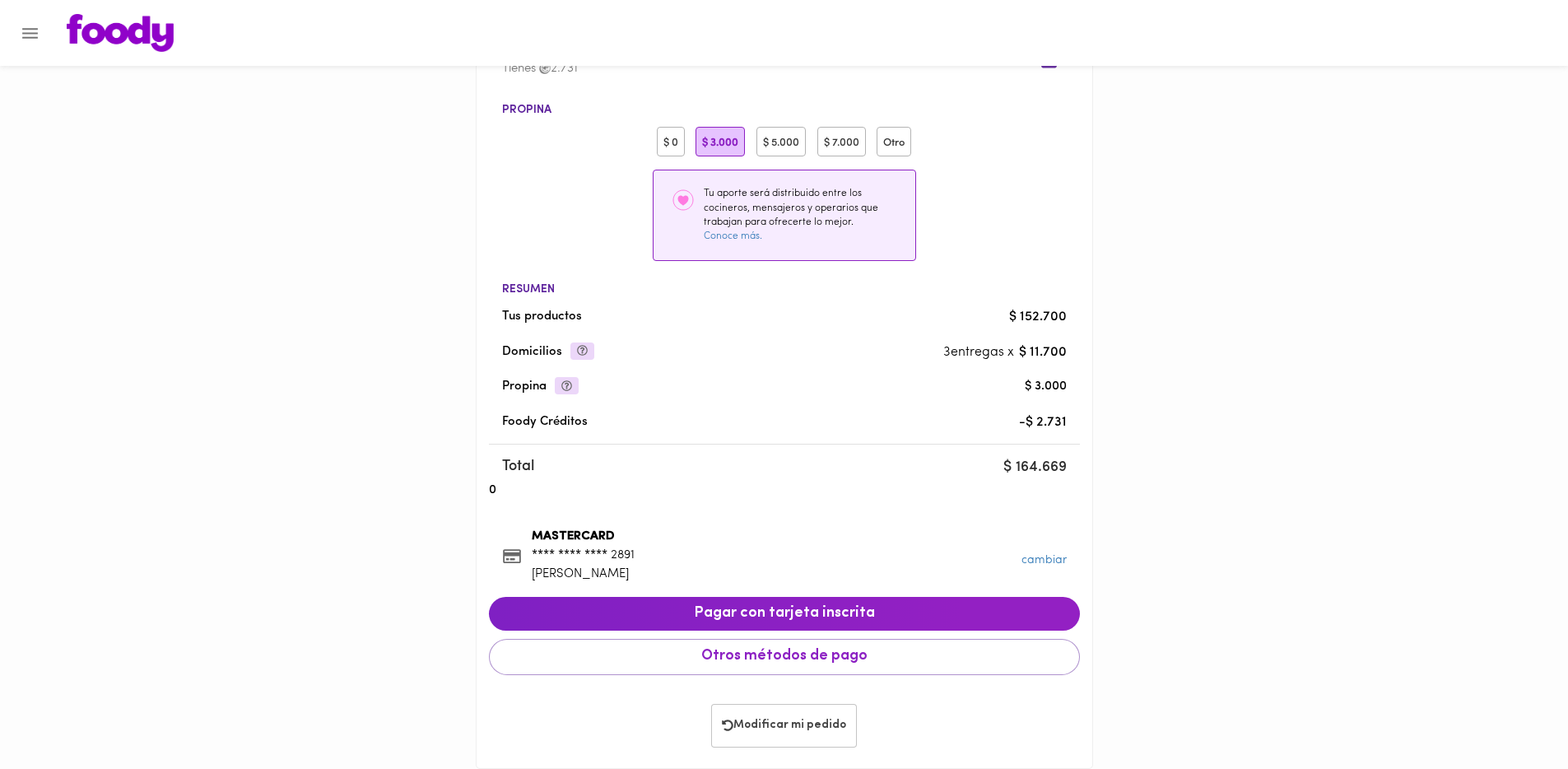
scroll to position [299, 0]
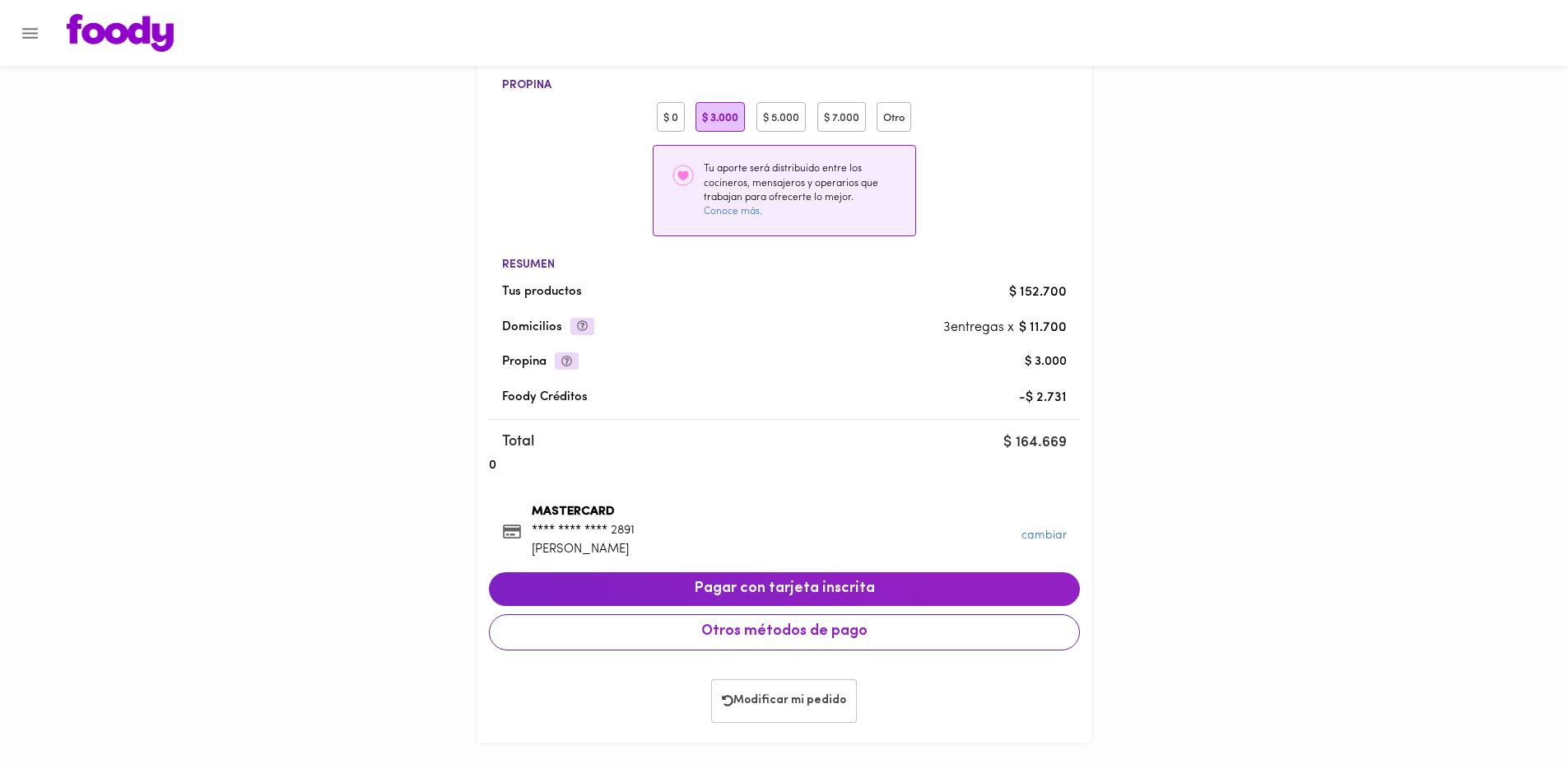
click at [560, 630] on span "Otros métodos de pago" at bounding box center [784, 632] width 563 height 18
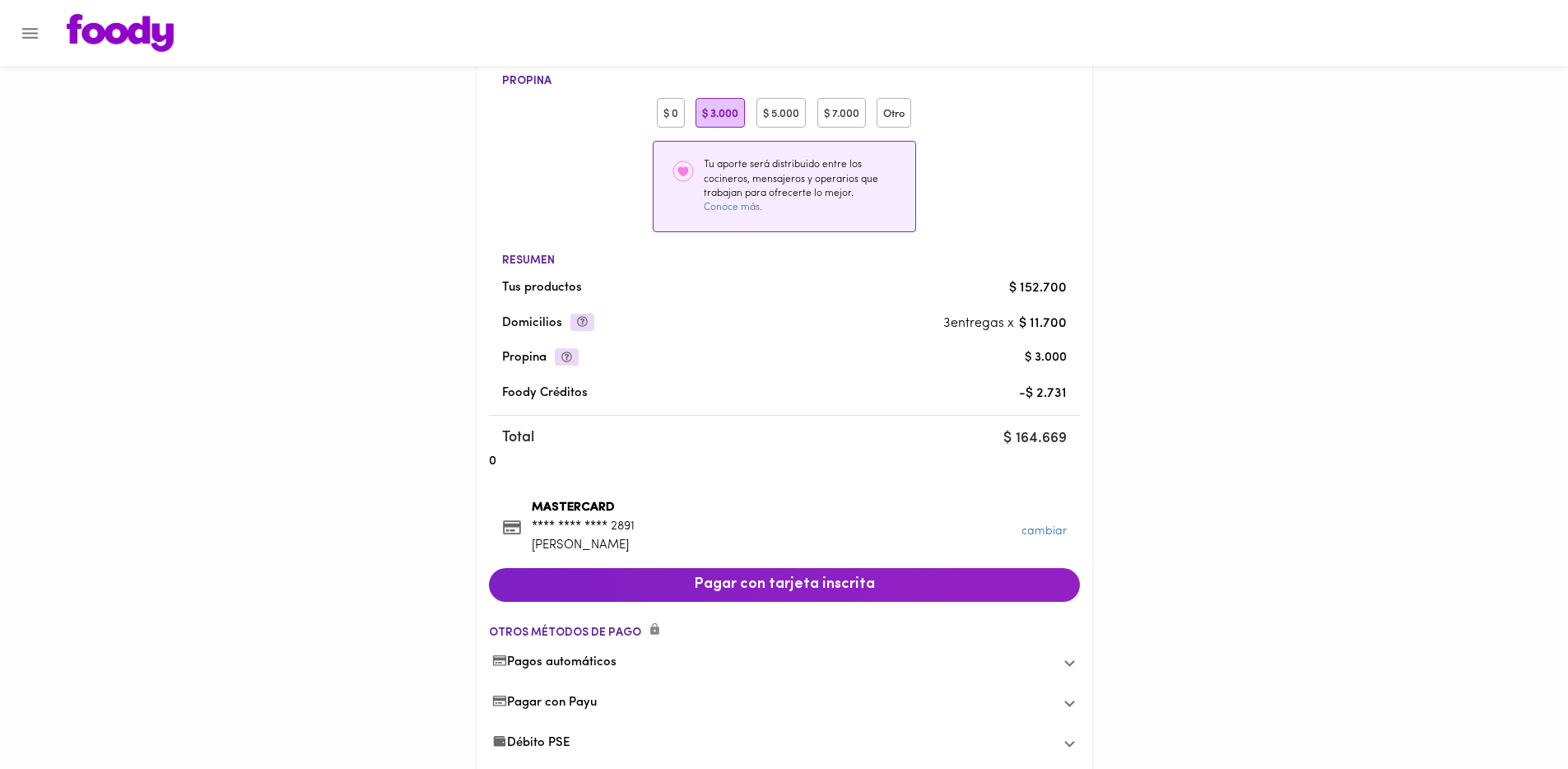
scroll to position [408, 0]
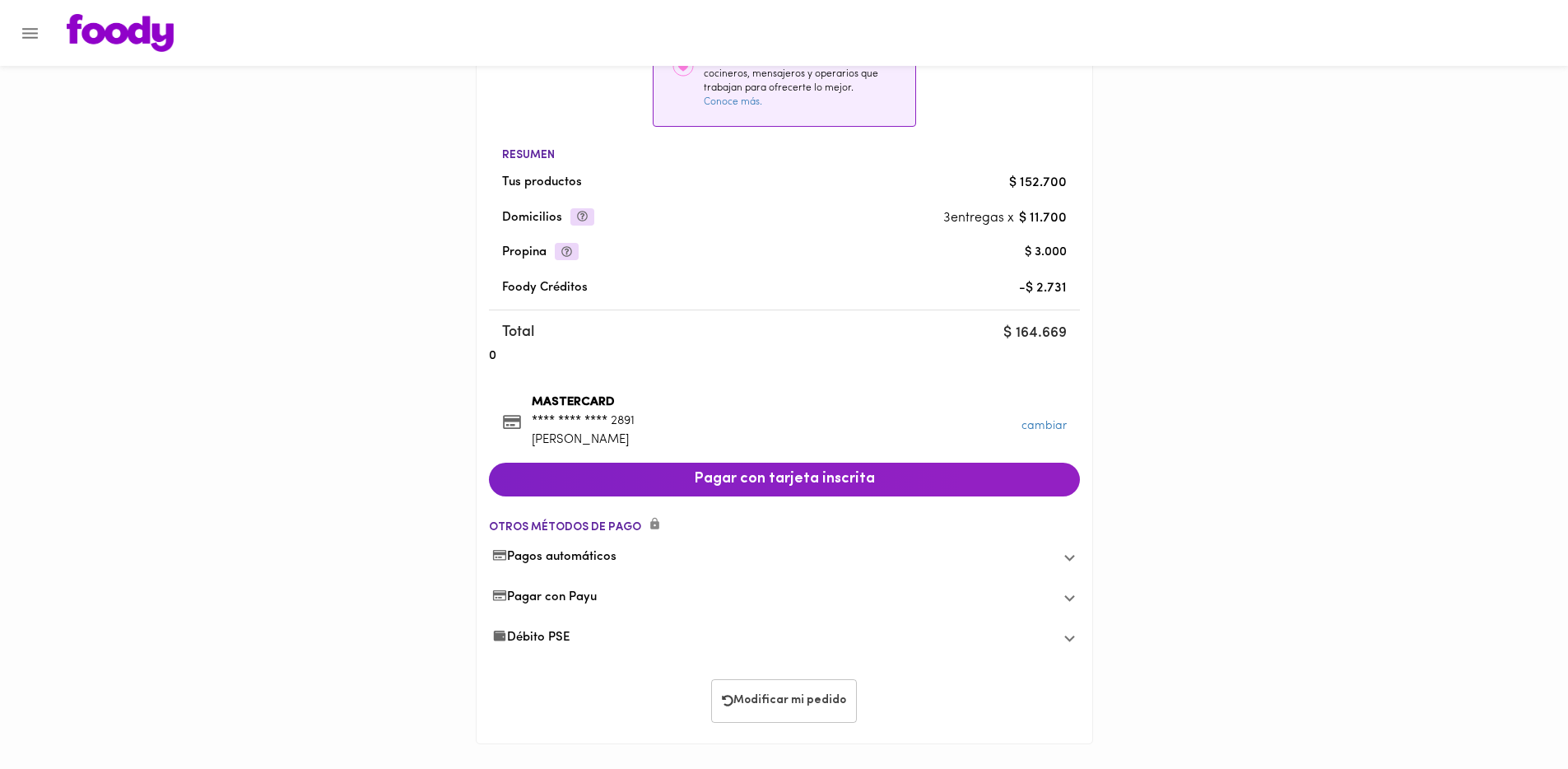
click at [796, 699] on span "Modificar mi pedido" at bounding box center [784, 700] width 125 height 14
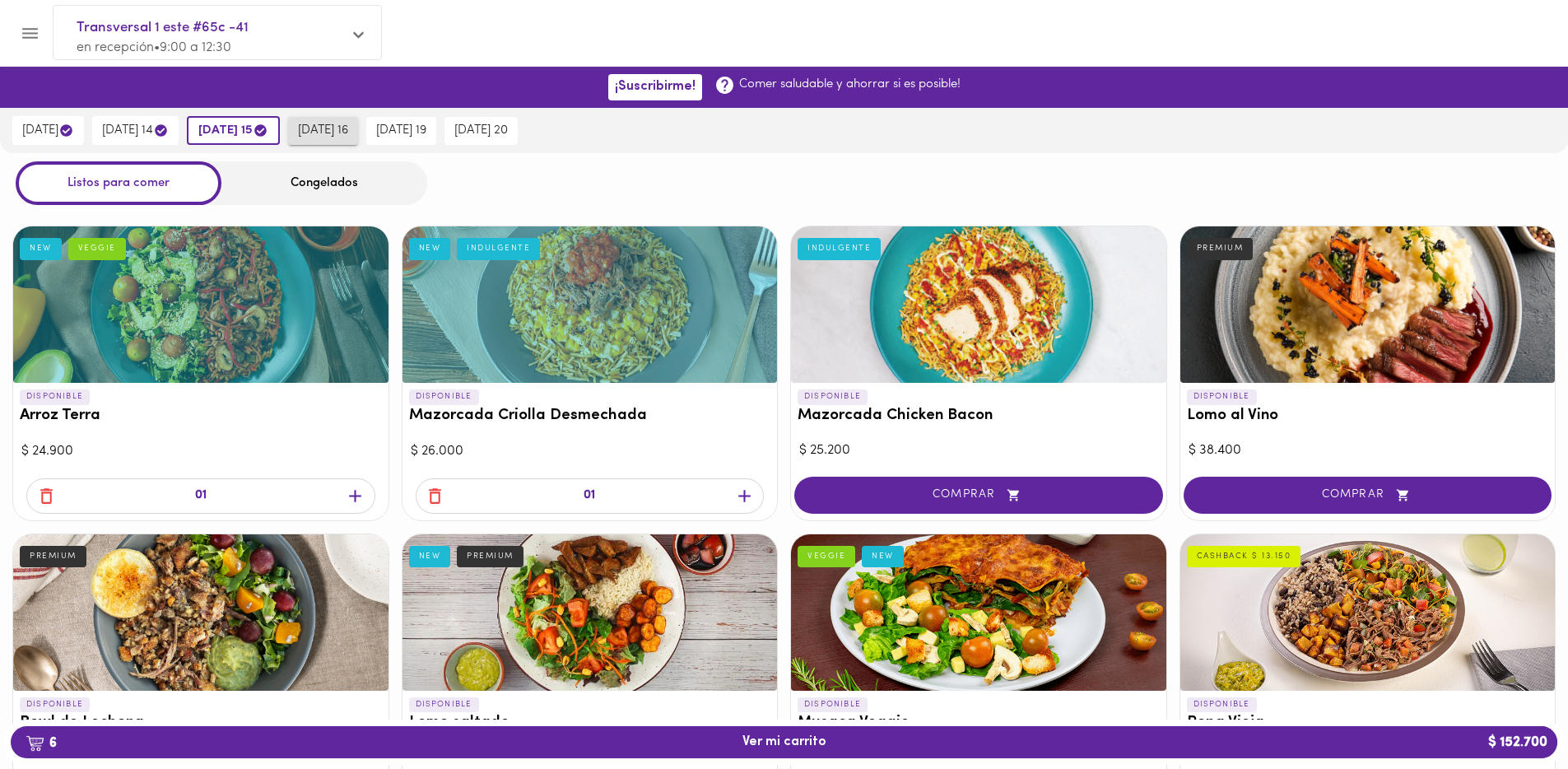
click at [348, 125] on span "sábado 16" at bounding box center [323, 130] width 50 height 14
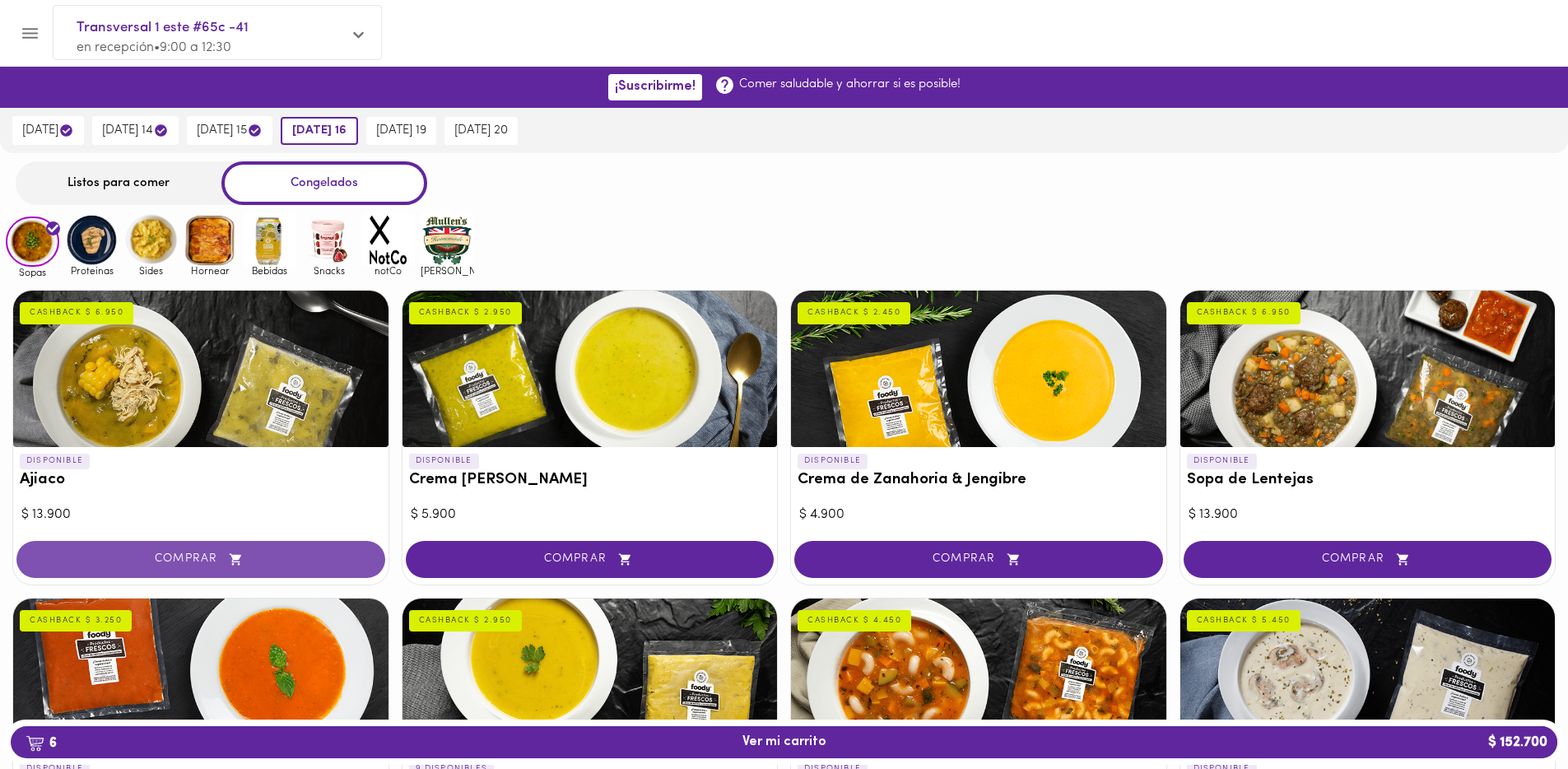
click at [302, 547] on button "COMPRAR" at bounding box center [200, 559] width 368 height 37
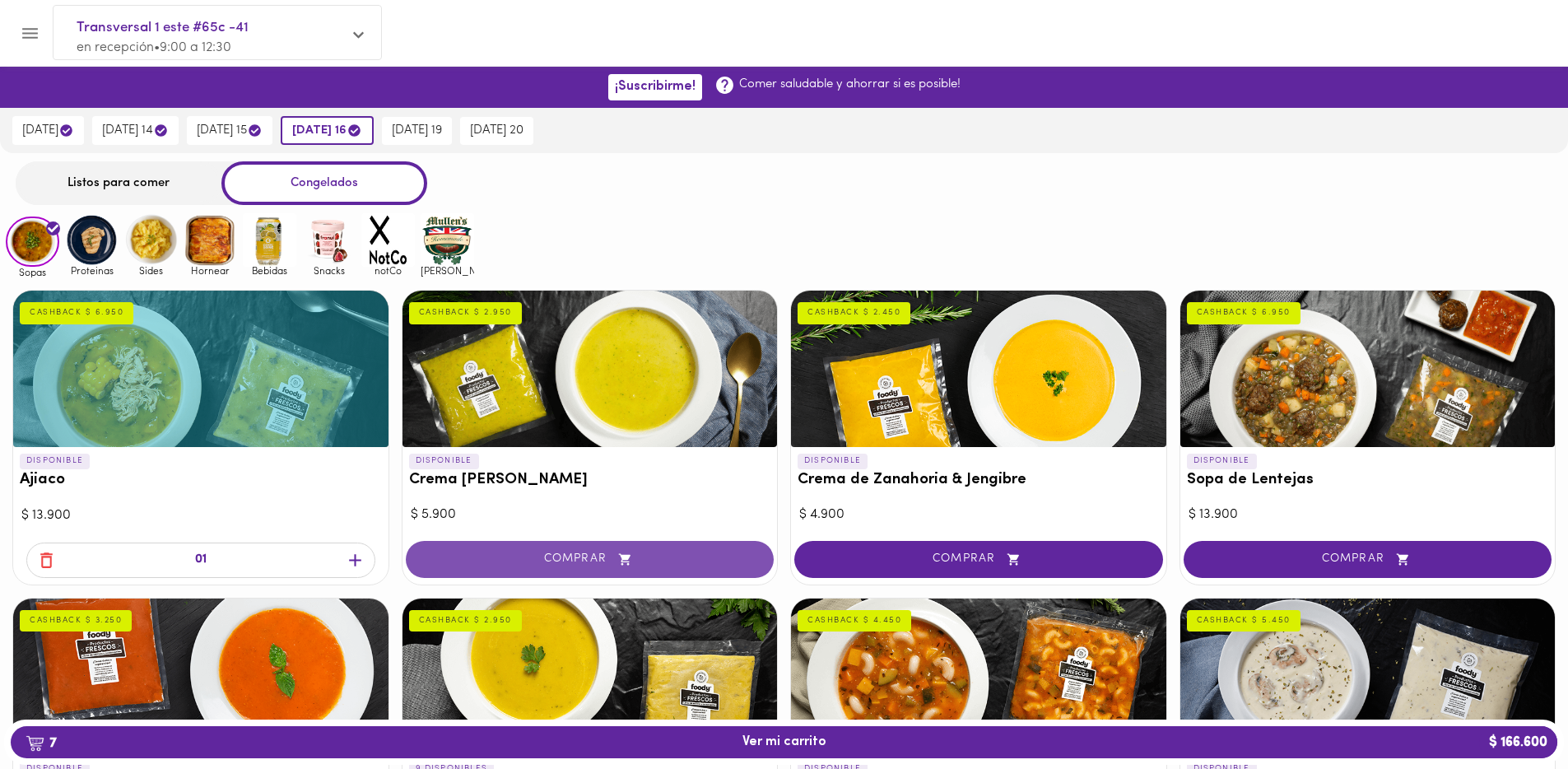
click at [503, 554] on span "COMPRAR" at bounding box center [591, 559] width 328 height 14
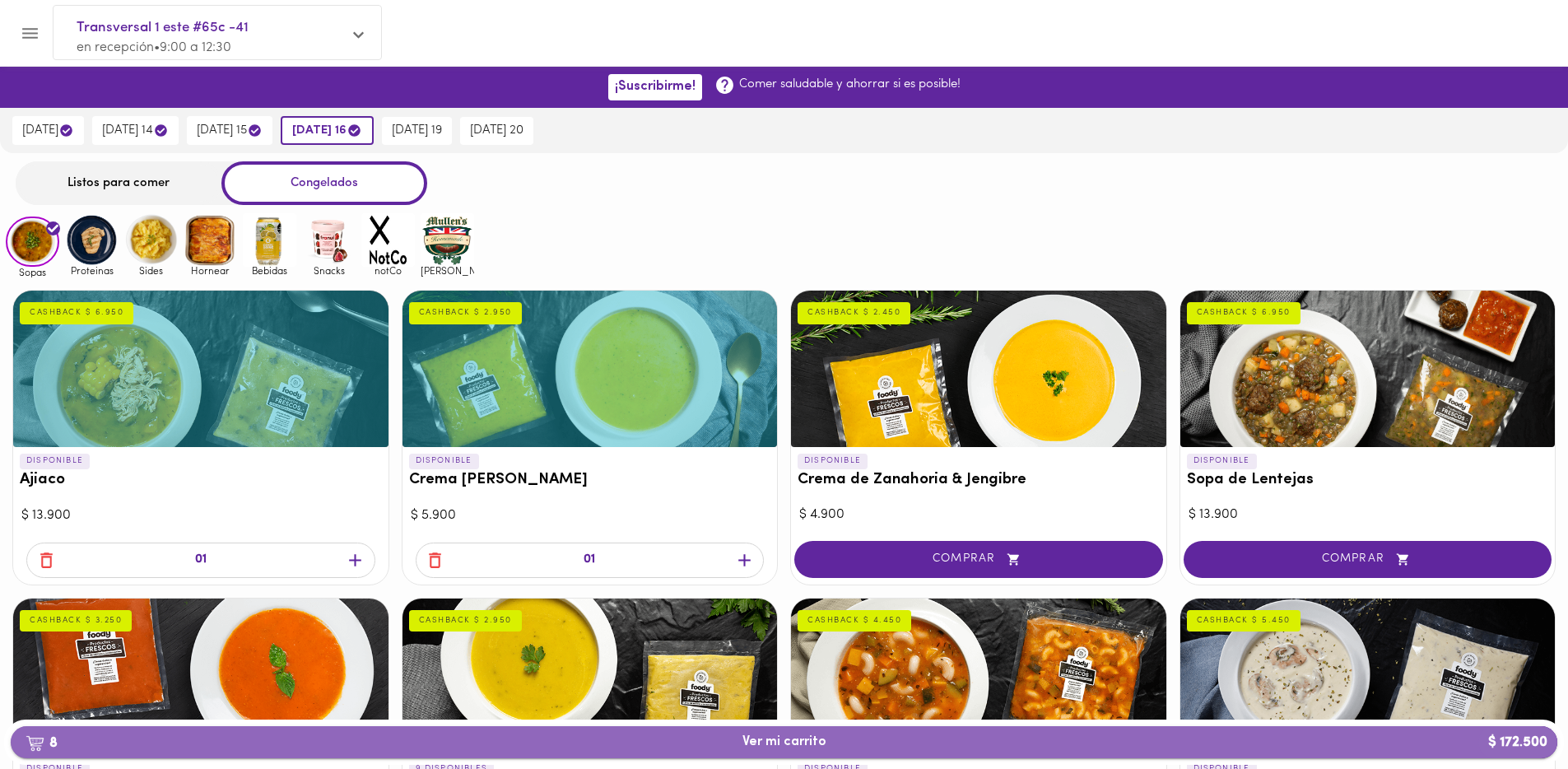
click at [644, 739] on span "8 Ver mi carrito $ 172.500" at bounding box center [784, 741] width 1520 height 15
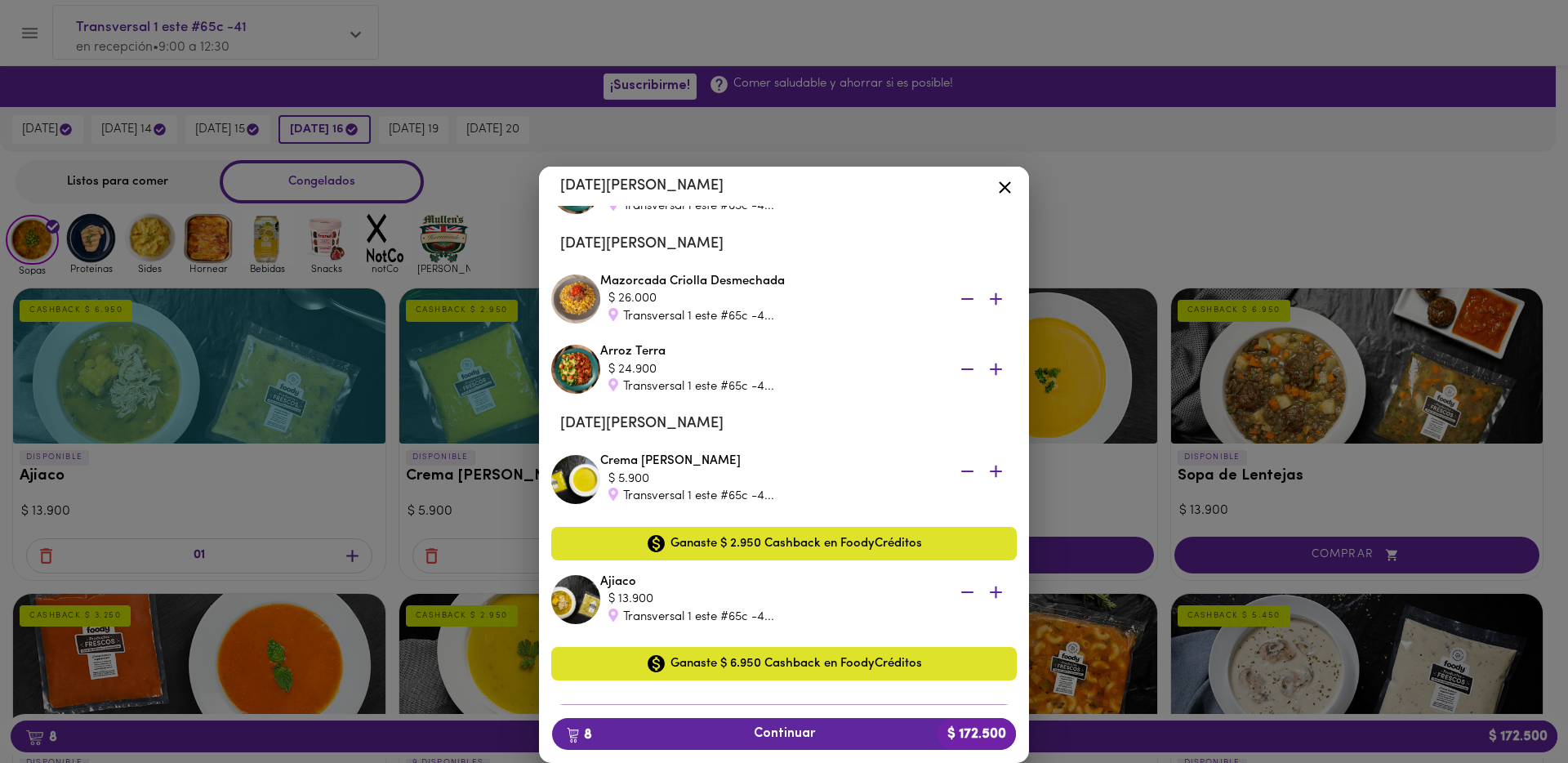
scroll to position [445, 0]
